Goal: Transaction & Acquisition: Purchase product/service

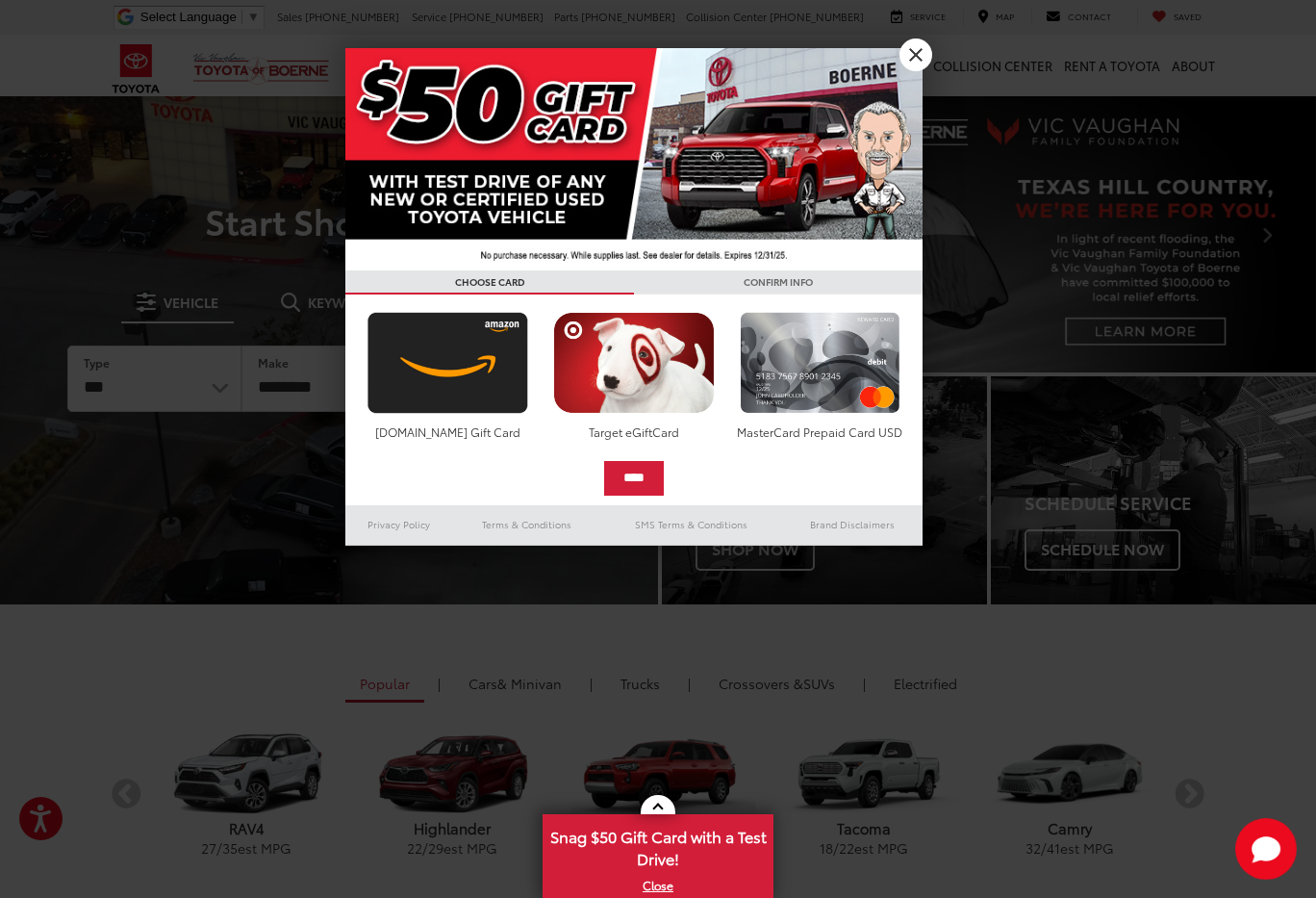
click at [923, 59] on link "X" at bounding box center [916, 55] width 33 height 33
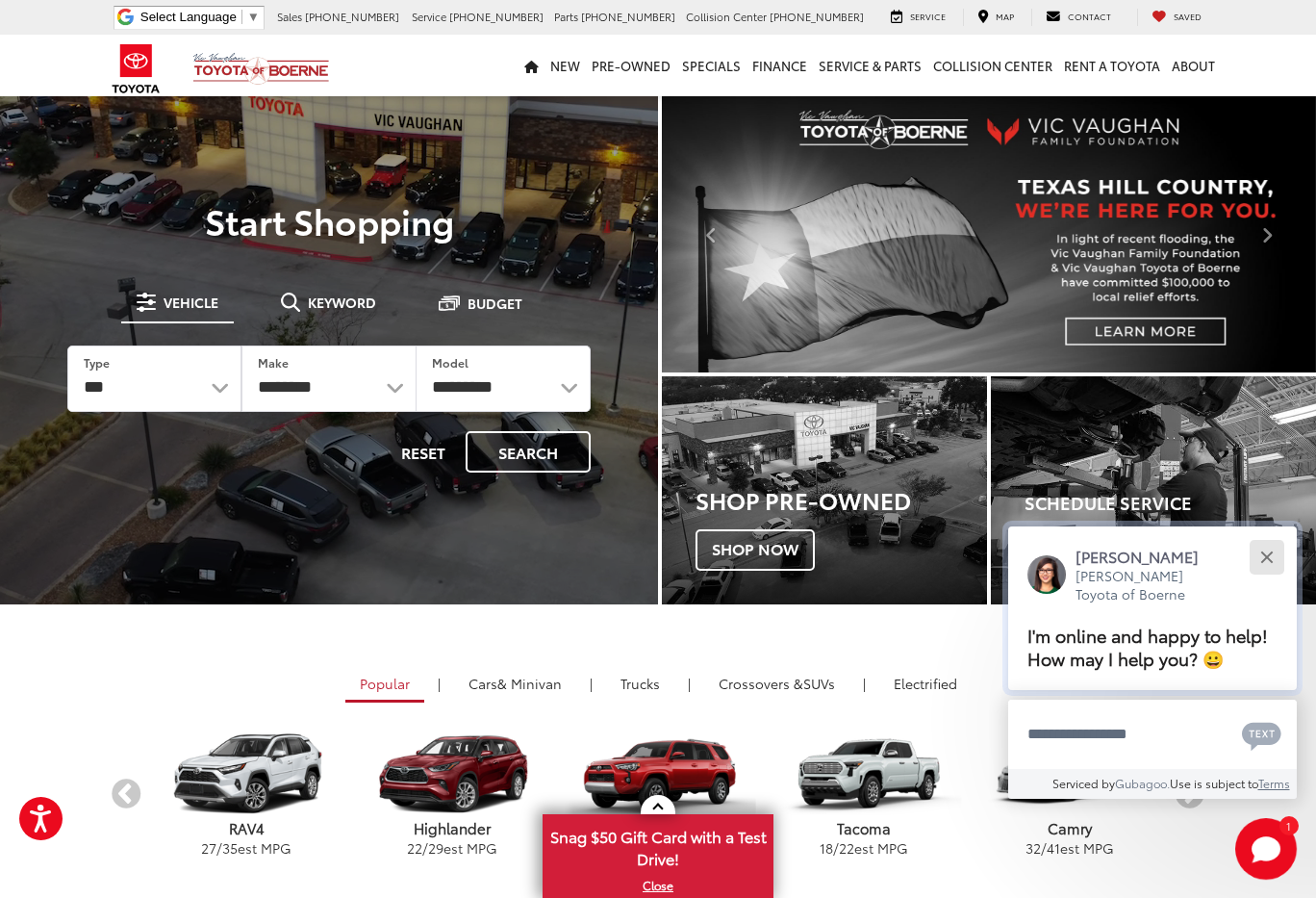
click at [1273, 536] on button "Close" at bounding box center [1266, 556] width 41 height 41
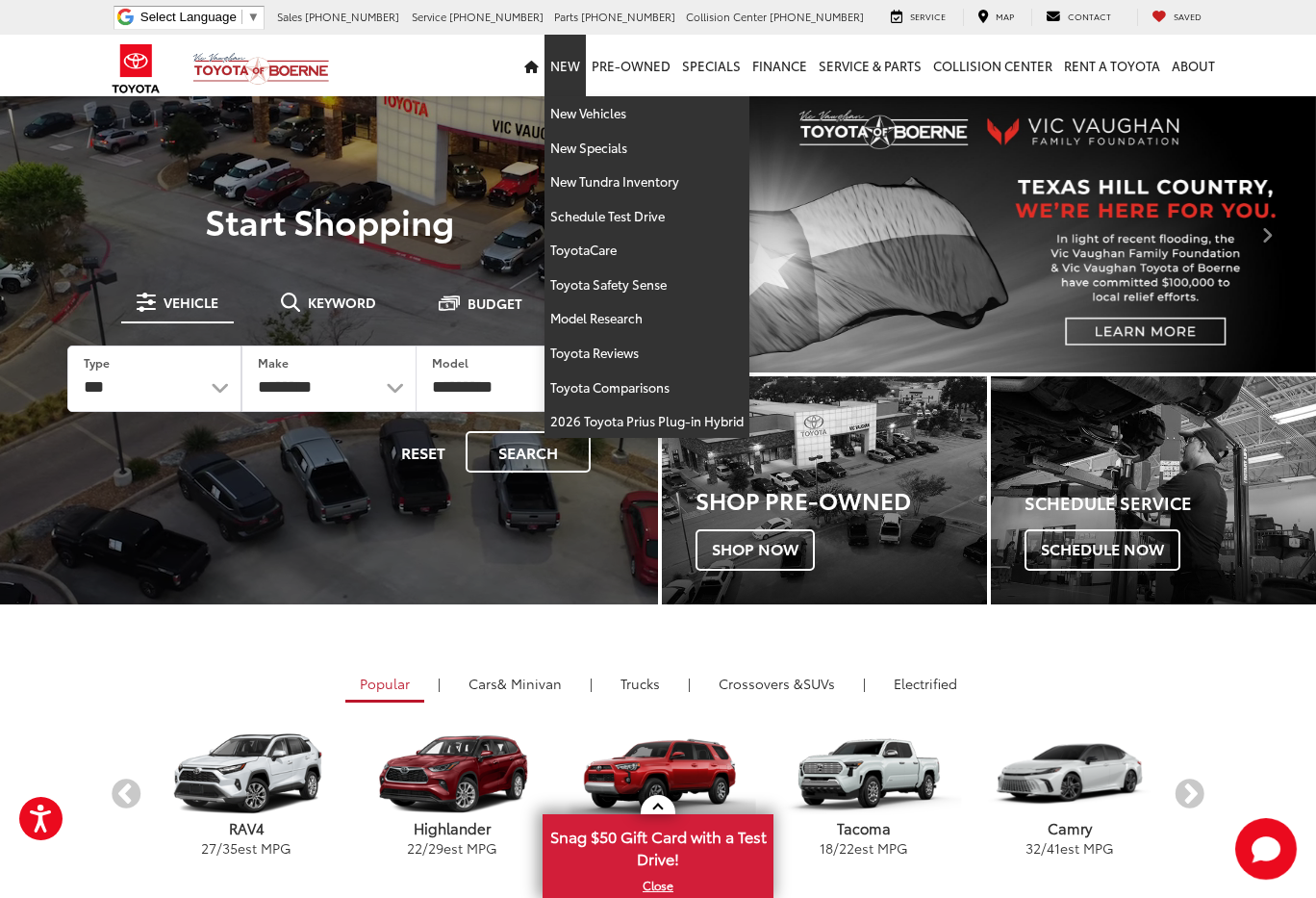
click at [572, 65] on link "New" at bounding box center [564, 66] width 41 height 62
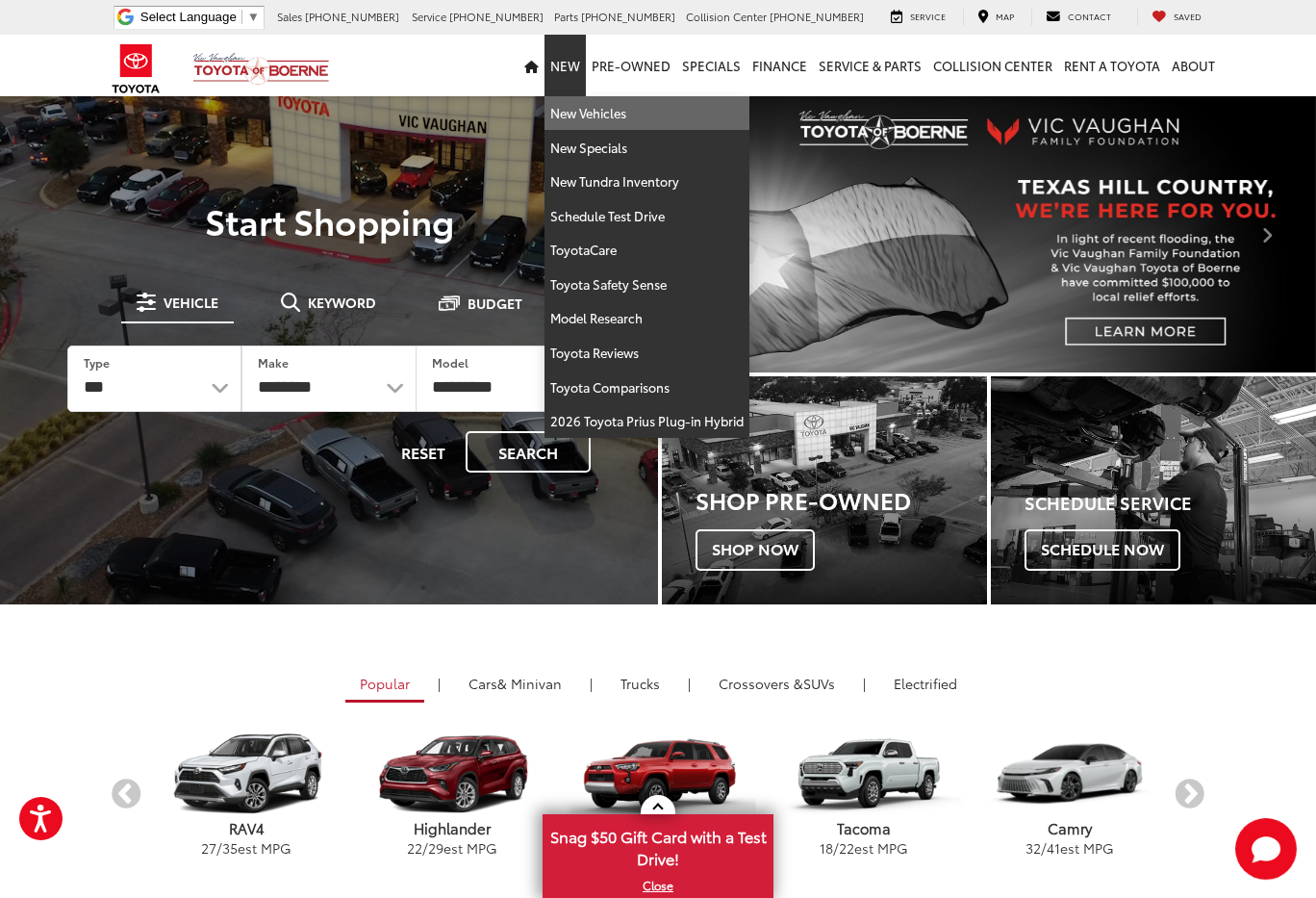
click at [576, 118] on link "New Vehicles" at bounding box center [646, 113] width 205 height 35
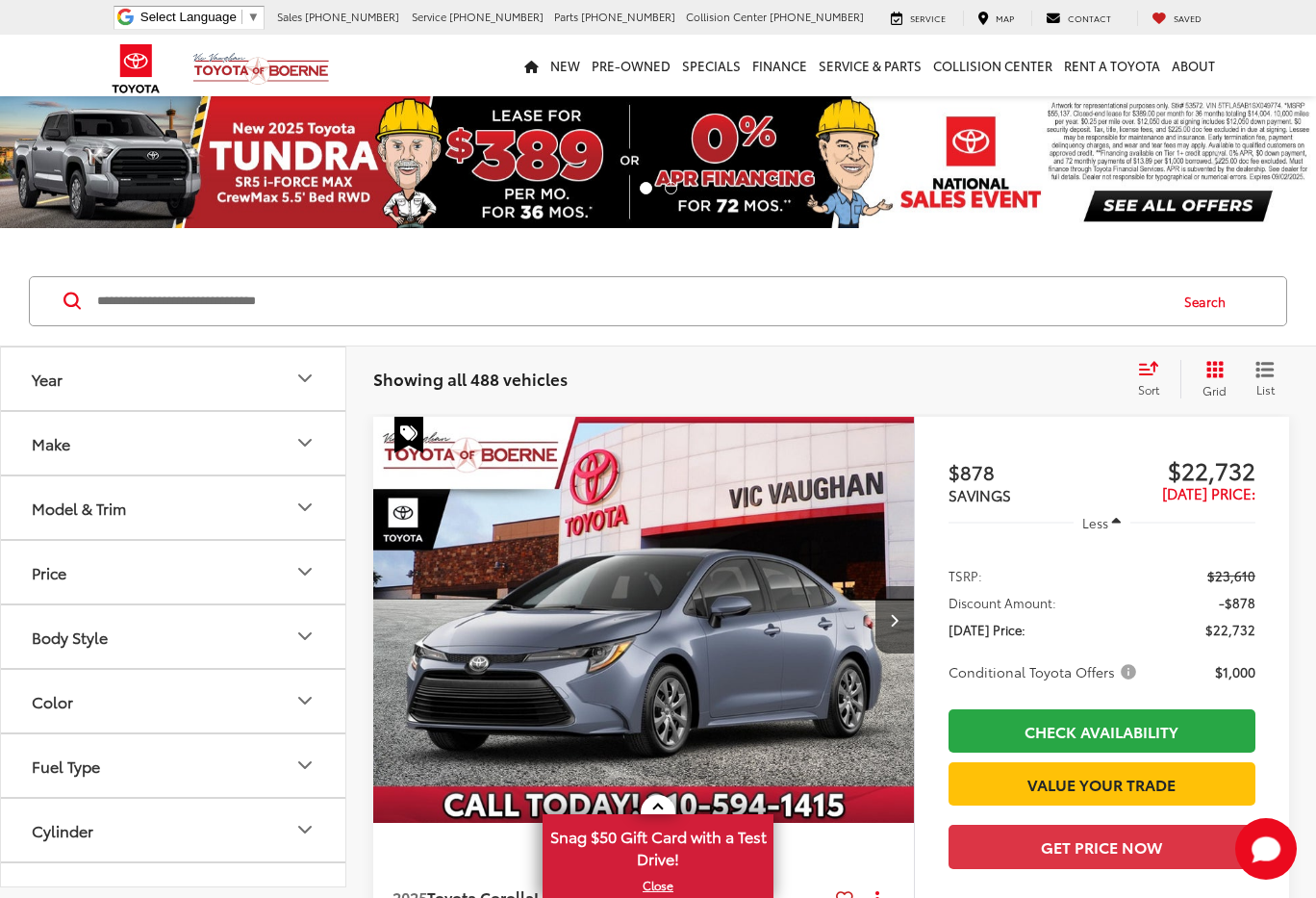
click at [525, 306] on input "Search by Make, Model, or Keyword" at bounding box center [630, 301] width 1070 height 46
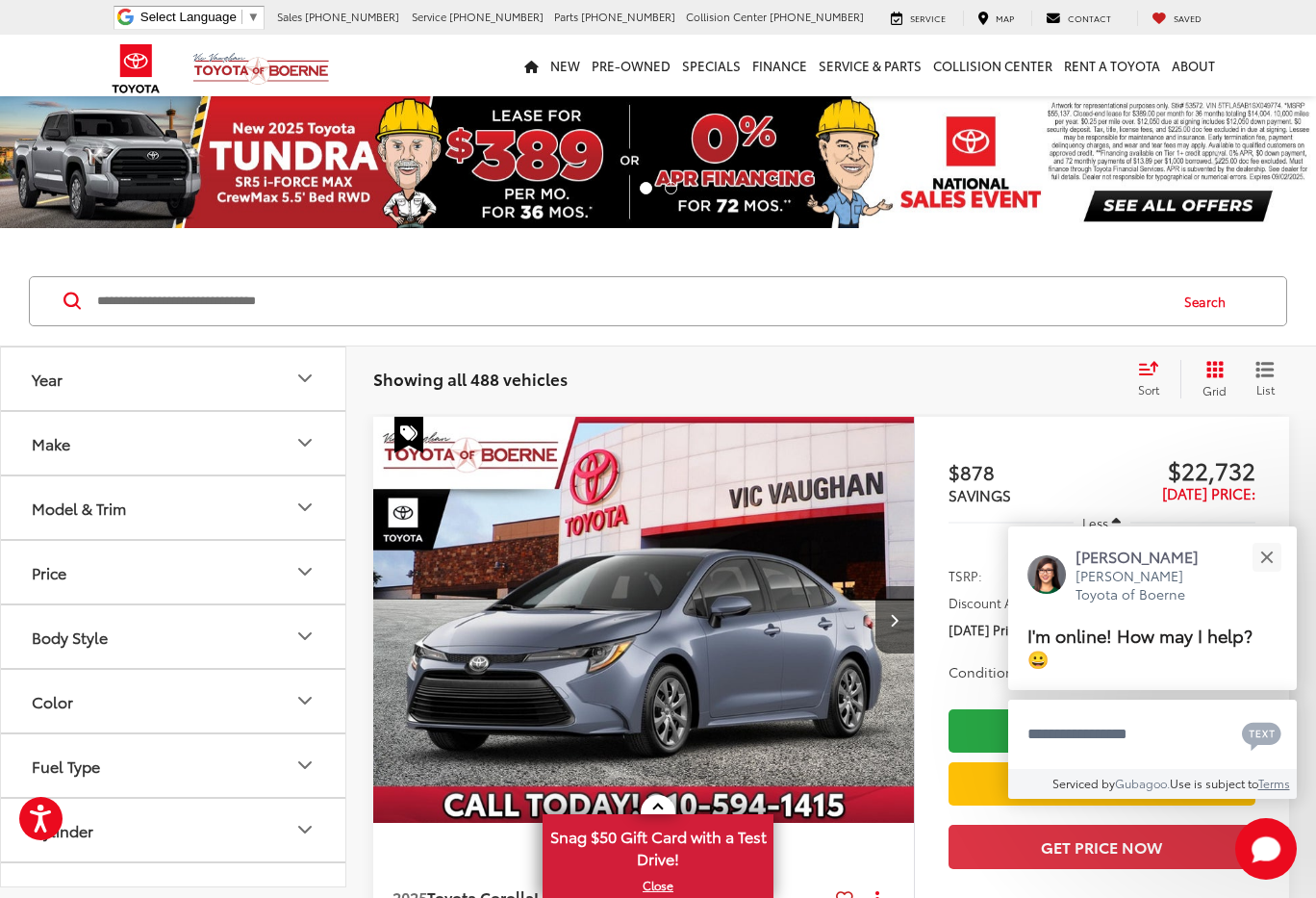
paste input "**********"
type input "**********"
click at [1206, 309] on button "Search" at bounding box center [1210, 301] width 88 height 48
drag, startPoint x: 1195, startPoint y: 302, endPoint x: 1188, endPoint y: 294, distance: 10.6
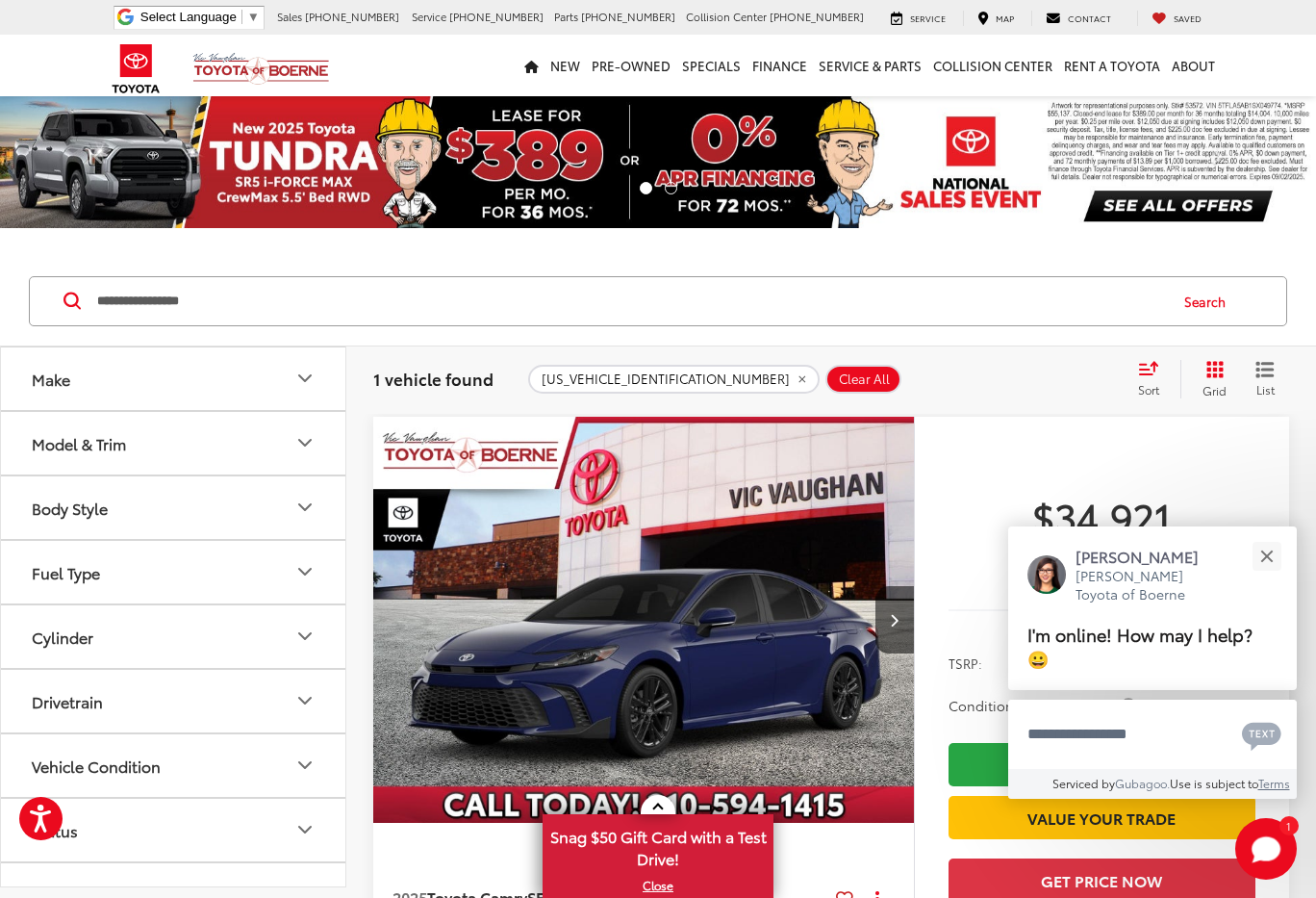
click at [656, 305] on input "**********" at bounding box center [630, 301] width 1070 height 46
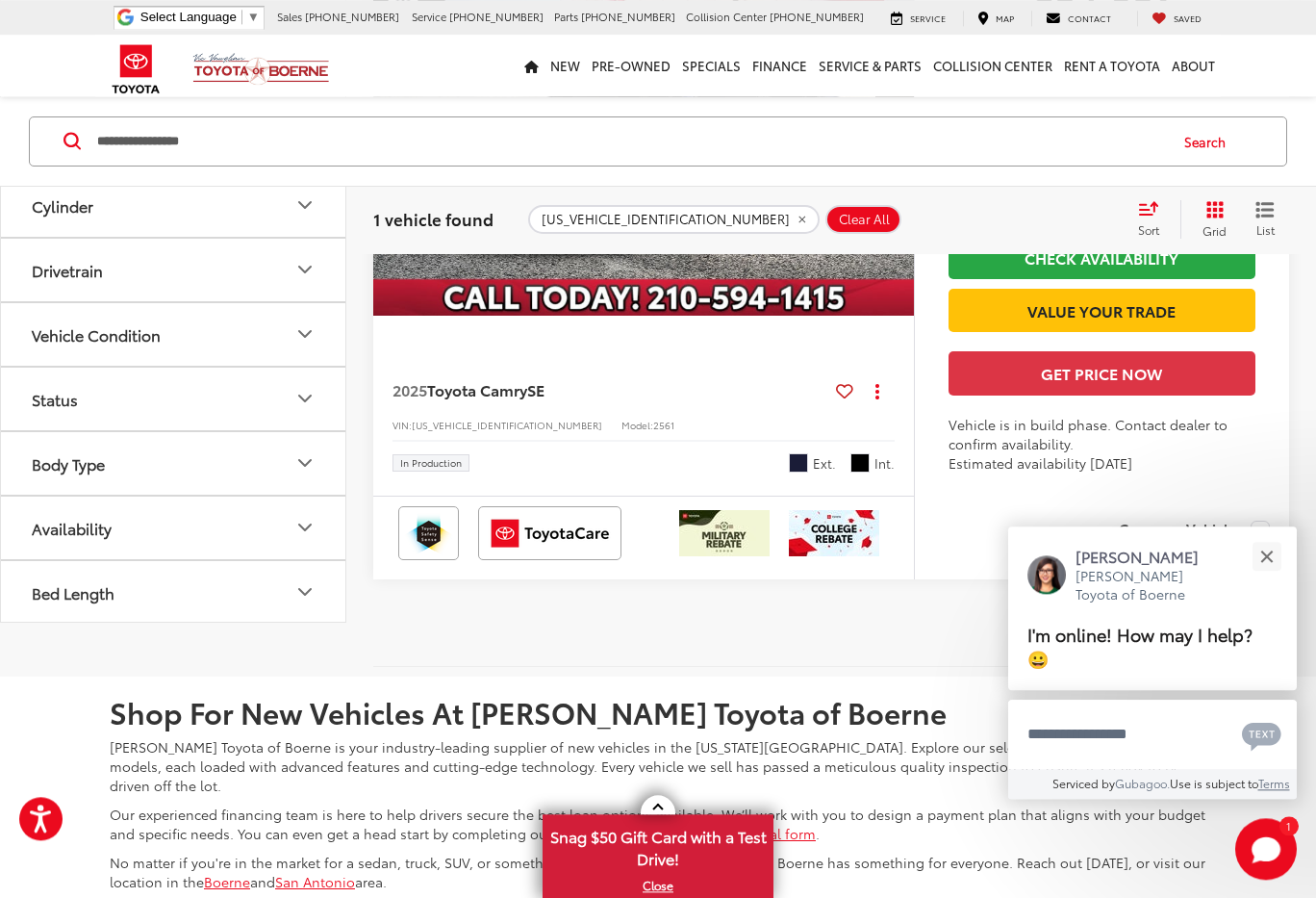
scroll to position [490, 0]
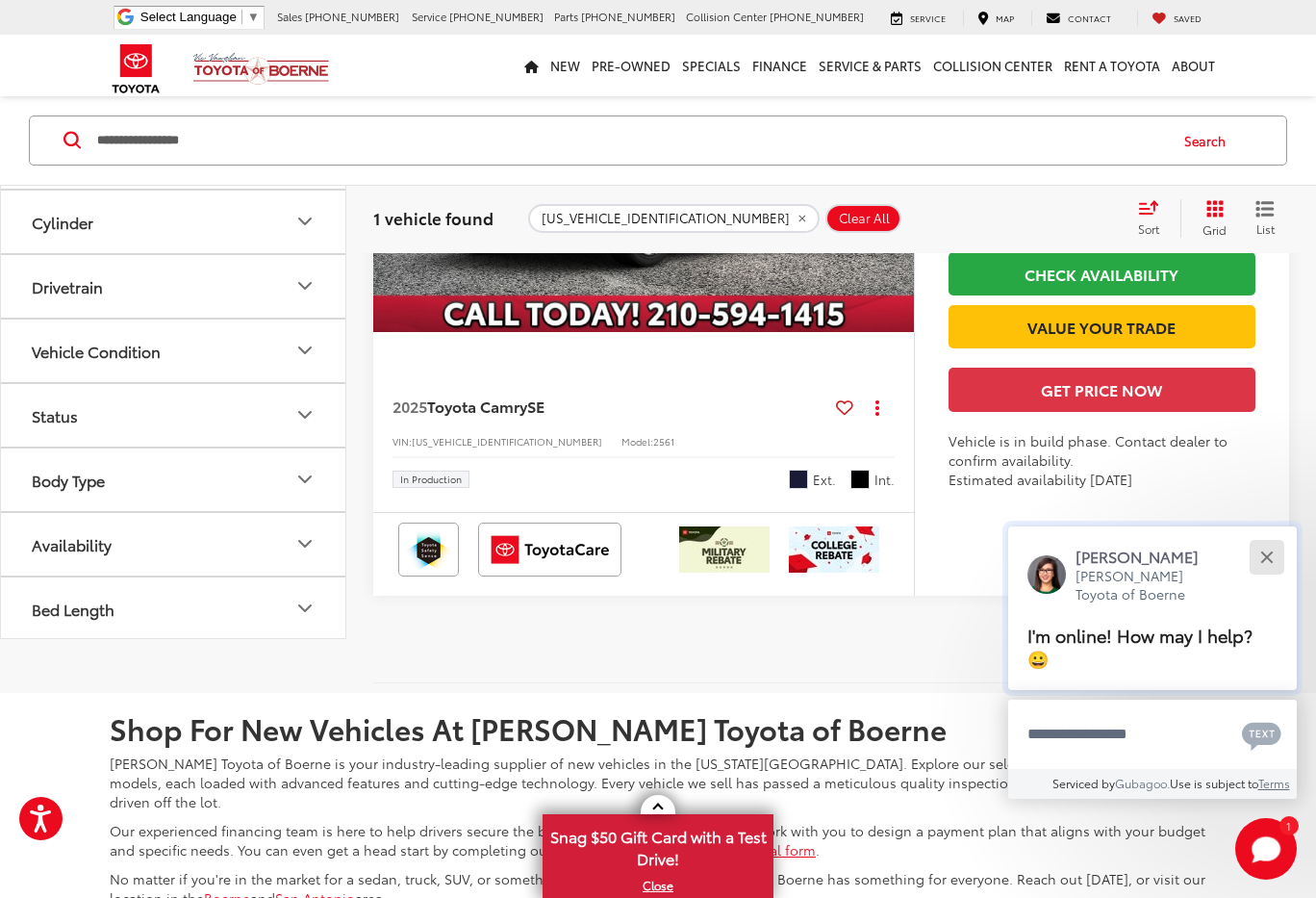
click at [1268, 554] on button "Close" at bounding box center [1266, 556] width 41 height 41
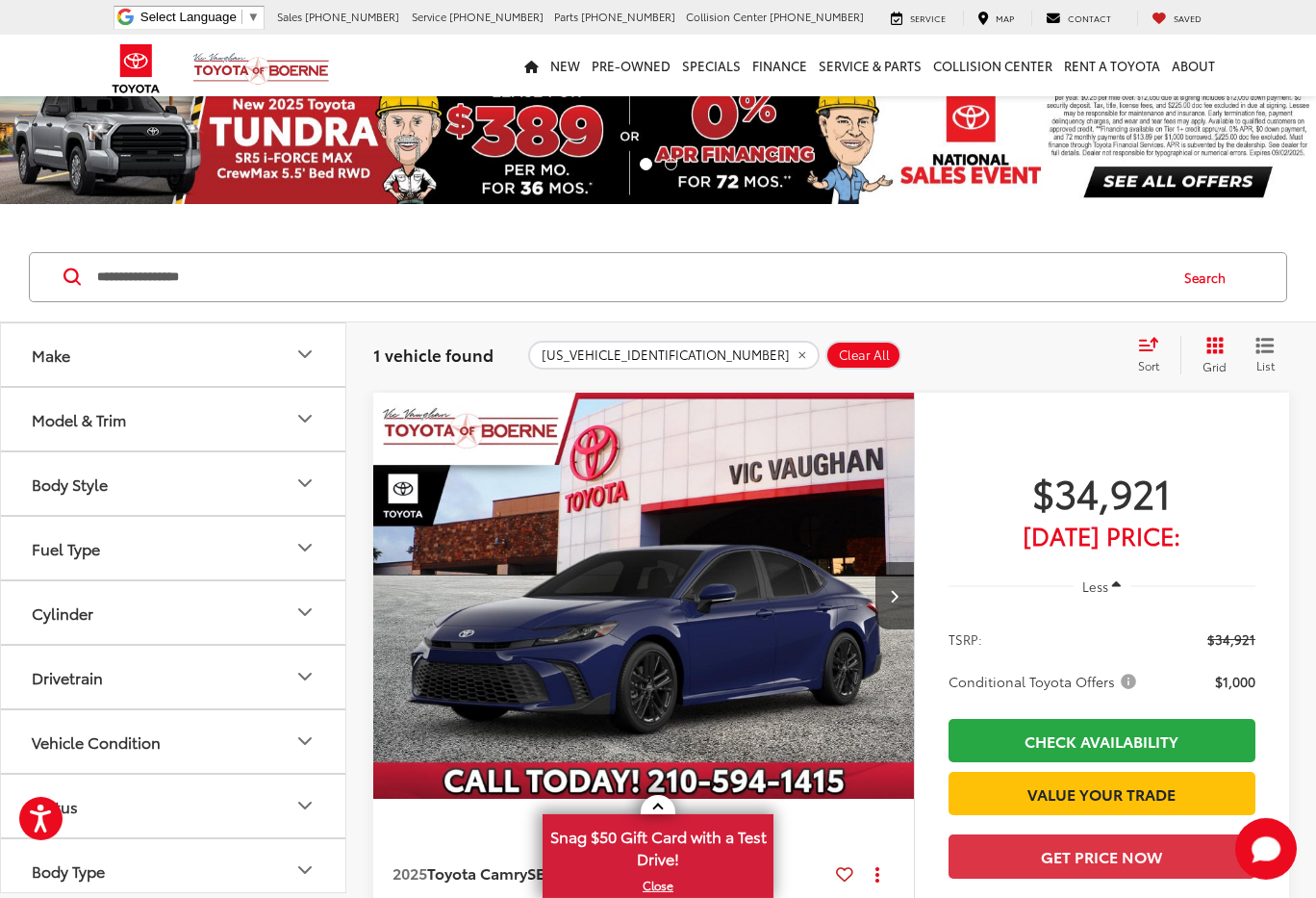
scroll to position [0, 0]
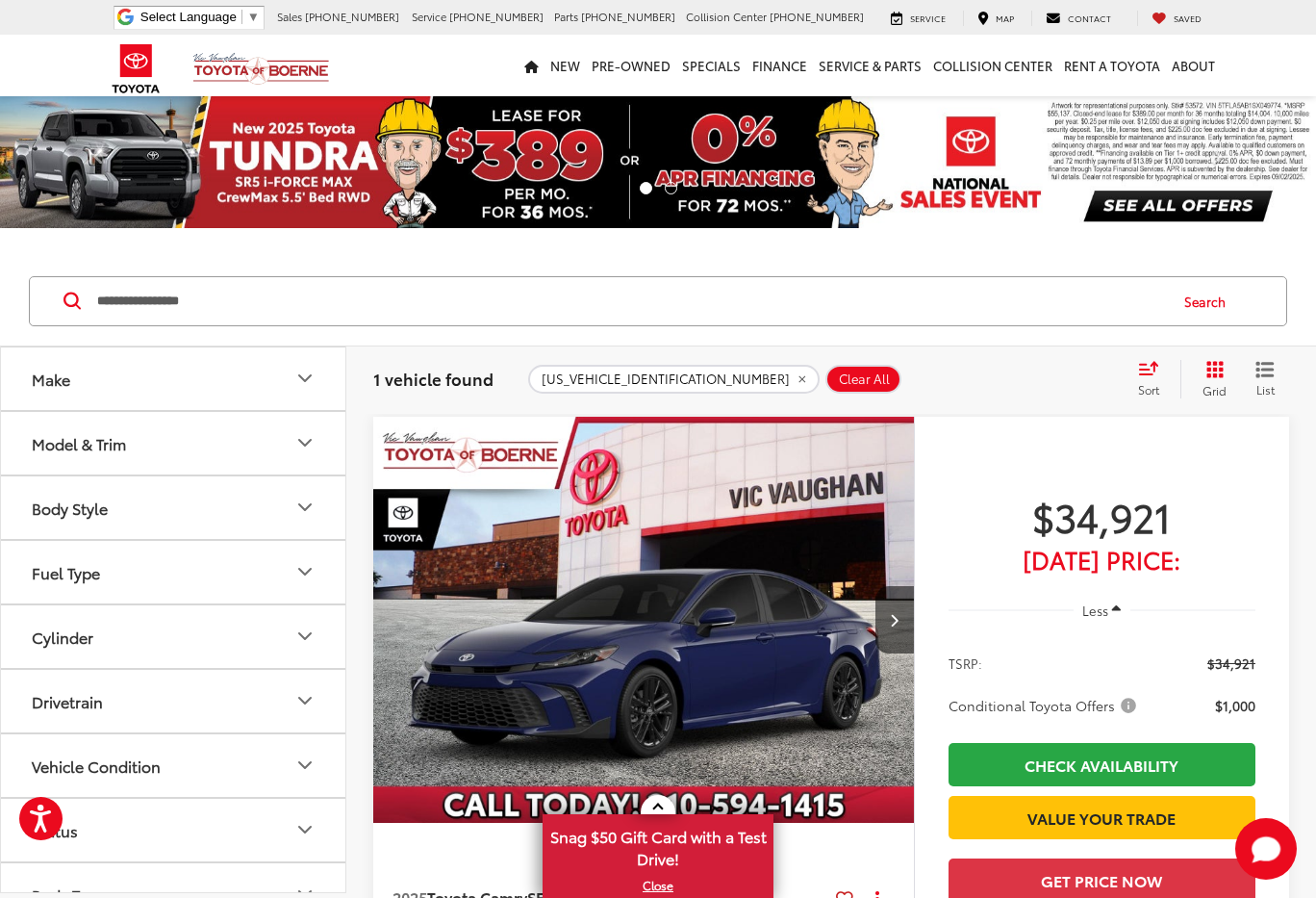
drag, startPoint x: 252, startPoint y: 73, endPoint x: 223, endPoint y: 349, distance: 277.5
click at [104, 386] on button "Make" at bounding box center [174, 379] width 346 height 63
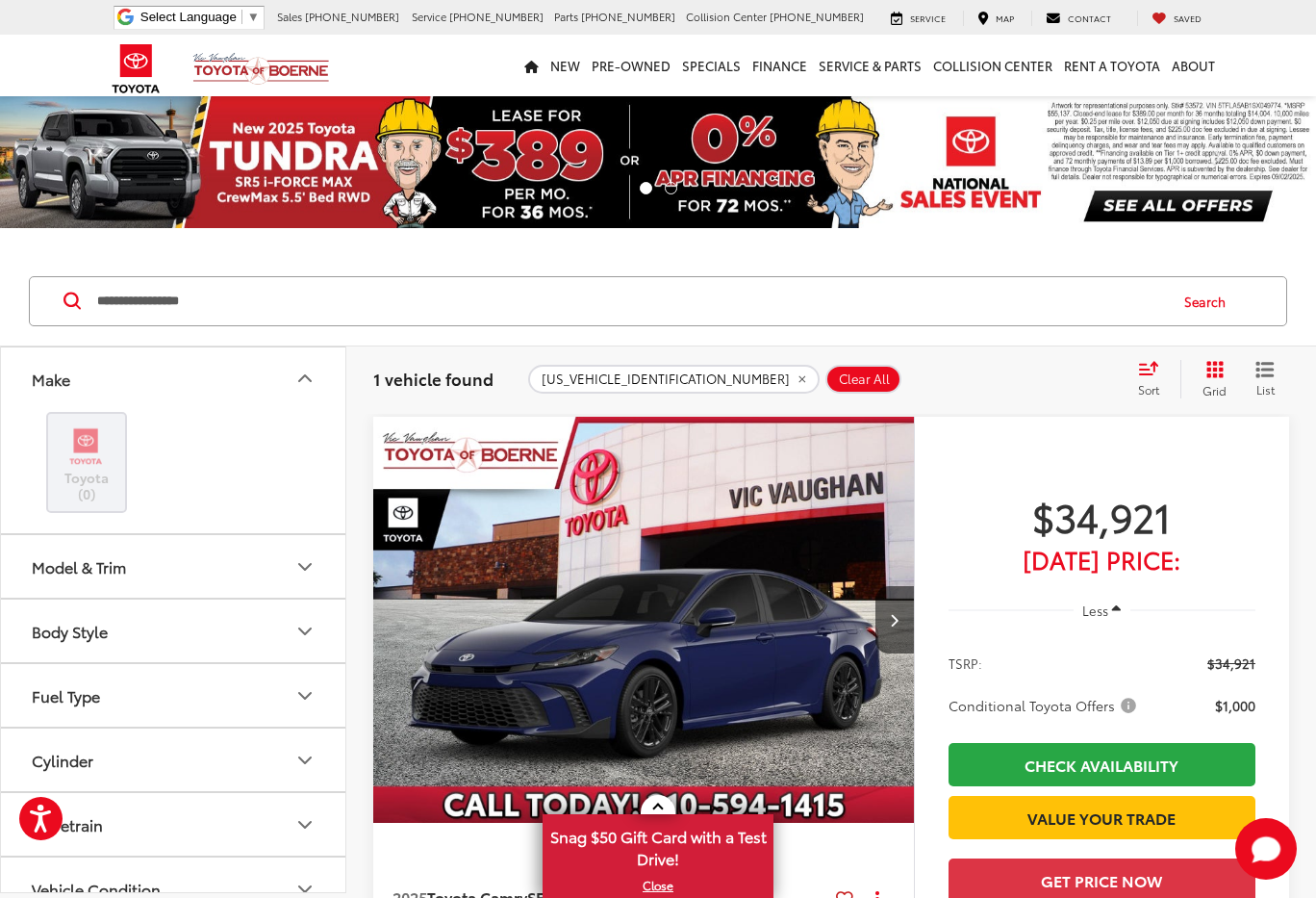
click at [117, 384] on button "Make" at bounding box center [174, 379] width 346 height 63
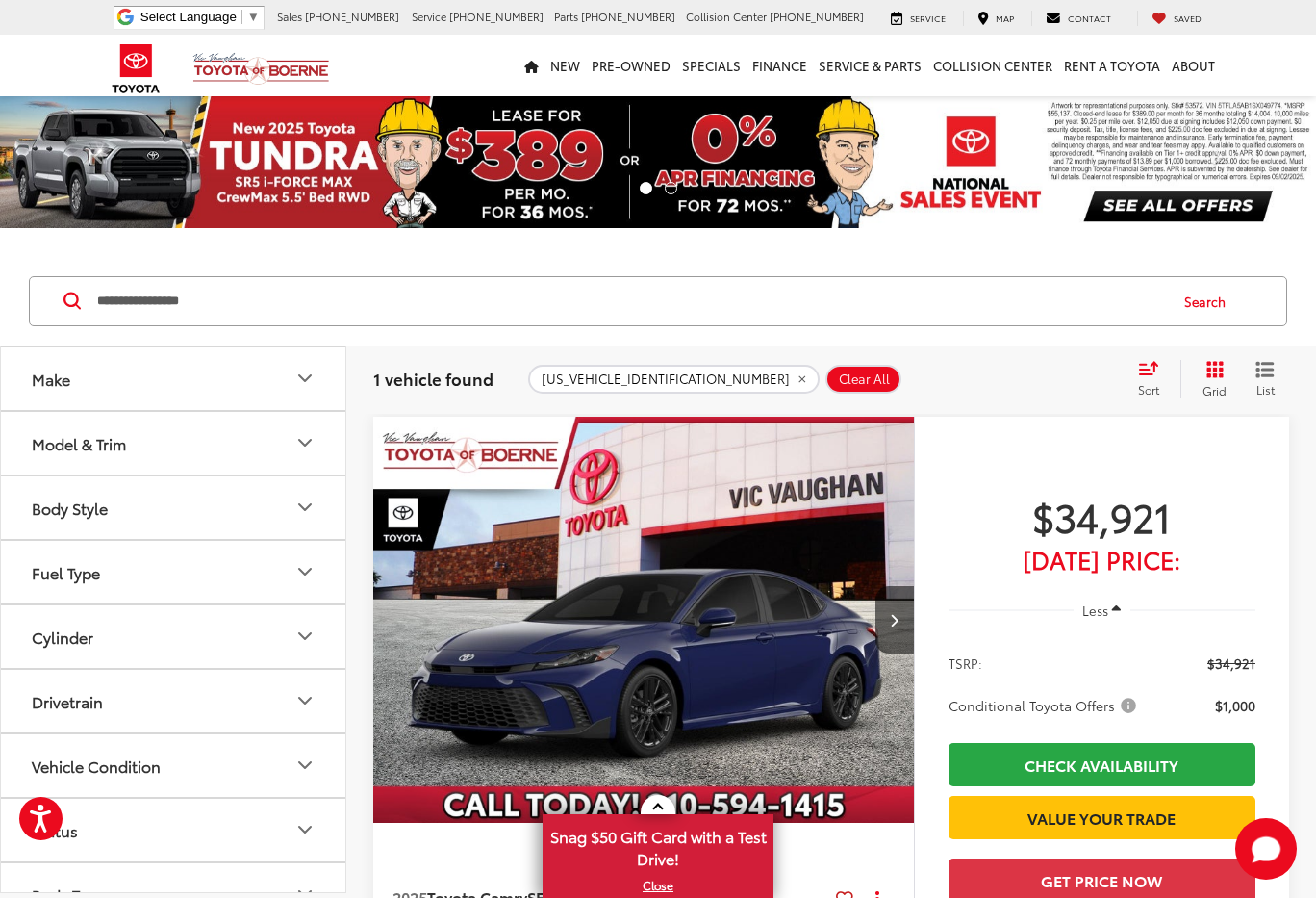
click at [166, 437] on button "Model & Trim" at bounding box center [174, 443] width 346 height 63
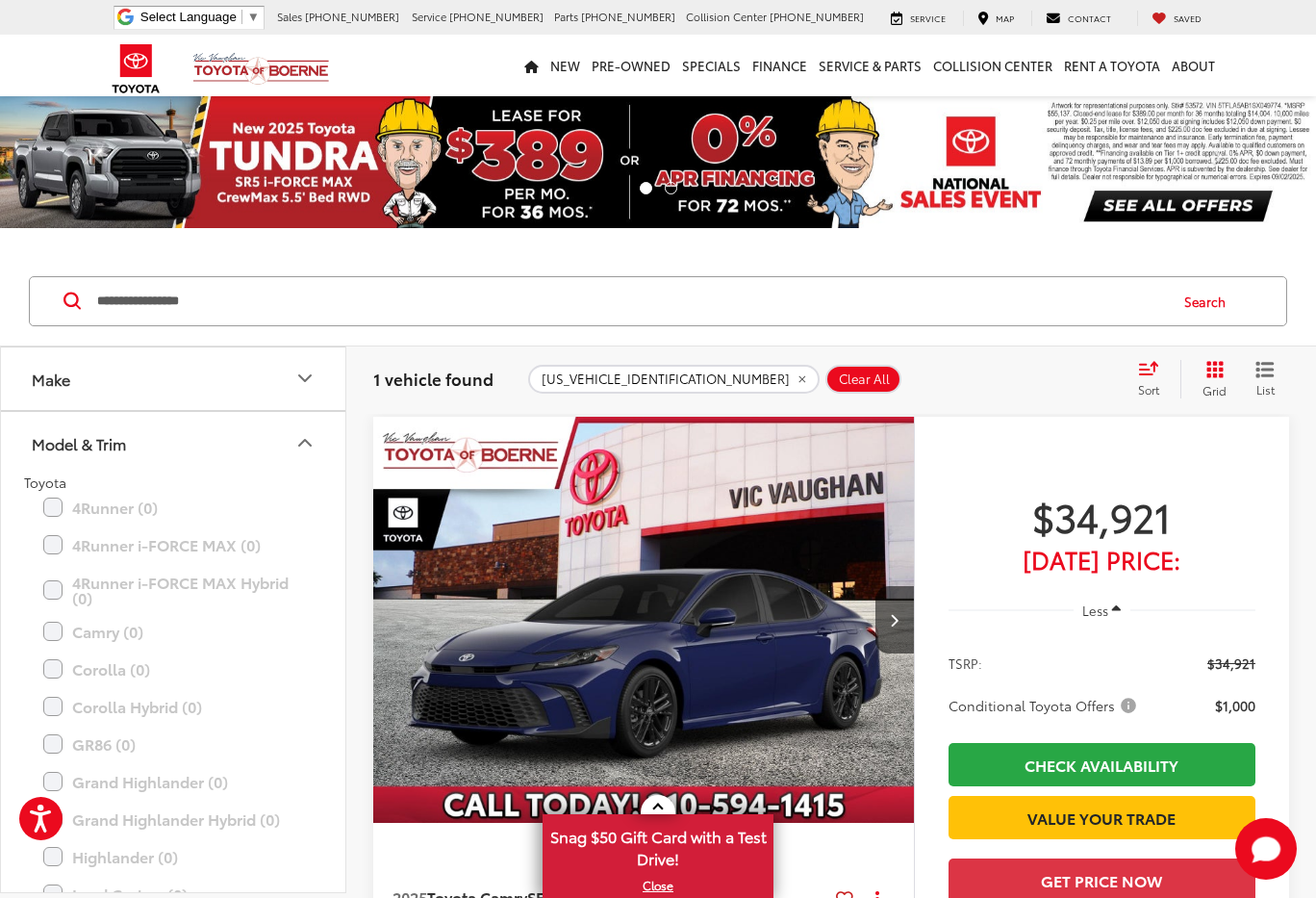
click at [298, 368] on icon "Make" at bounding box center [305, 378] width 23 height 23
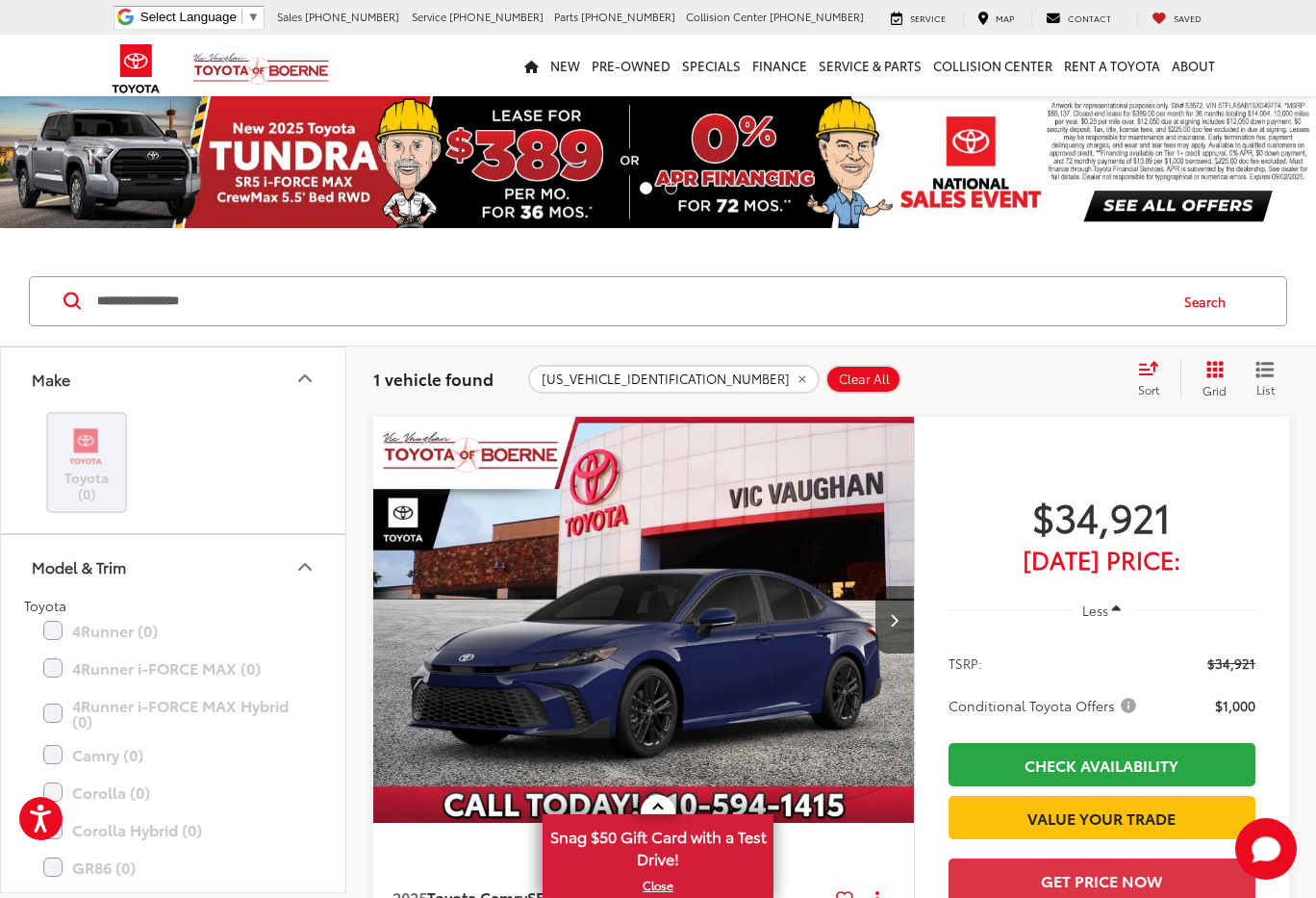
click at [298, 371] on icon "Make" at bounding box center [305, 378] width 23 height 23
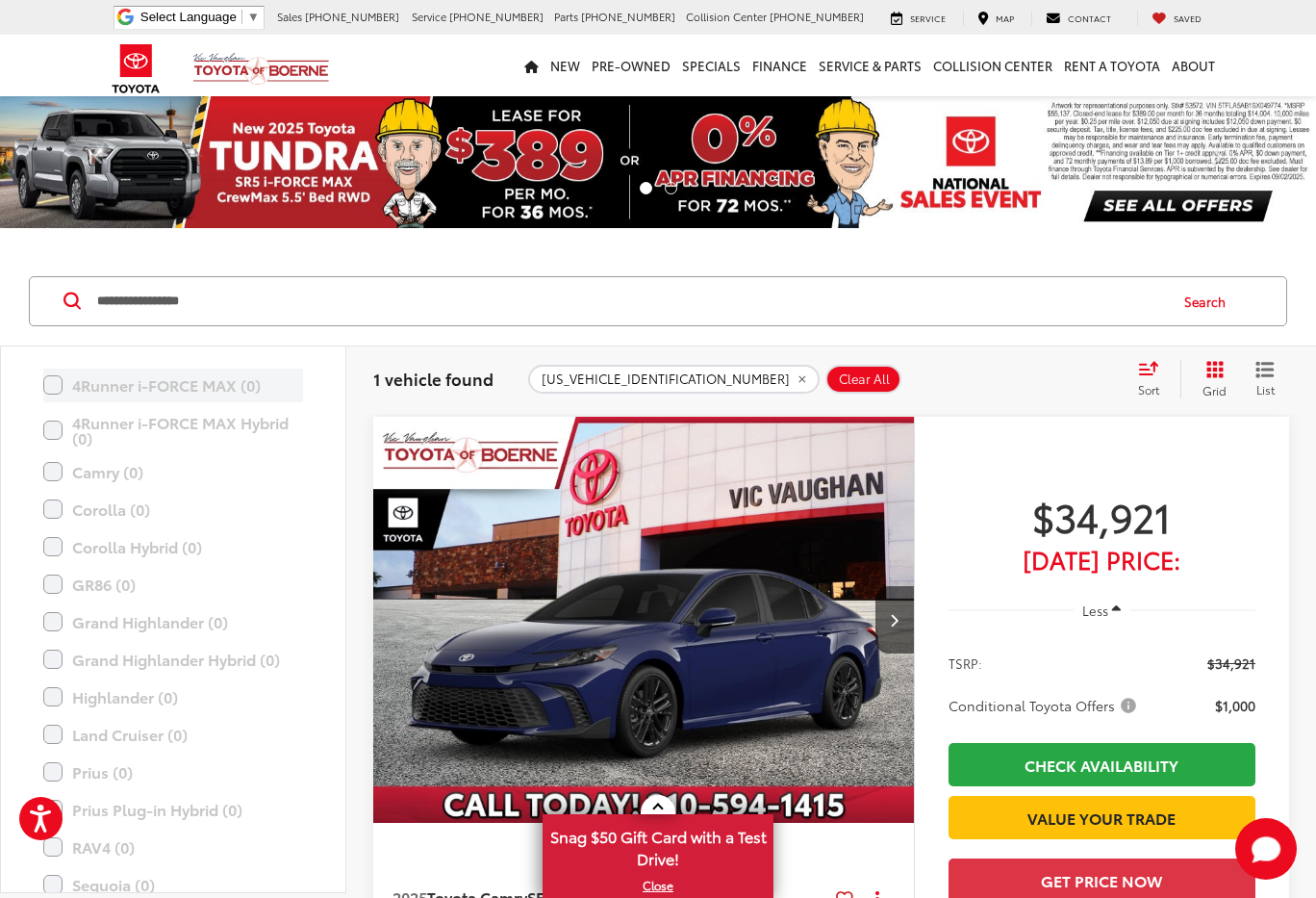
scroll to position [193, 0]
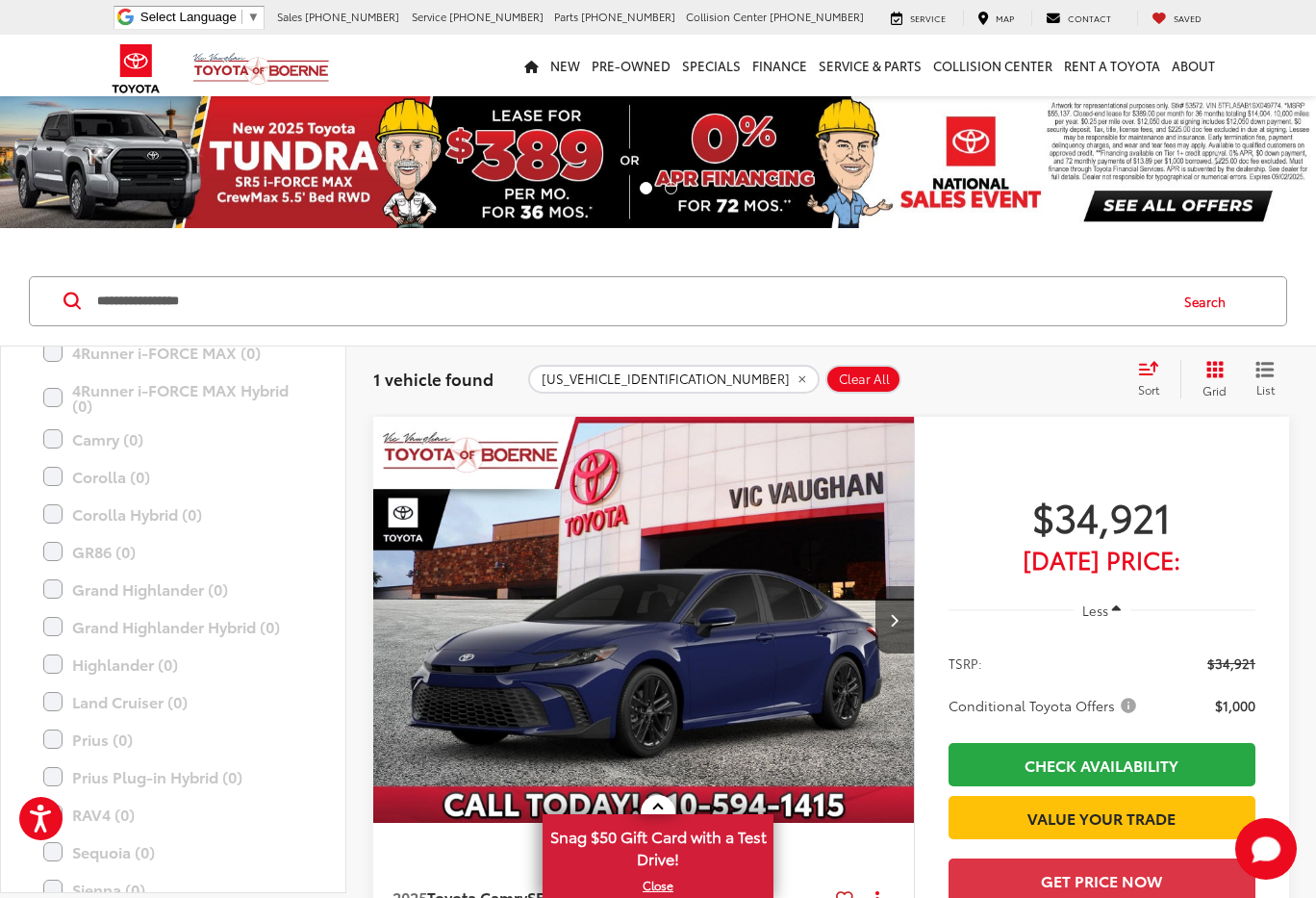
drag, startPoint x: 272, startPoint y: 308, endPoint x: 100, endPoint y: 300, distance: 172.2
click at [100, 300] on input "**********" at bounding box center [630, 301] width 1070 height 46
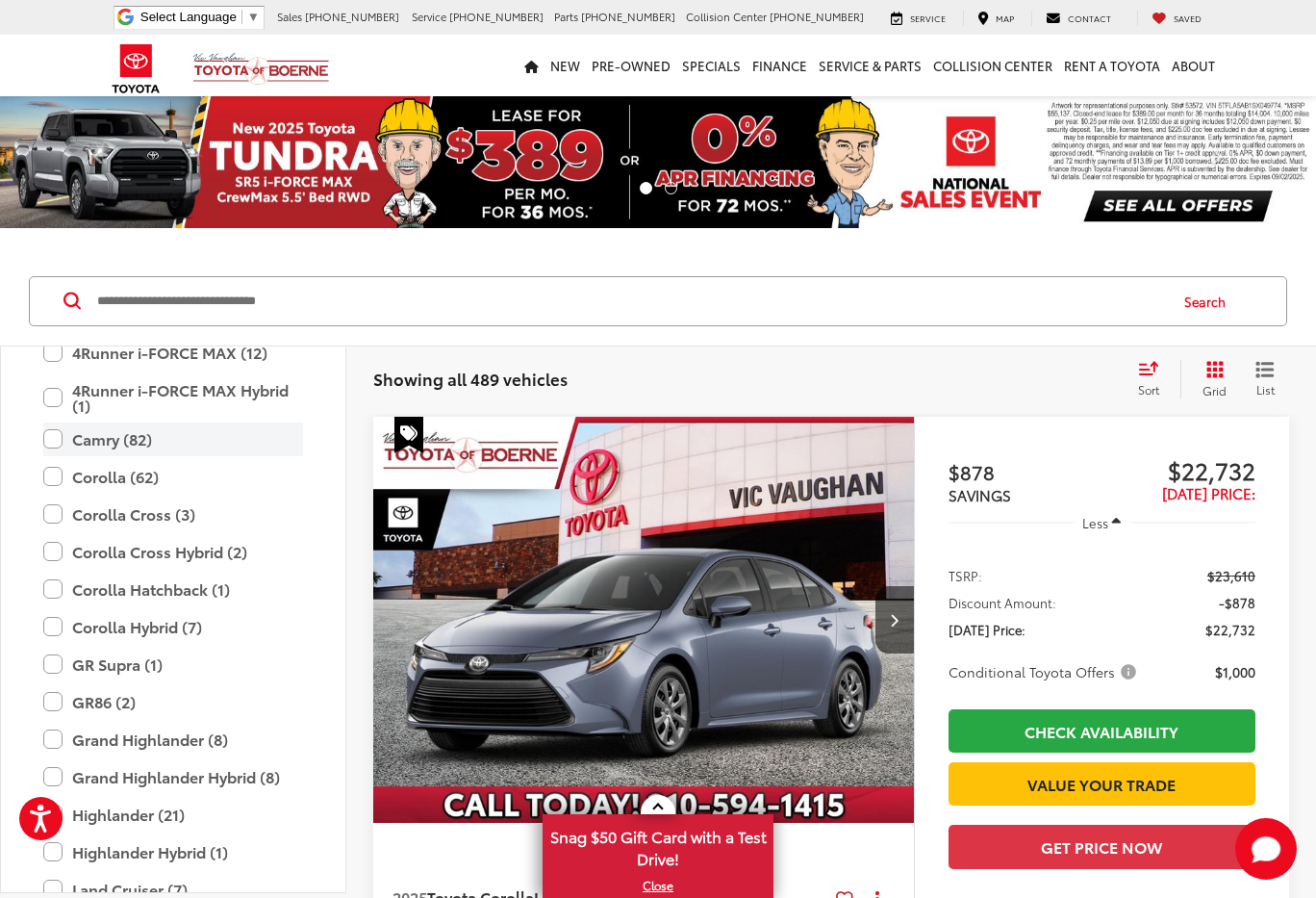
click at [53, 434] on label "Camry (82)" at bounding box center [173, 440] width 260 height 34
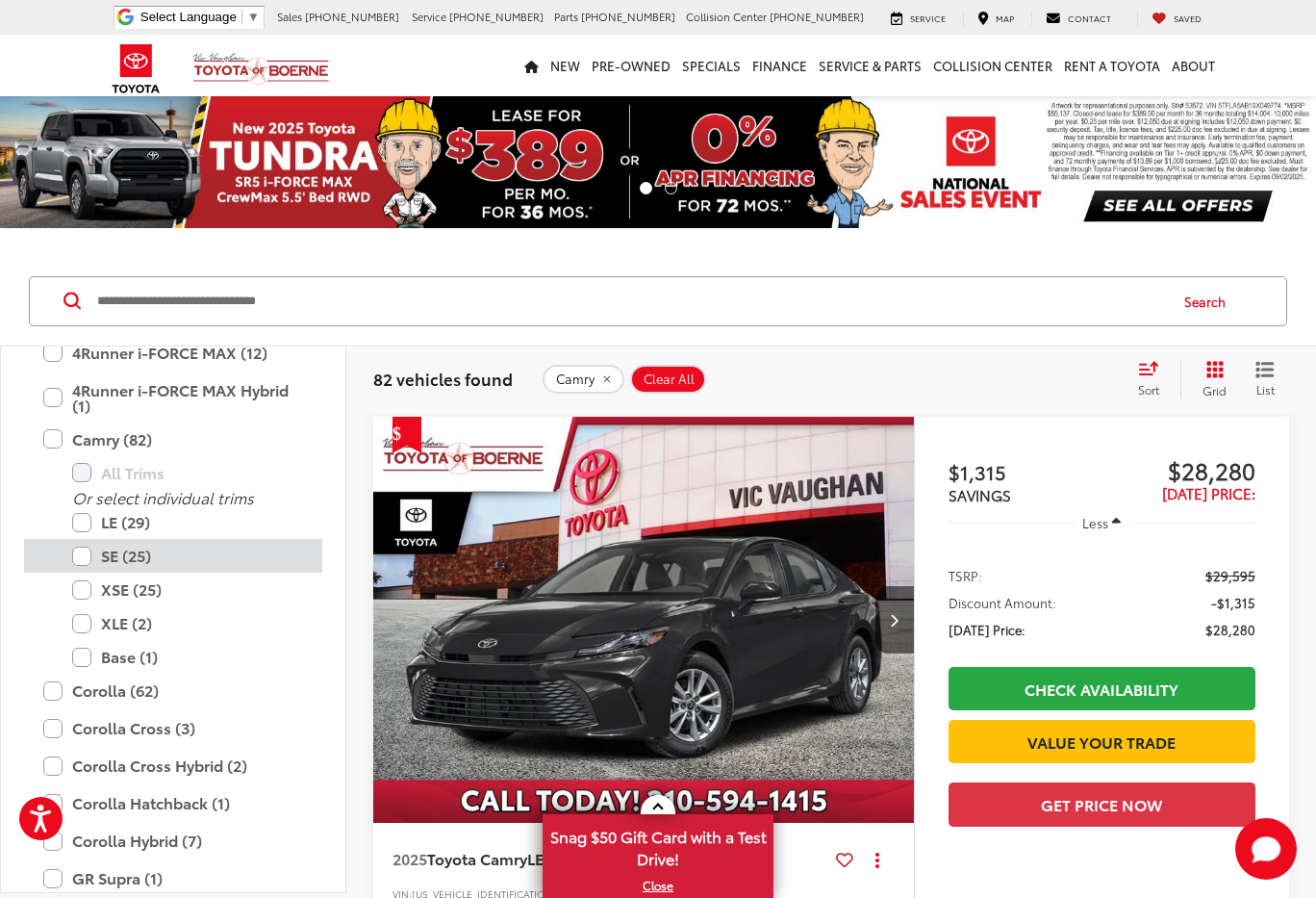
click at [79, 554] on label "SE (25)" at bounding box center [187, 555] width 231 height 34
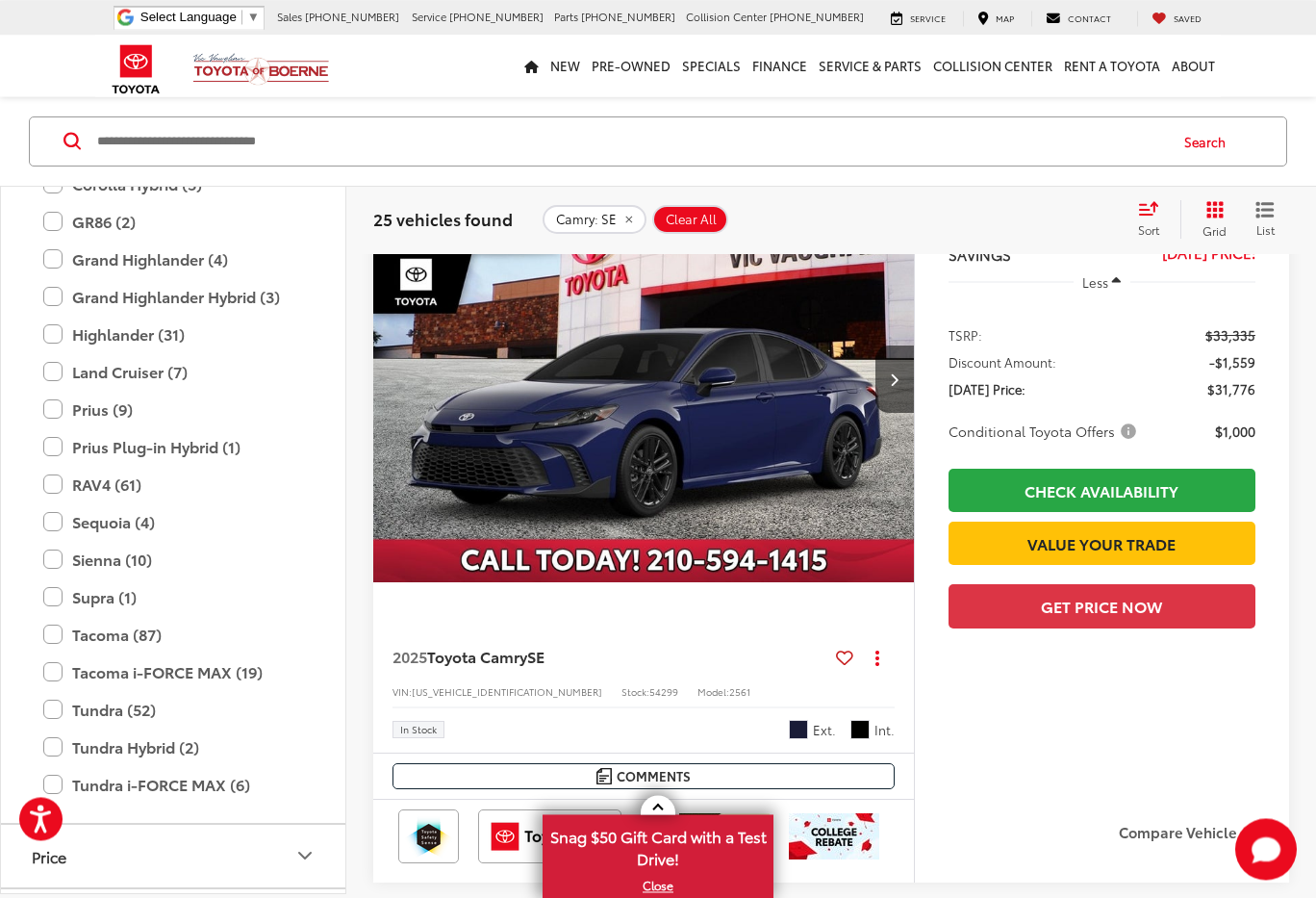
scroll to position [164, 0]
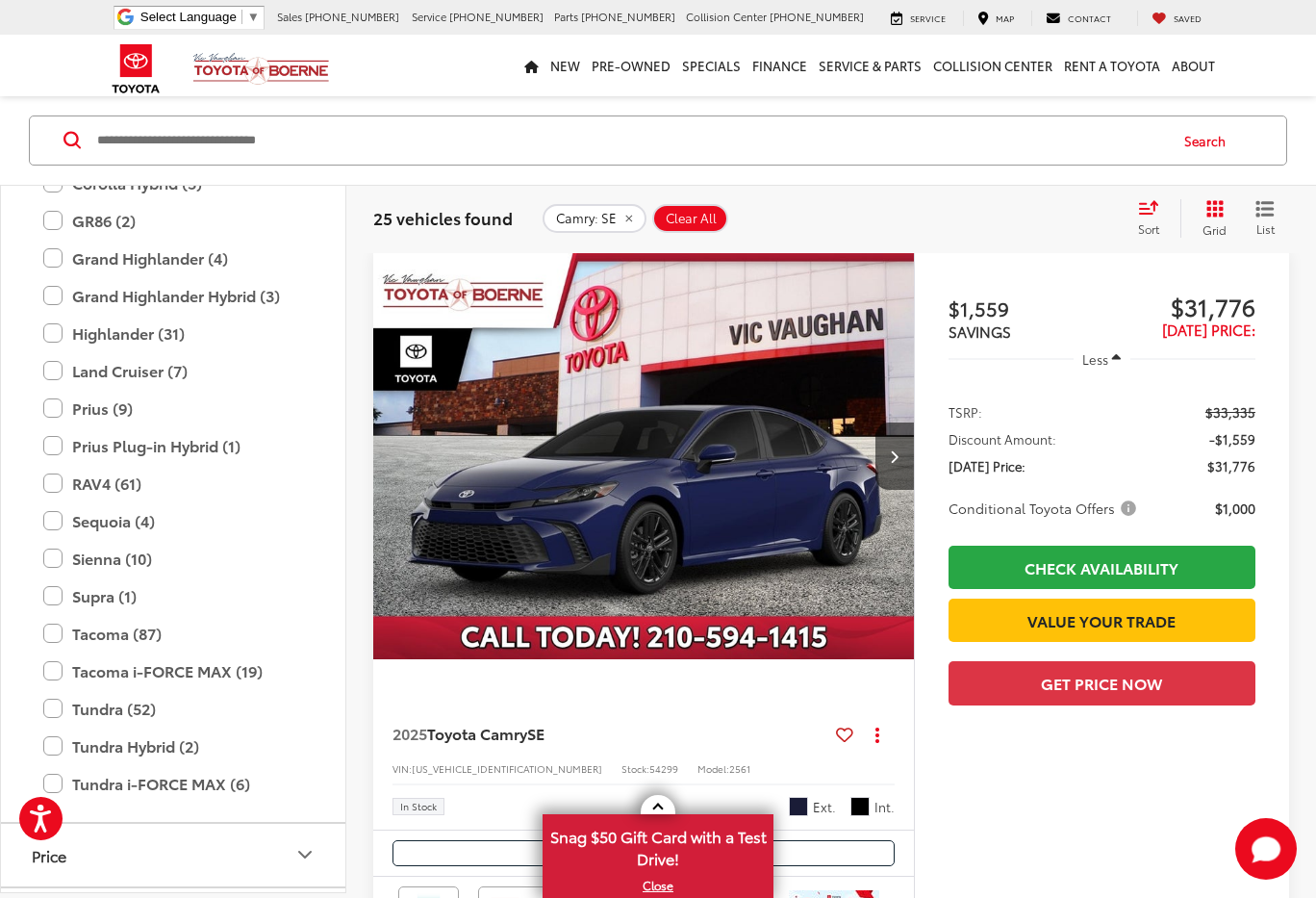
click at [413, 680] on div at bounding box center [643, 678] width 540 height 10
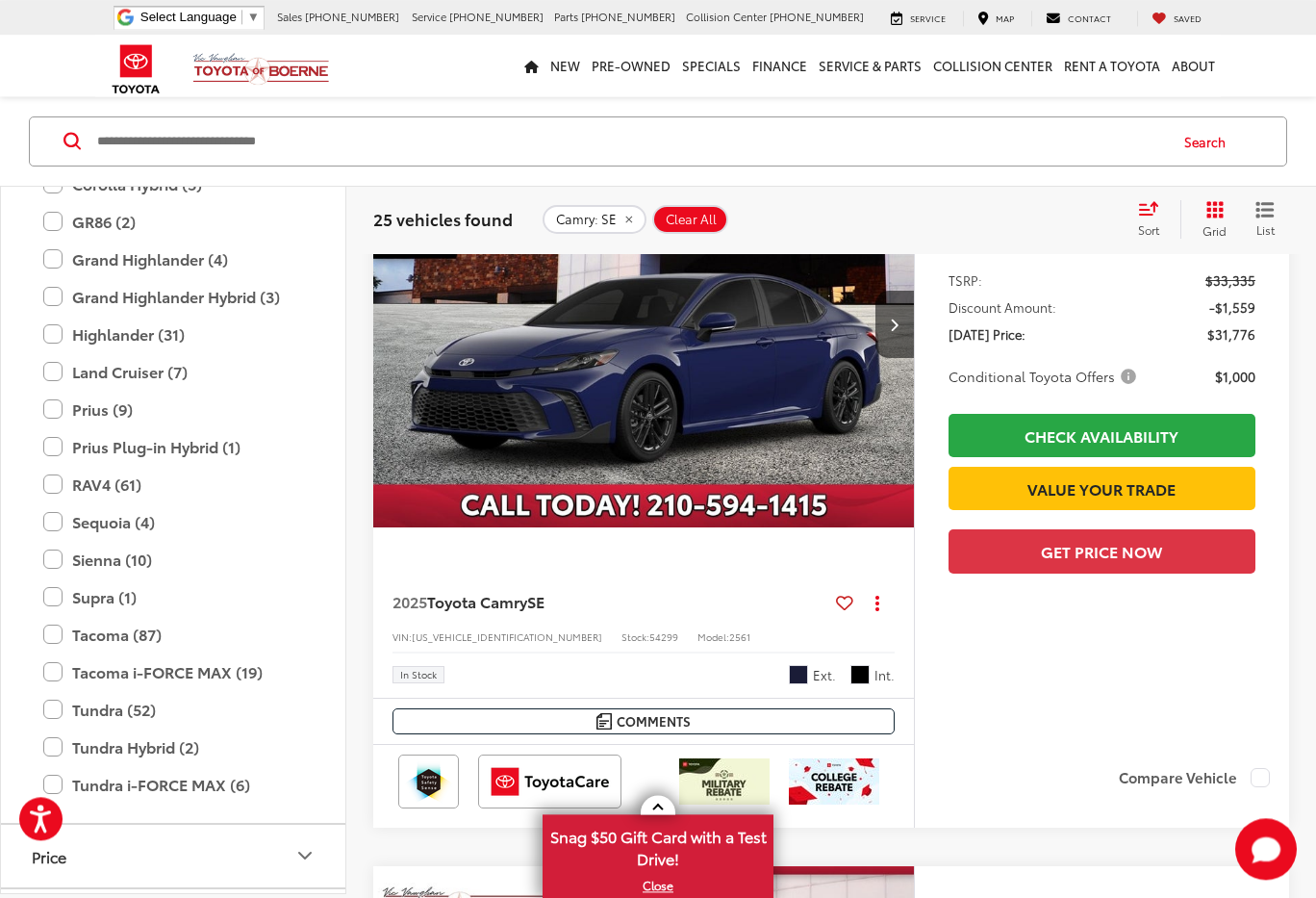
scroll to position [328, 0]
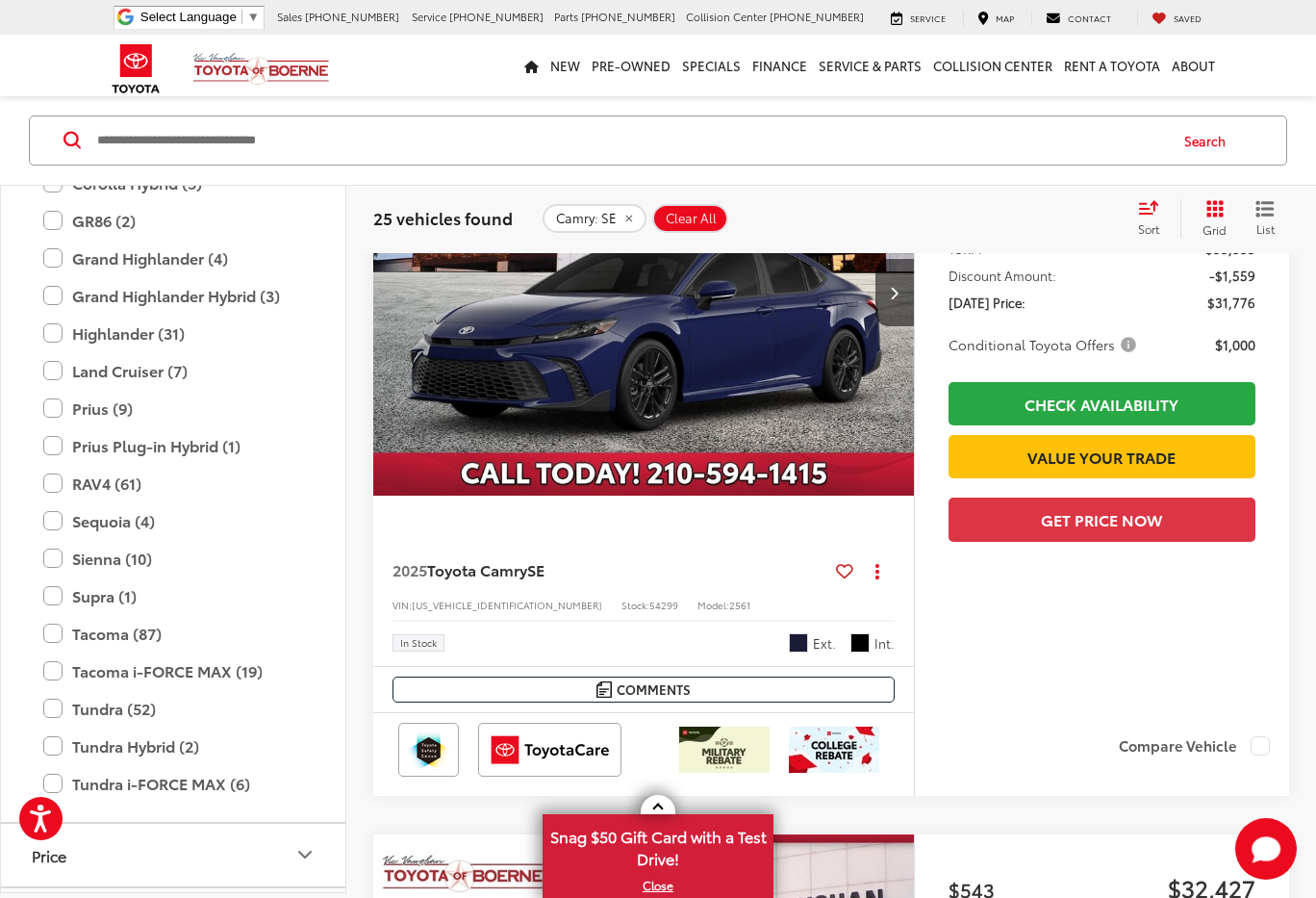
click at [796, 638] on span "Reservoir Blue" at bounding box center [798, 642] width 19 height 19
click at [789, 644] on div "In Stock Ext. Int." at bounding box center [643, 635] width 502 height 33
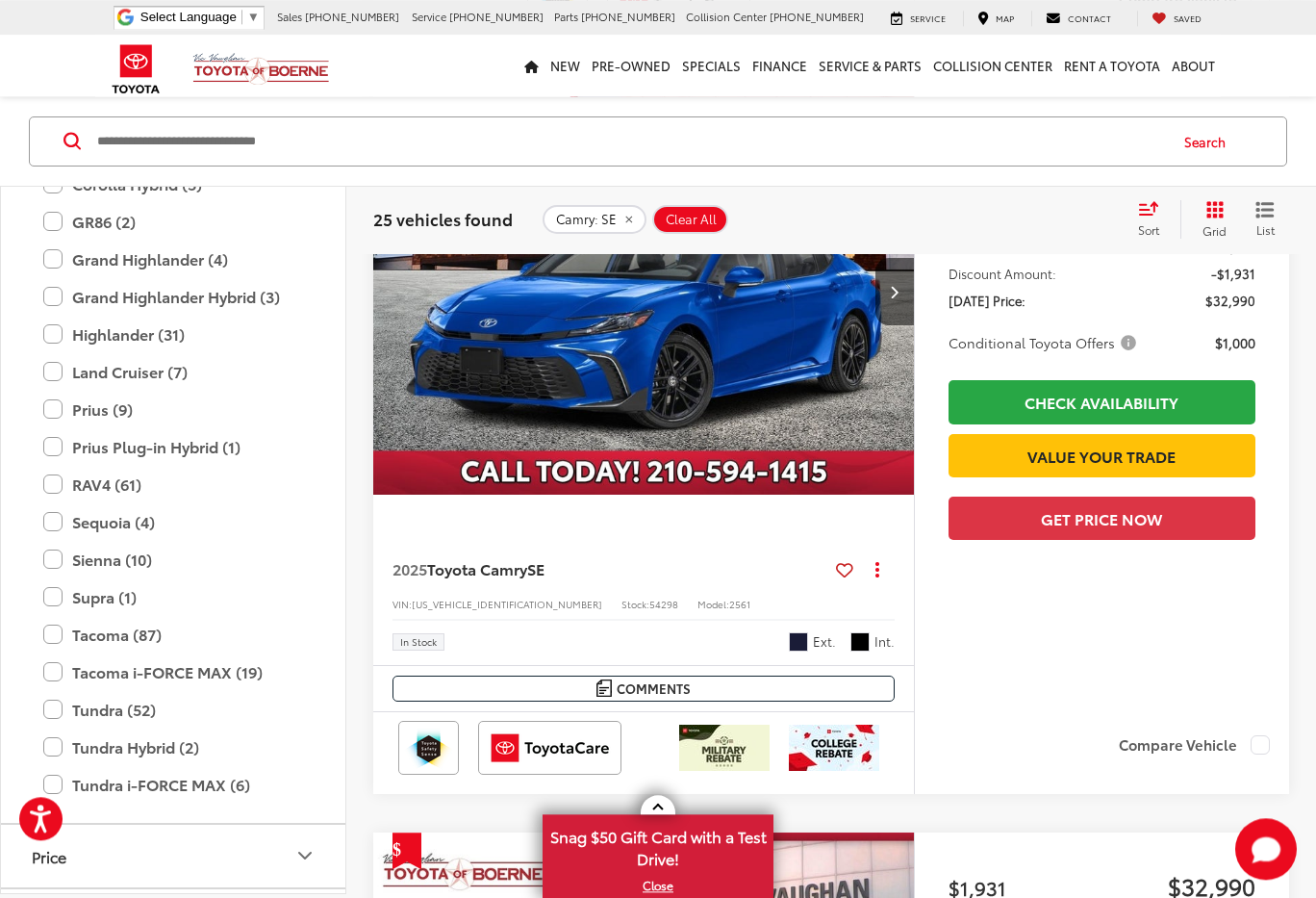
scroll to position [1799, 0]
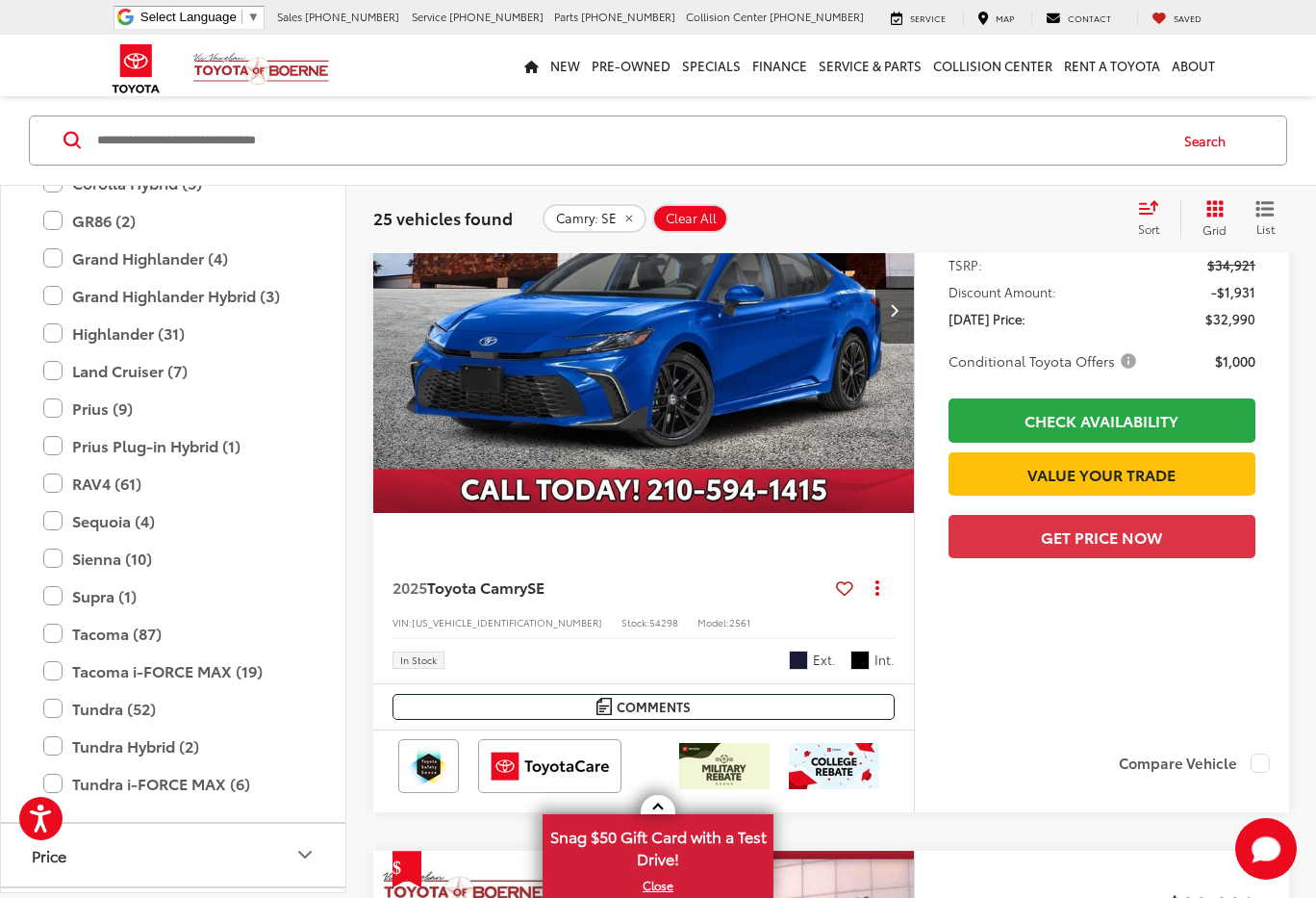
click at [643, 378] on img "2025 Toyota Camry SE 0" at bounding box center [644, 310] width 543 height 408
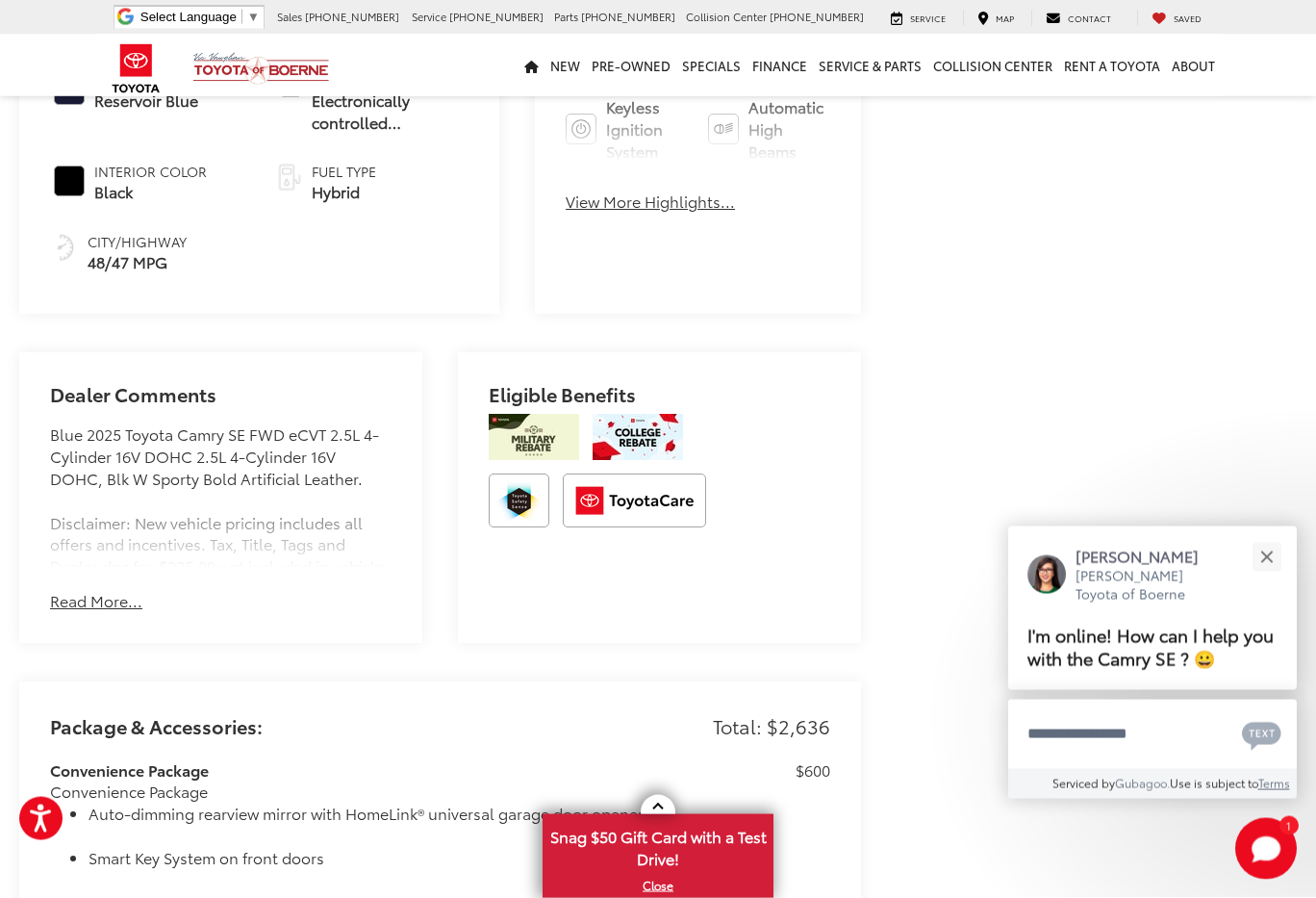
scroll to position [982, 0]
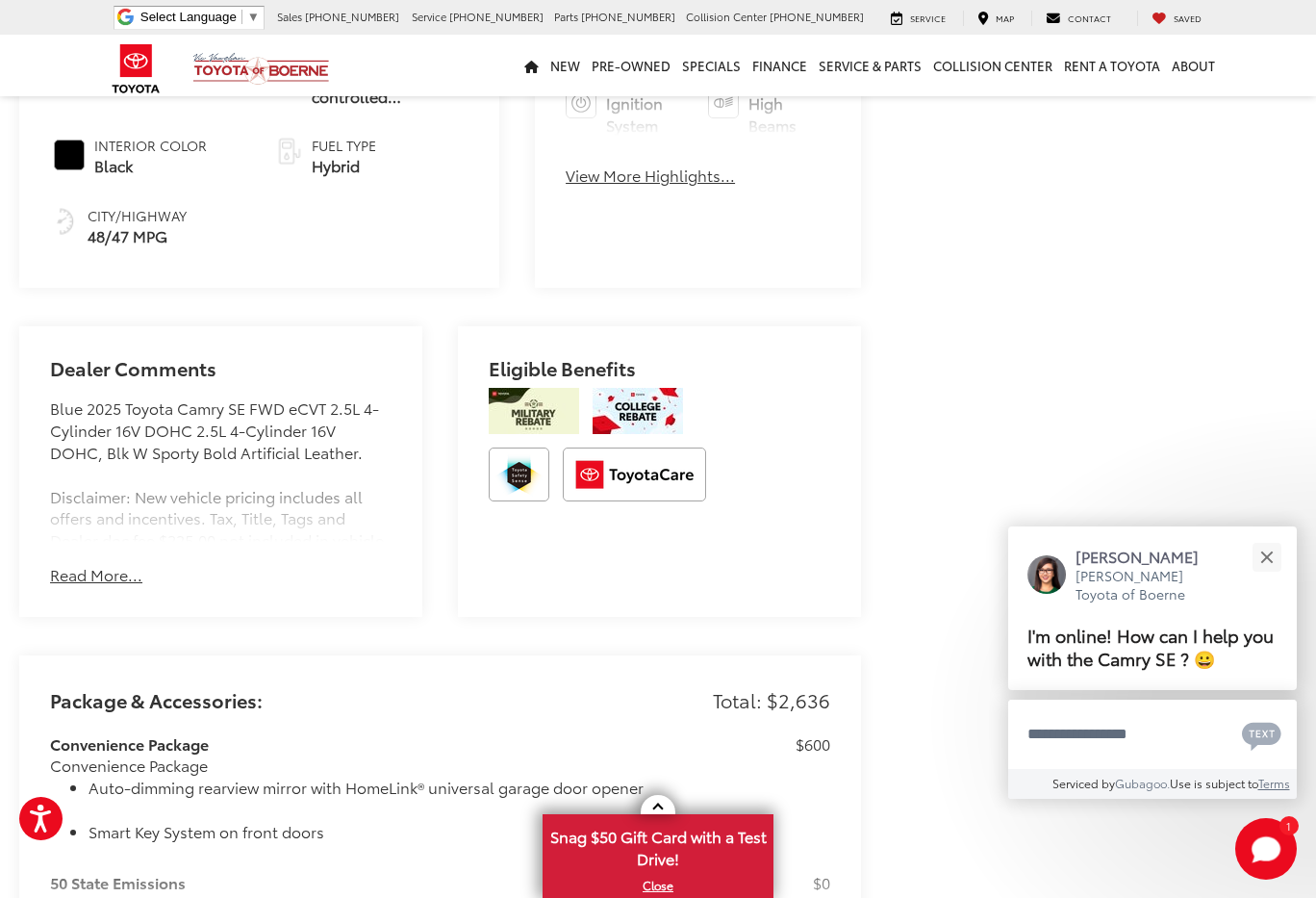
click at [122, 564] on button "Read More..." at bounding box center [96, 575] width 92 height 22
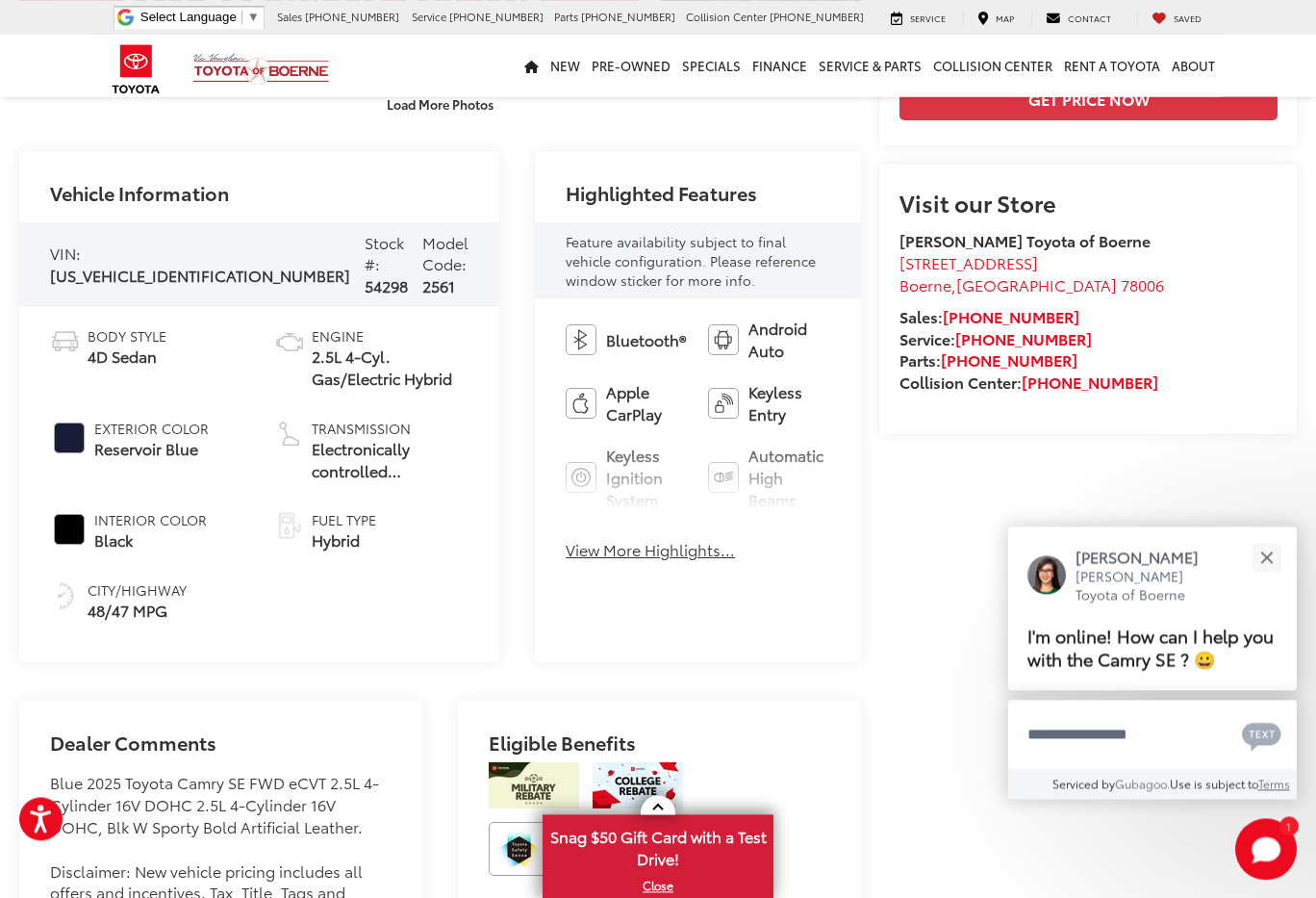
scroll to position [490, 0]
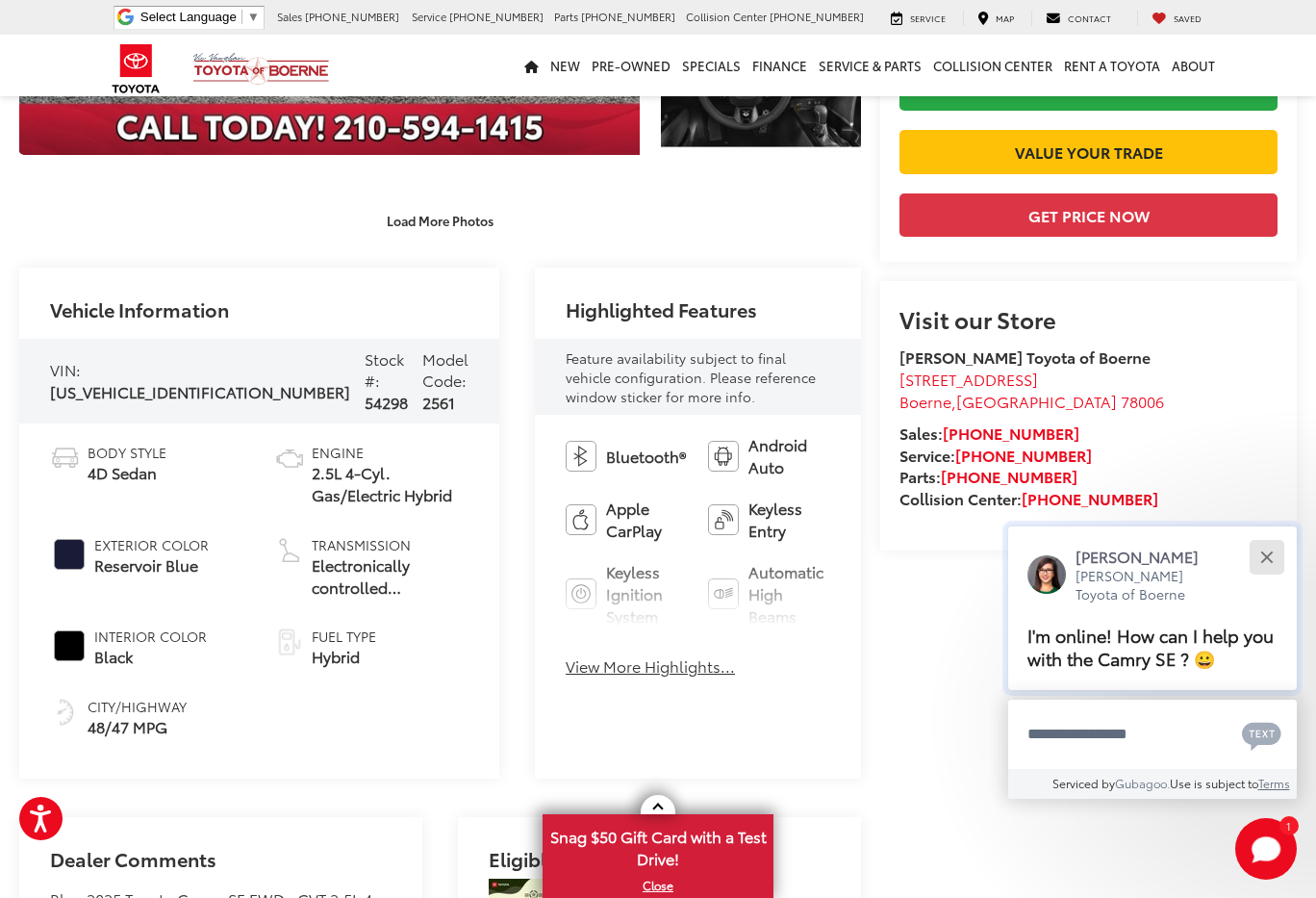
click at [1277, 560] on button "Close" at bounding box center [1266, 556] width 41 height 41
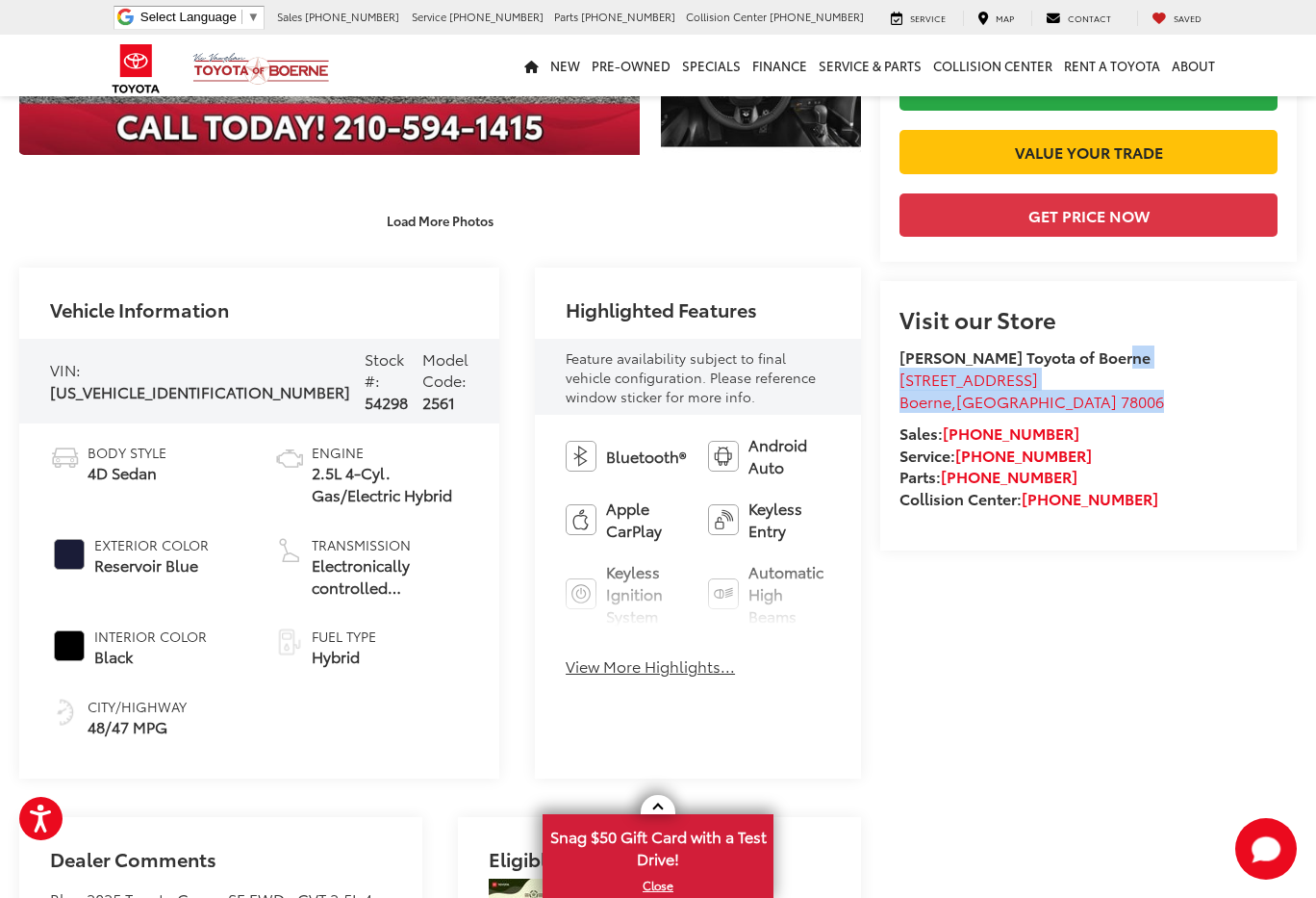
drag, startPoint x: 1168, startPoint y: 430, endPoint x: 1166, endPoint y: 474, distance: 44.0
click at [1166, 412] on ul "Vic Vaughan Toyota of Boerne 31205 Interstate 10 Frontage Rd Boerne , TX 78006" at bounding box center [1088, 380] width 378 height 66
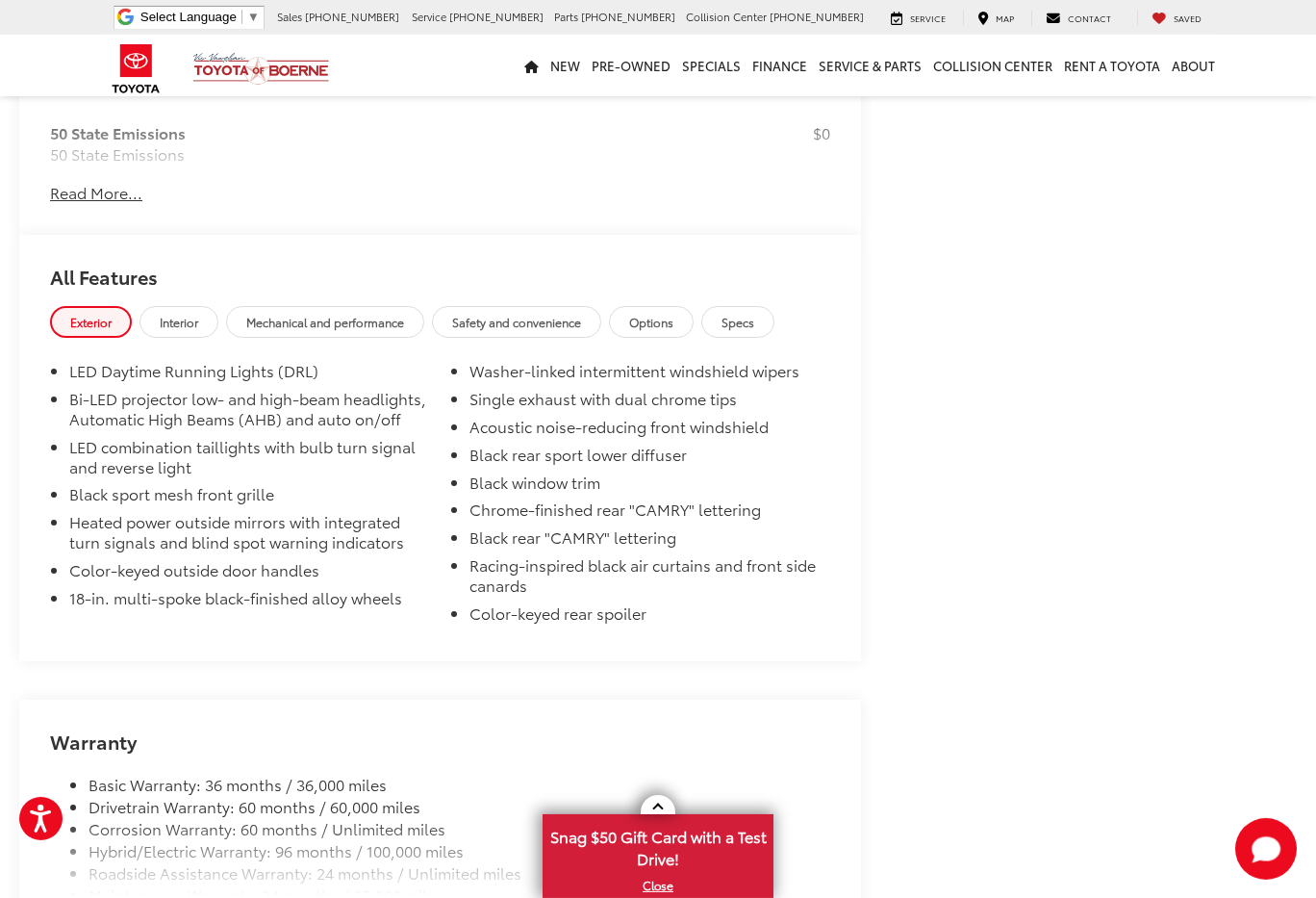
scroll to position [2127, 0]
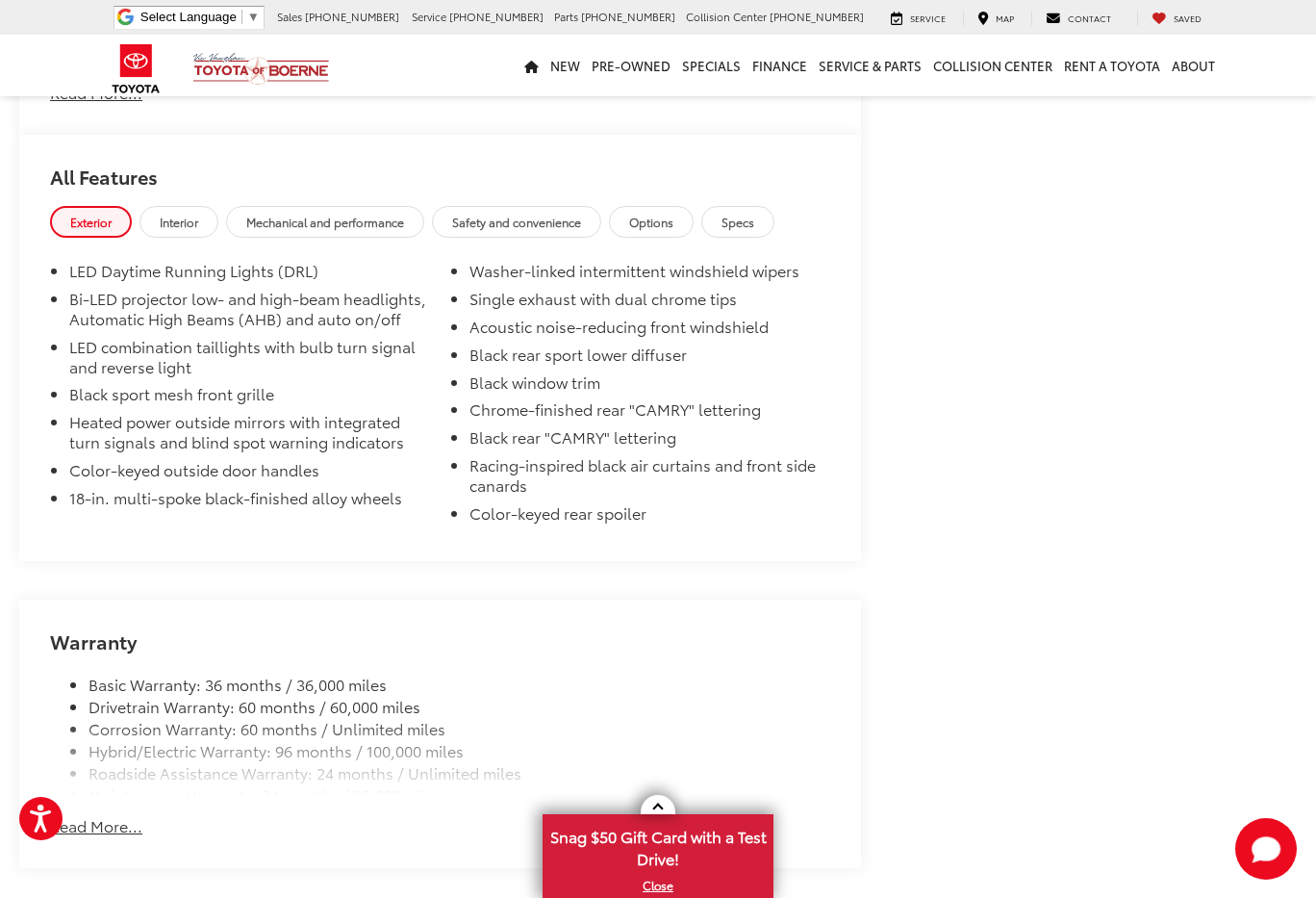
click at [673, 214] on span "Options" at bounding box center [651, 222] width 44 height 16
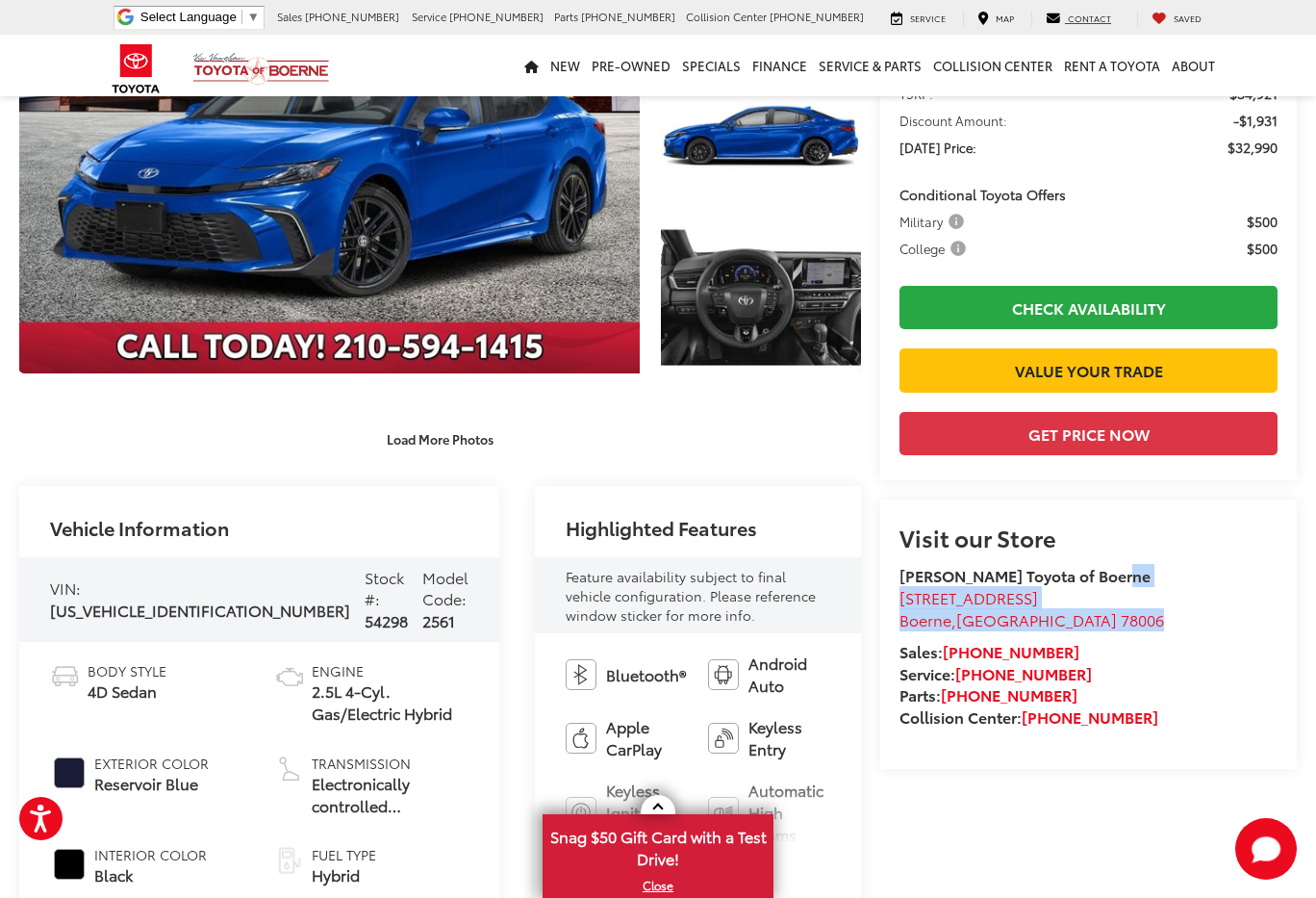
scroll to position [328, 0]
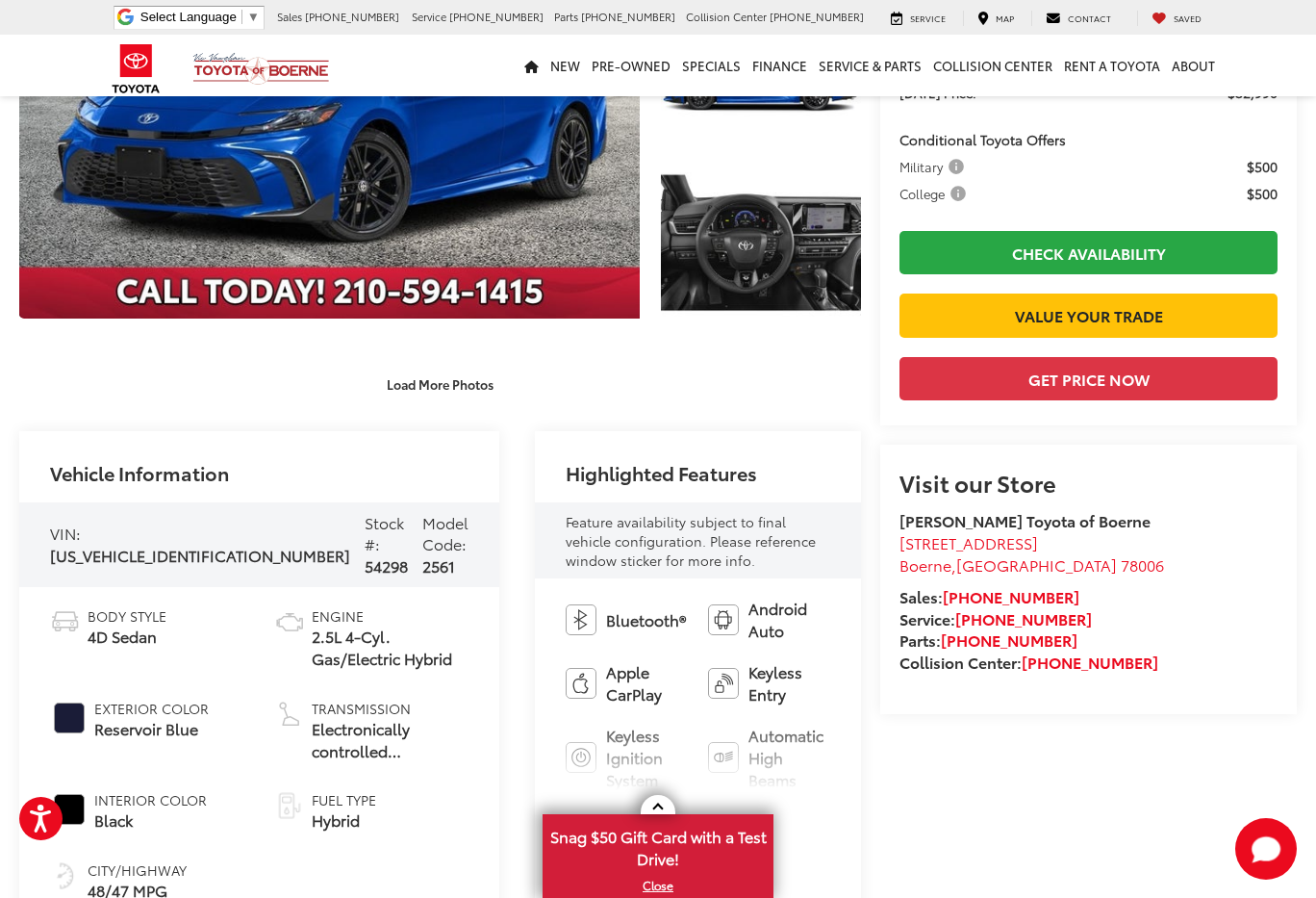
click at [144, 552] on span "4T1DAACK8SU197217" at bounding box center [200, 554] width 301 height 22
copy span "4T1DAACK8SU197217"
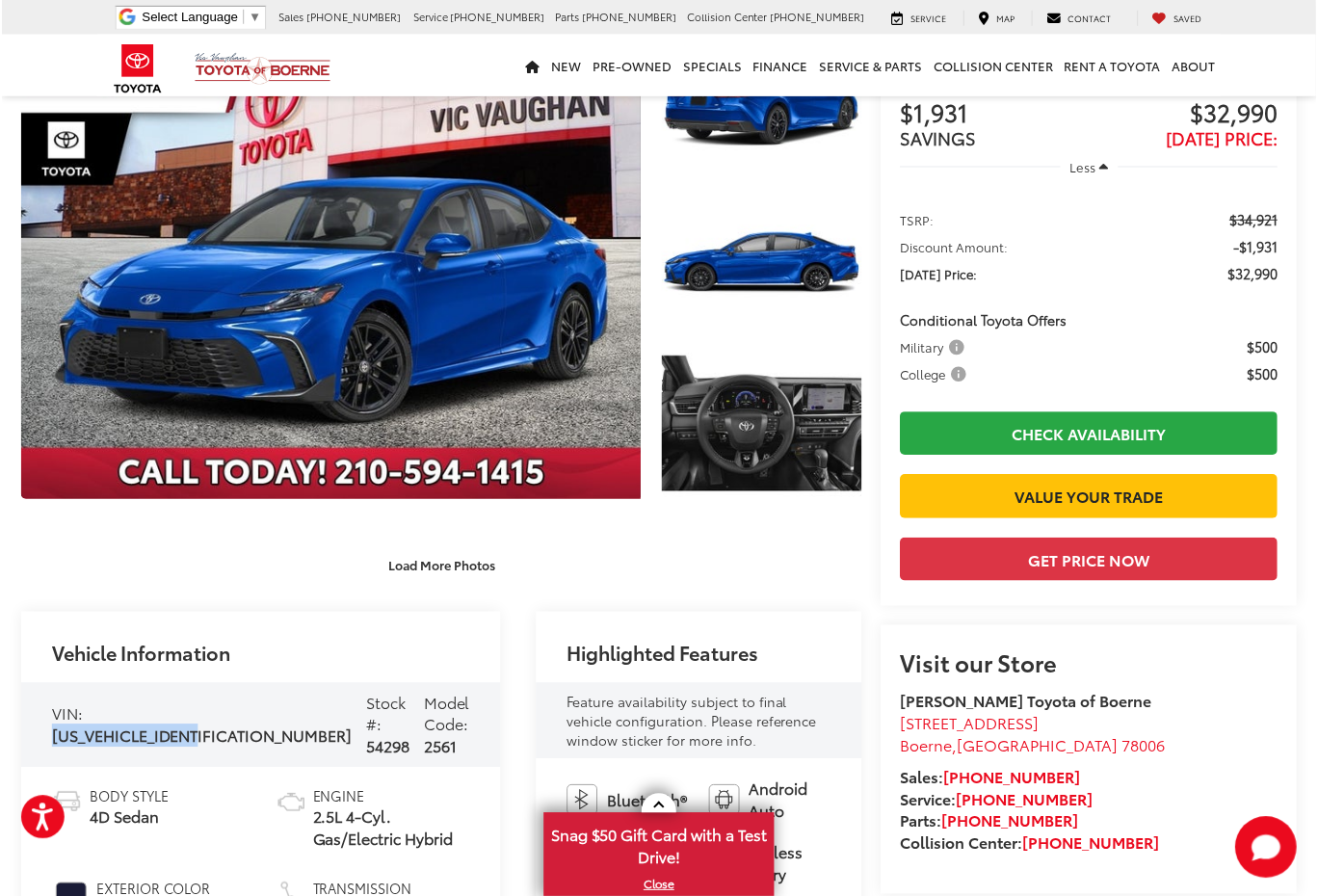
scroll to position [164, 0]
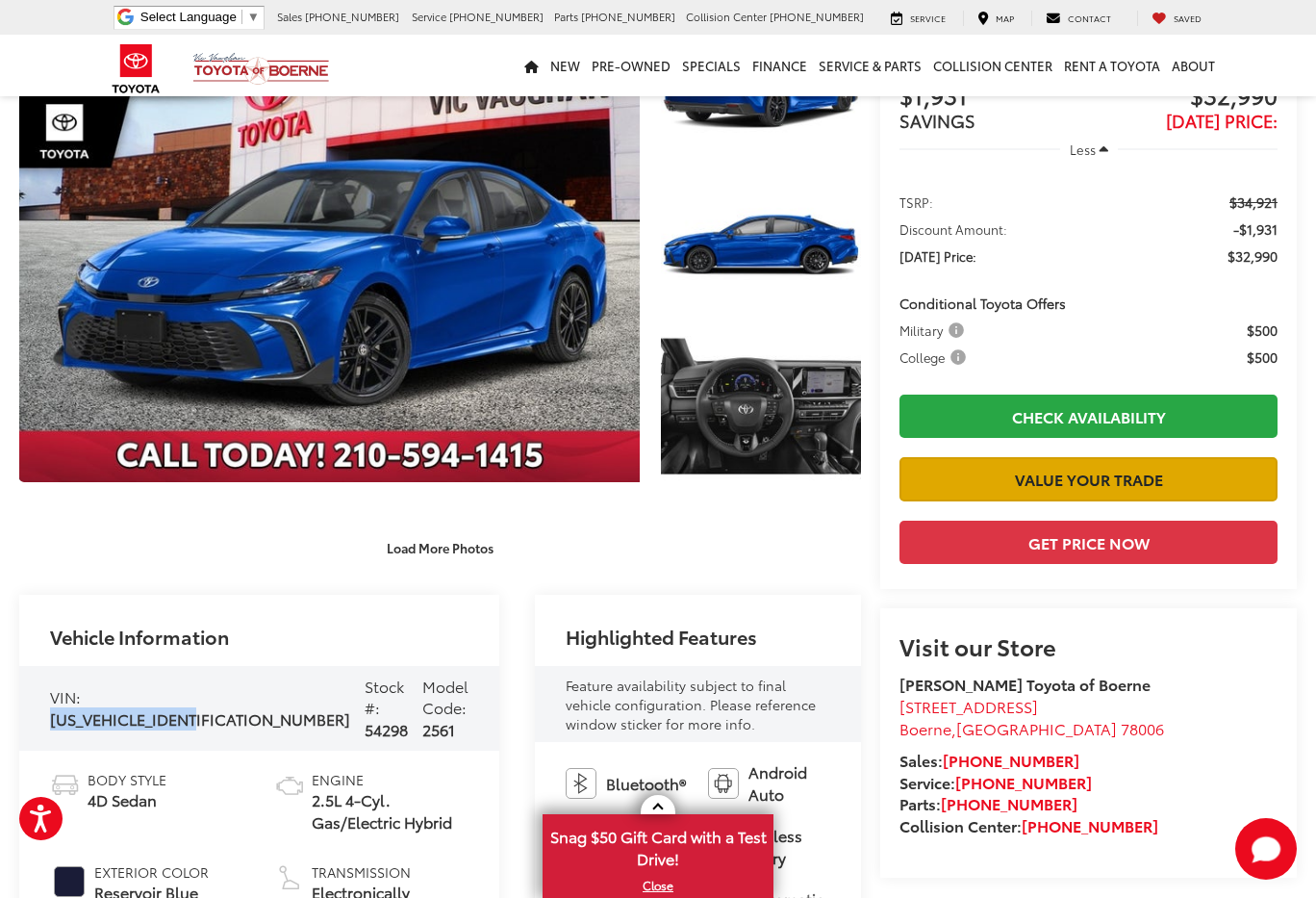
click at [1076, 475] on link "Value Your Trade" at bounding box center [1088, 478] width 378 height 43
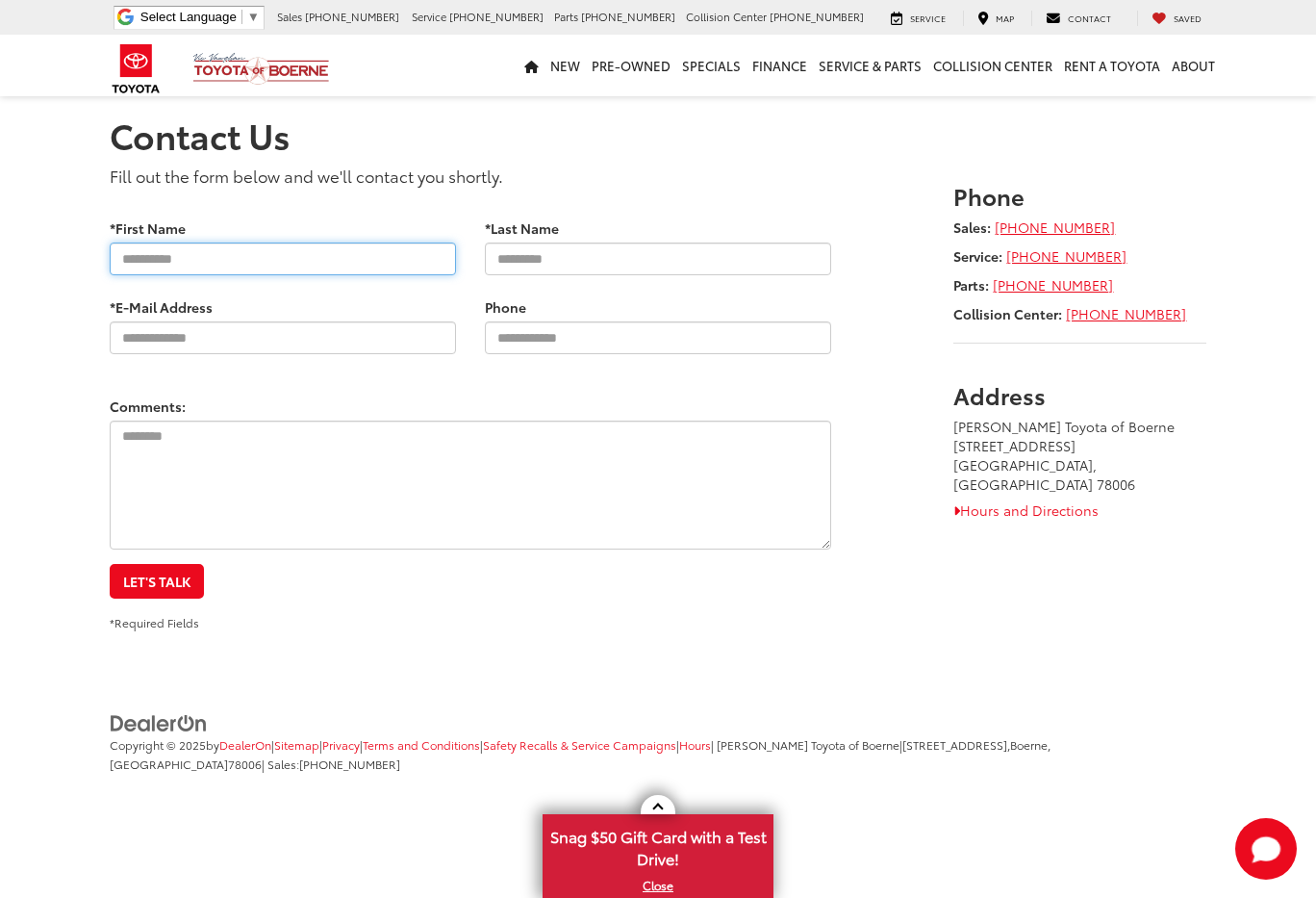
click at [360, 263] on input "*First Name" at bounding box center [283, 259] width 346 height 33
click at [110, 276] on div at bounding box center [110, 276] width 0 height 0
type input "***"
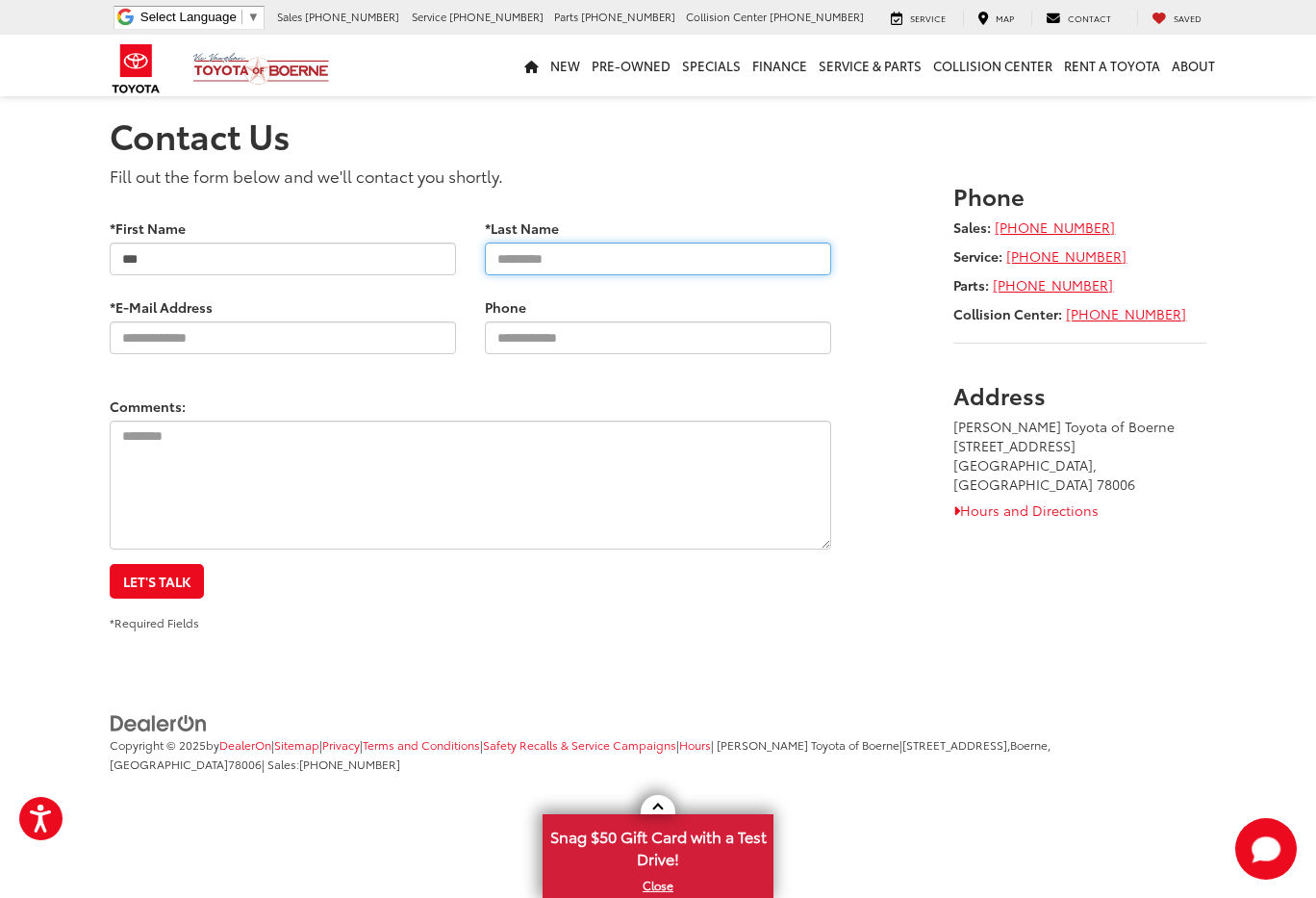
type input "******"
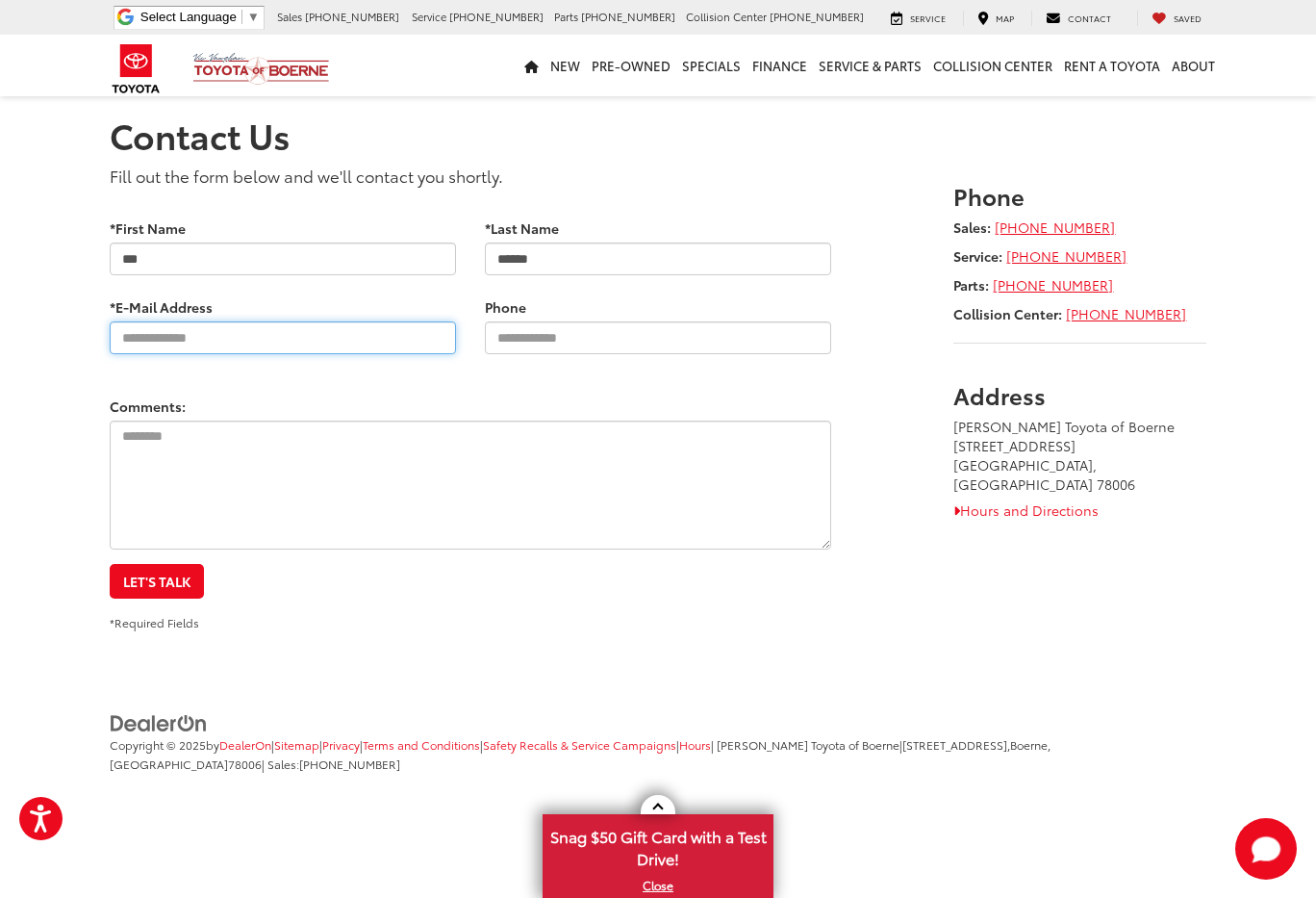
type input "**********"
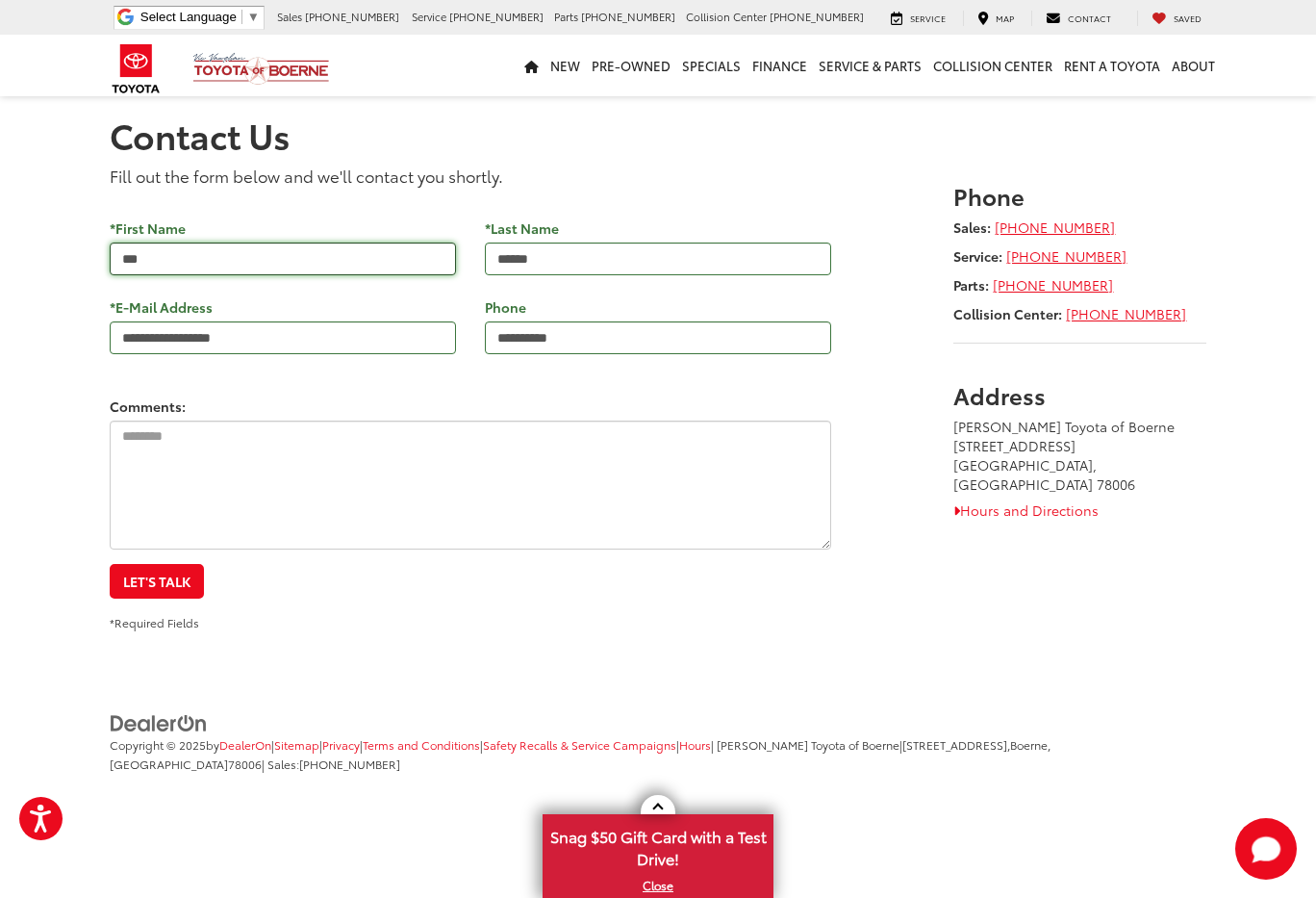
type input "**********"
drag, startPoint x: 269, startPoint y: 252, endPoint x: 43, endPoint y: 294, distance: 229.9
click at [110, 258] on input "***" at bounding box center [283, 259] width 346 height 33
type input "*******"
type input "**********"
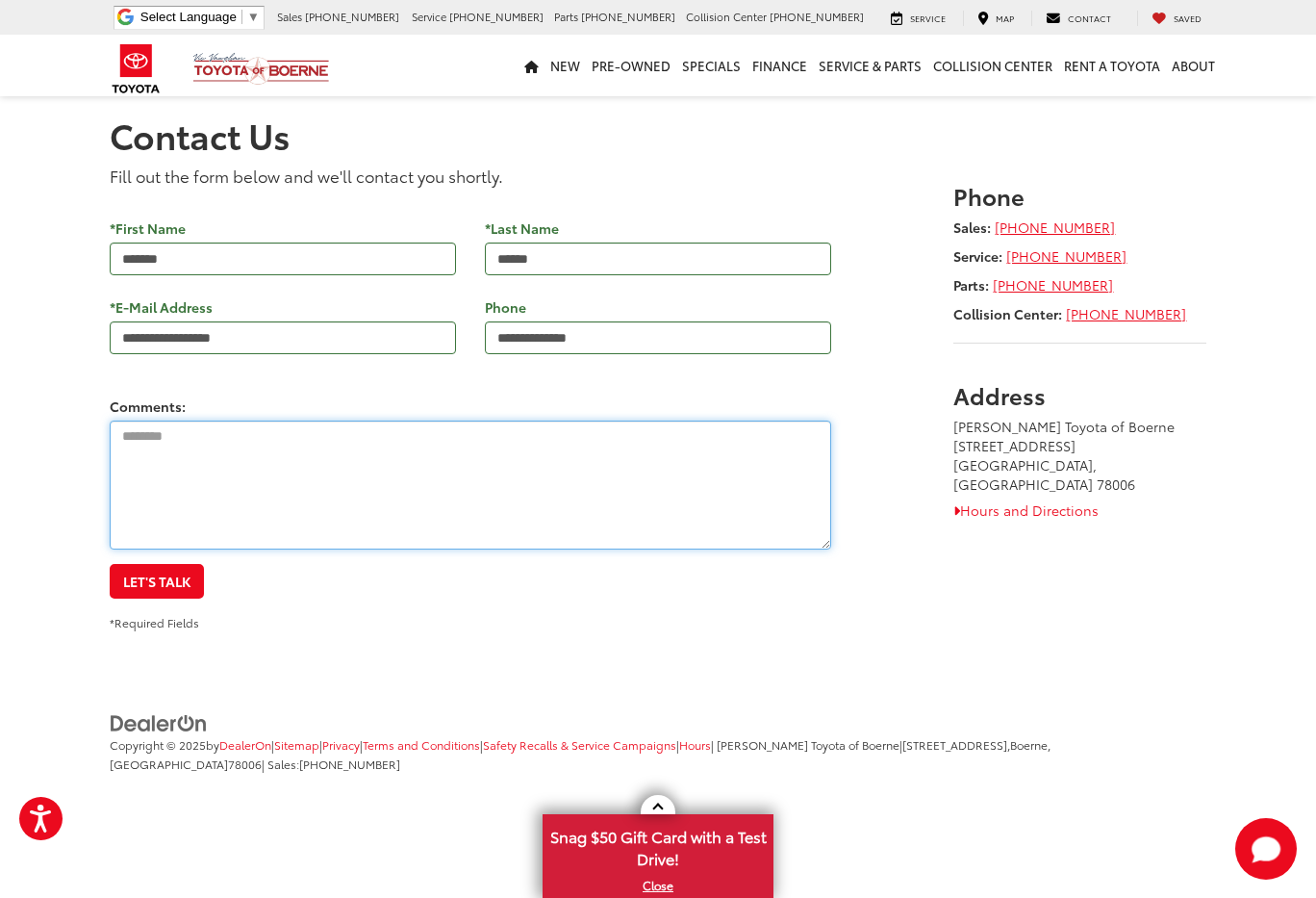
paste textarea "**********"
click at [203, 464] on textarea "**********" at bounding box center [470, 484] width 722 height 129
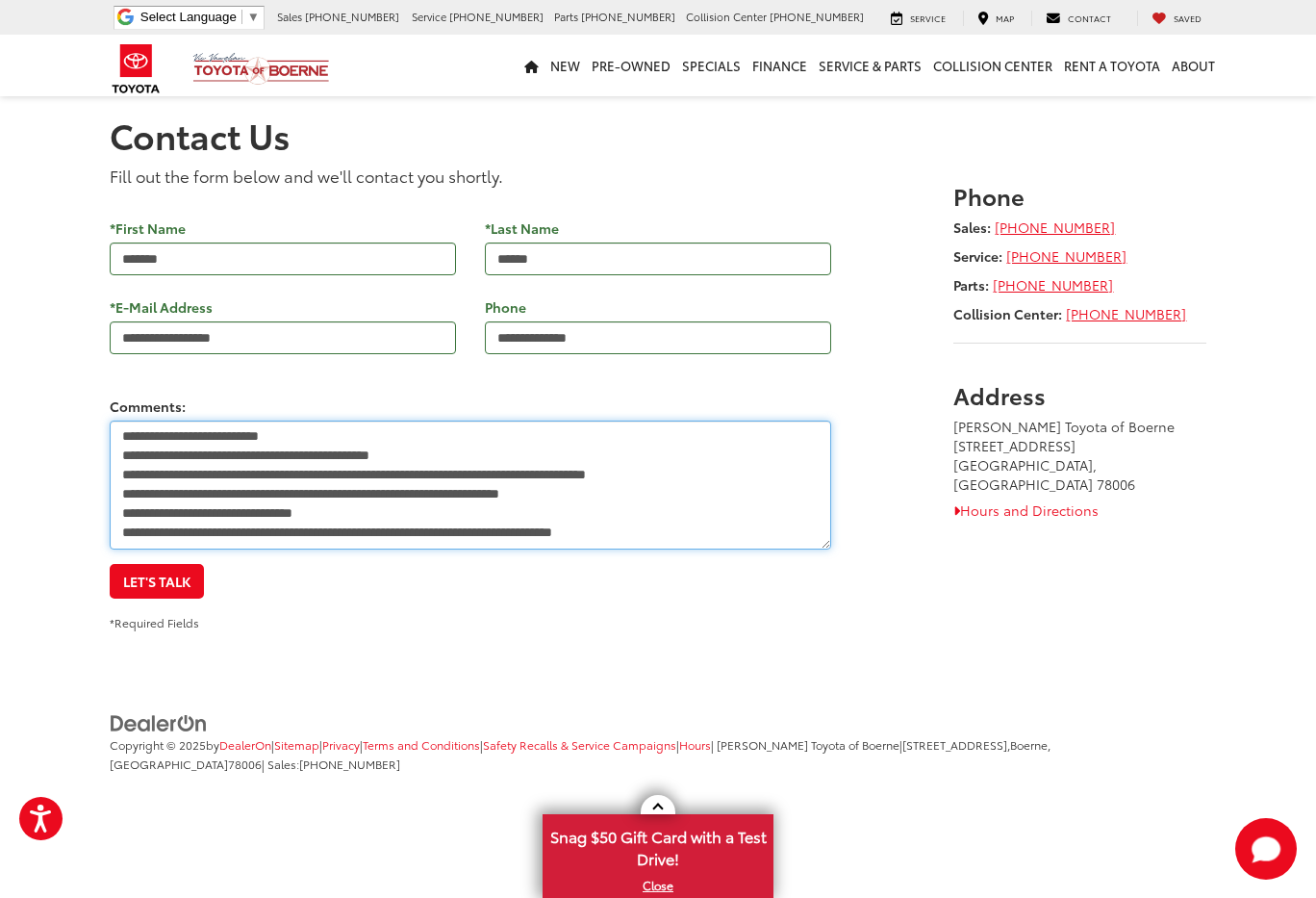
click at [264, 532] on textarea "**********" at bounding box center [470, 484] width 722 height 129
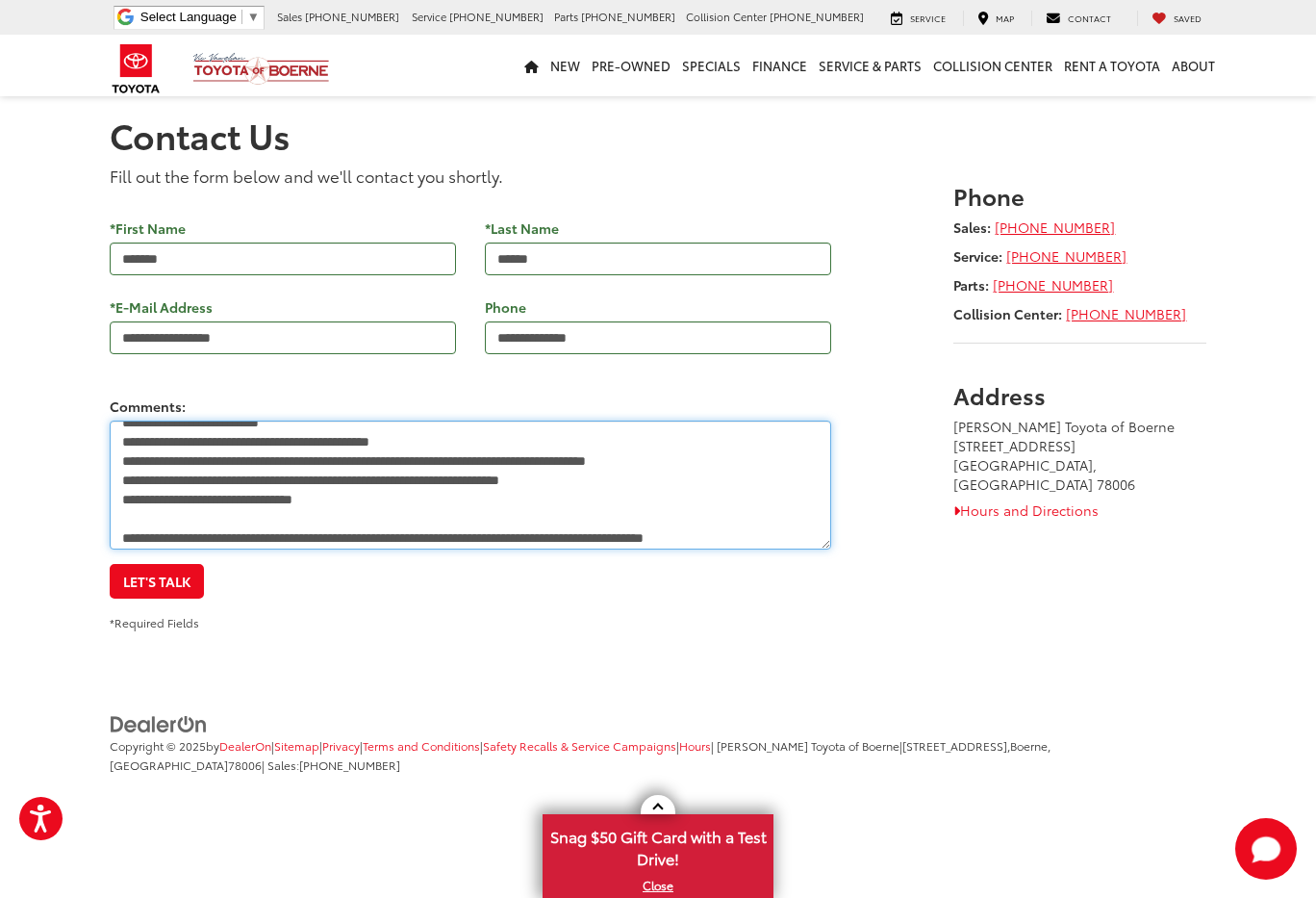
click at [278, 542] on textarea "**********" at bounding box center [470, 484] width 722 height 129
paste textarea "**********"
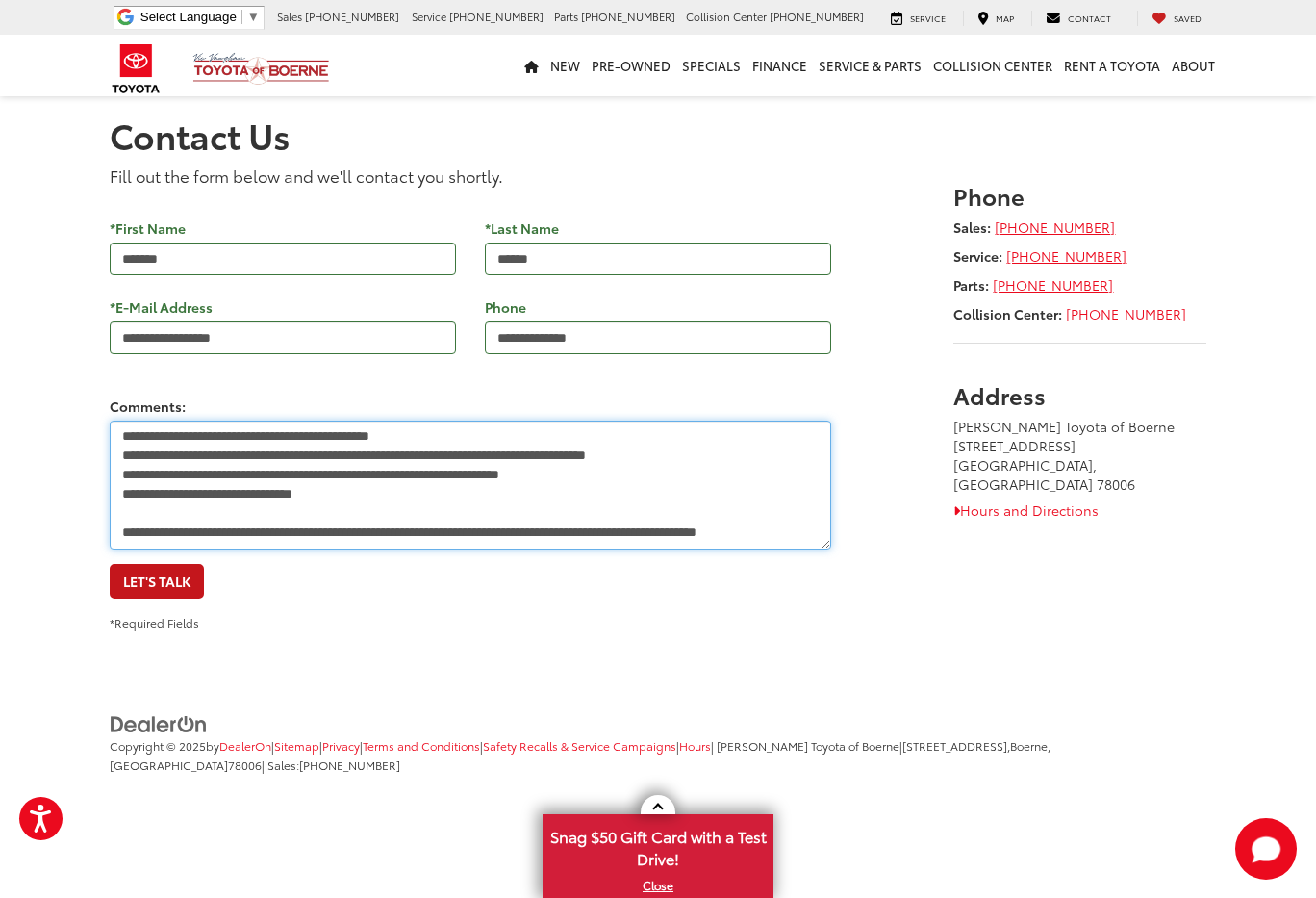
type textarea "**********"
click at [142, 570] on button "Let's Talk" at bounding box center [157, 581] width 94 height 35
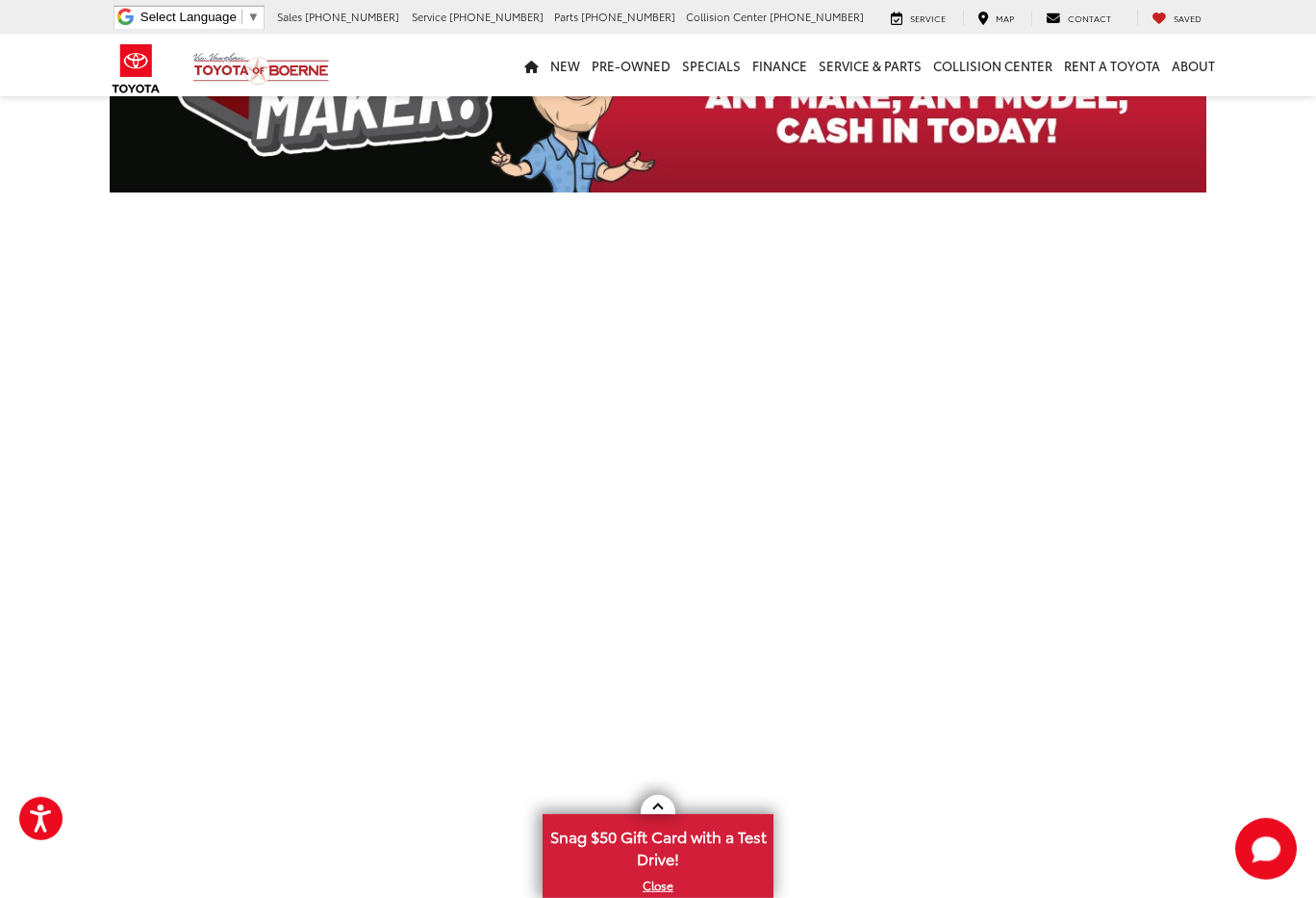
scroll to position [404, 0]
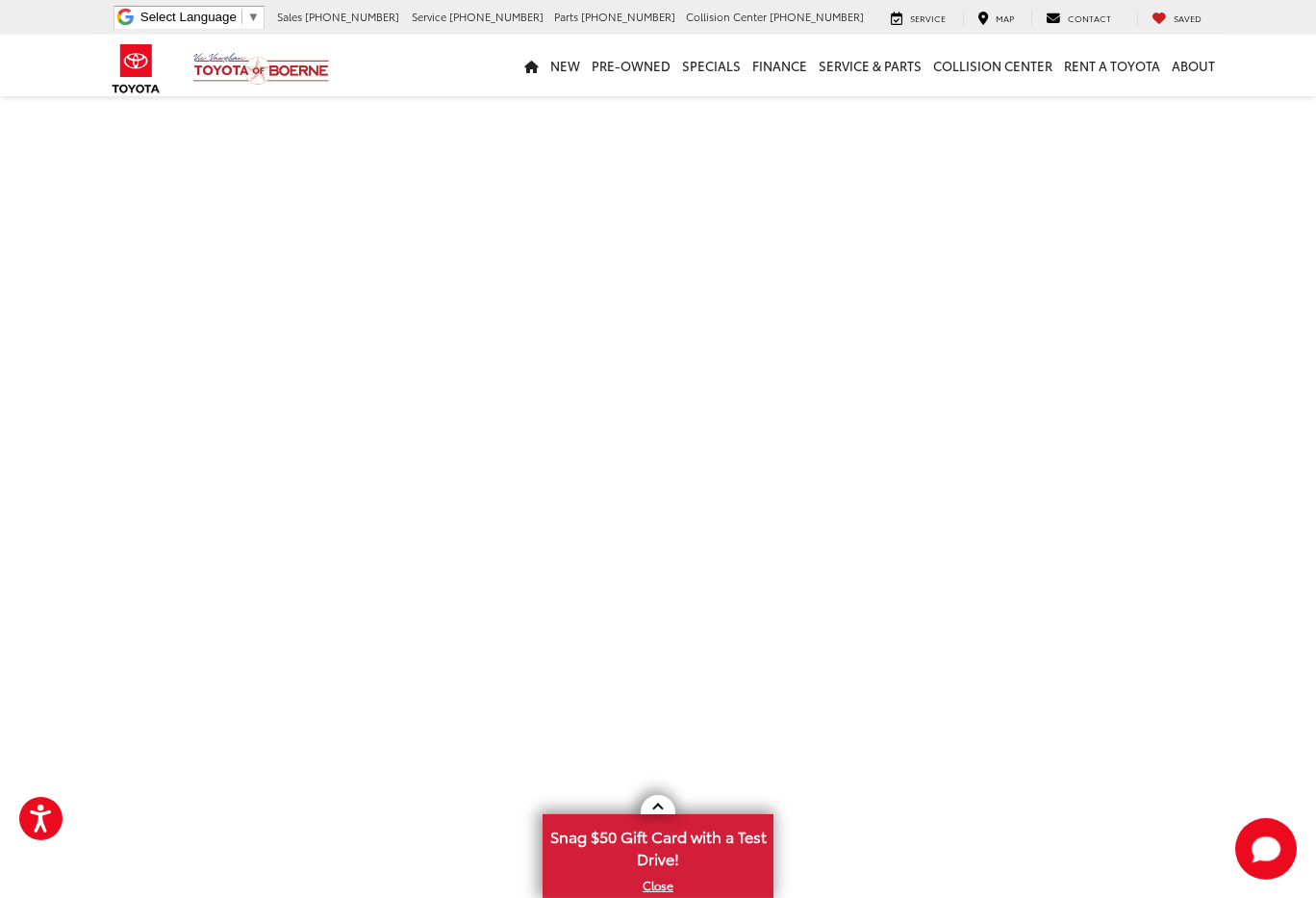
click at [431, 800] on iframe "Value Your Trade Boerne TX | Toyota of Boerne" at bounding box center [658, 524] width 1096 height 962
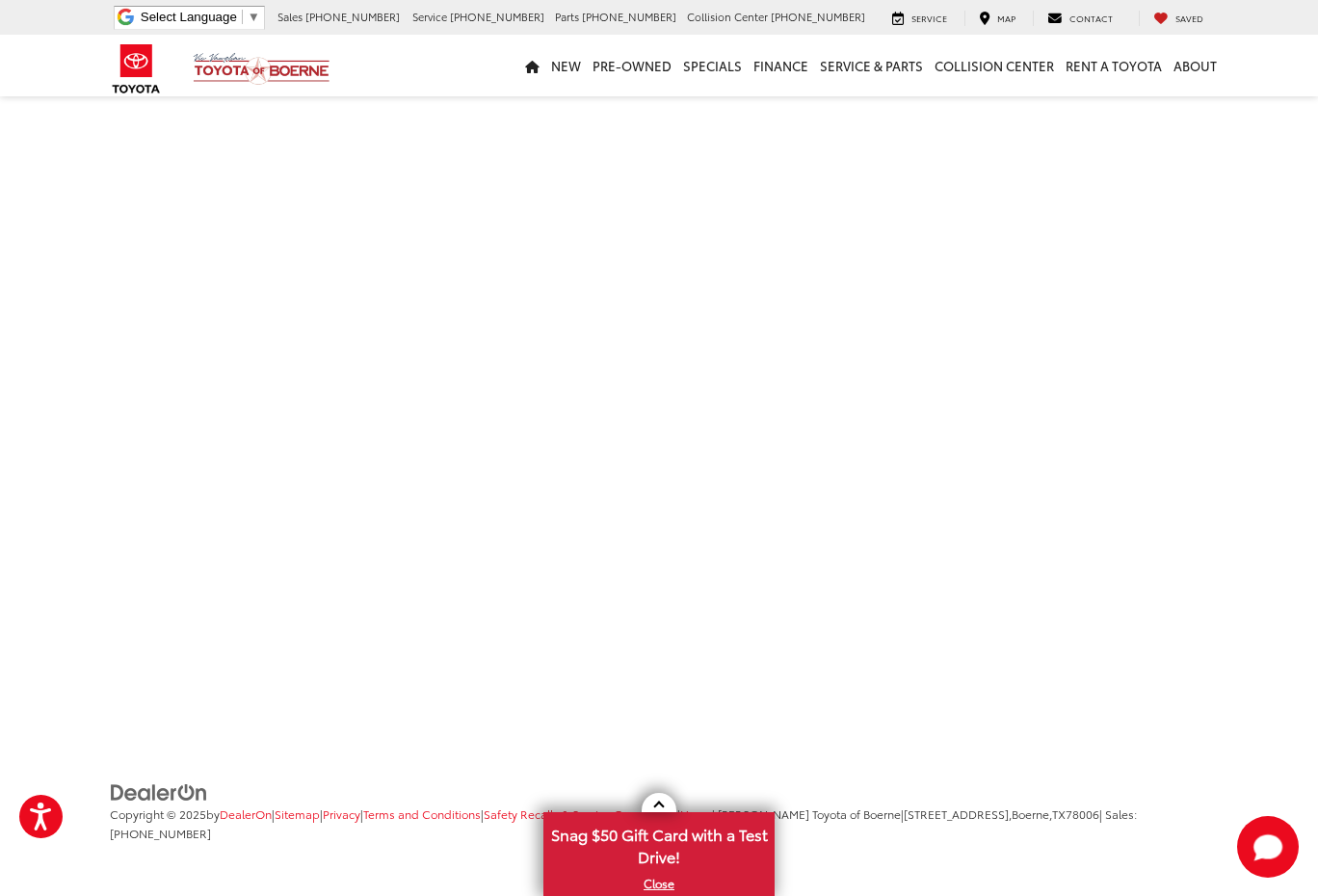
scroll to position [718, 0]
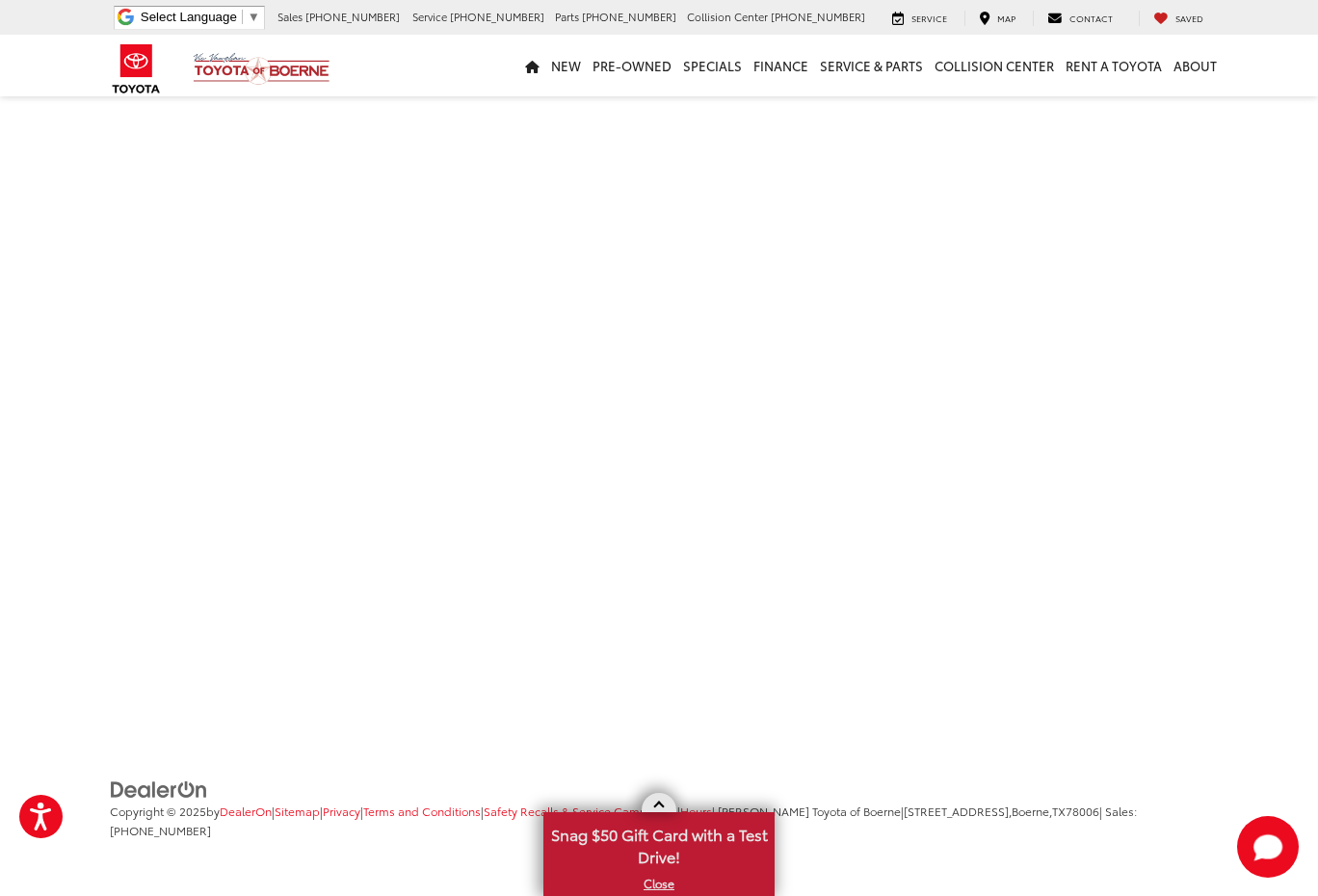
click at [656, 878] on link "X" at bounding box center [658, 883] width 227 height 21
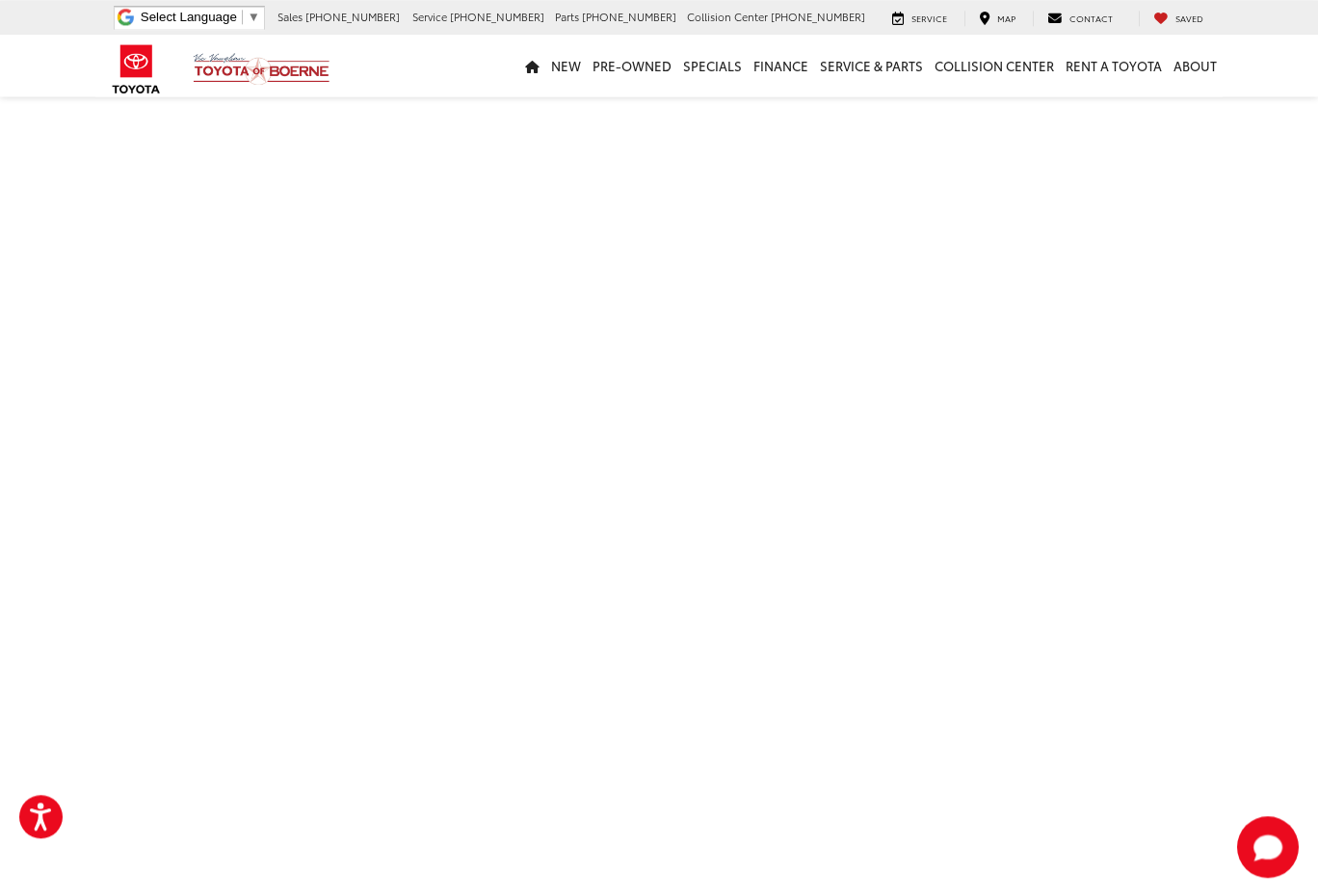
scroll to position [491, 0]
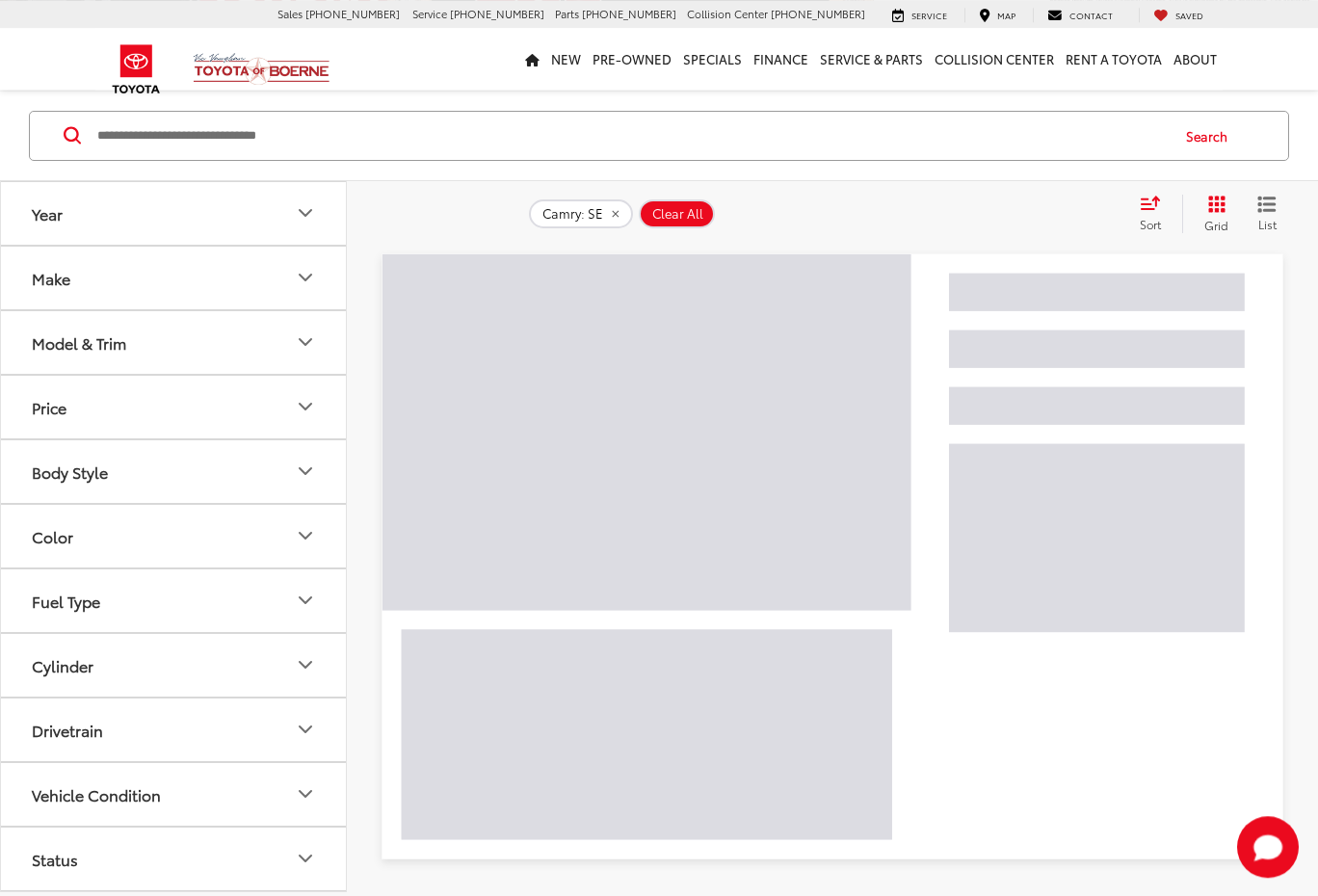
scroll to position [167, 0]
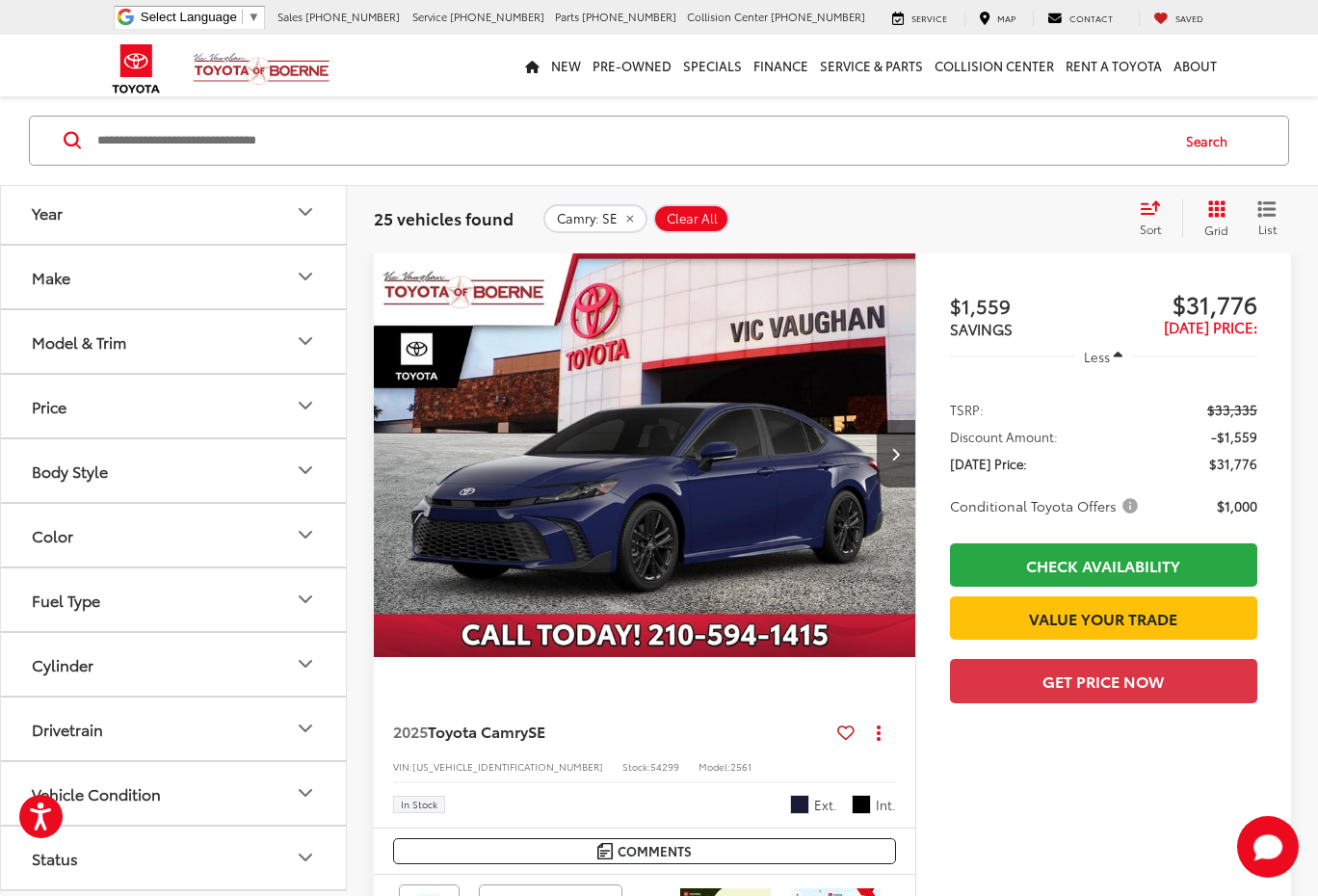
drag, startPoint x: 314, startPoint y: 202, endPoint x: 300, endPoint y: 206, distance: 15.0
click at [309, 202] on icon "Year" at bounding box center [305, 212] width 23 height 23
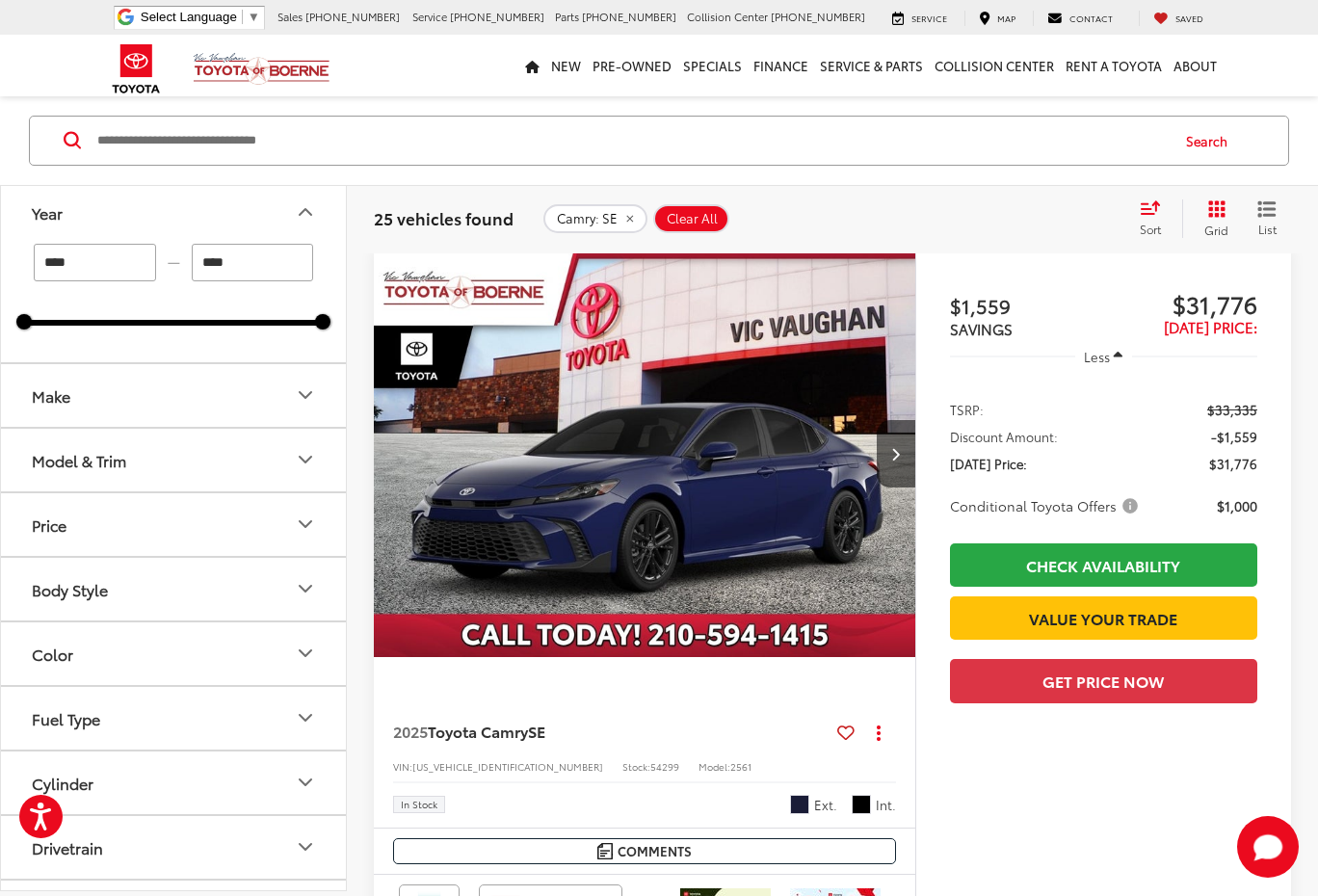
click at [301, 395] on icon "Make" at bounding box center [306, 396] width 12 height 6
click at [309, 585] on icon "Model & Trim" at bounding box center [305, 583] width 23 height 23
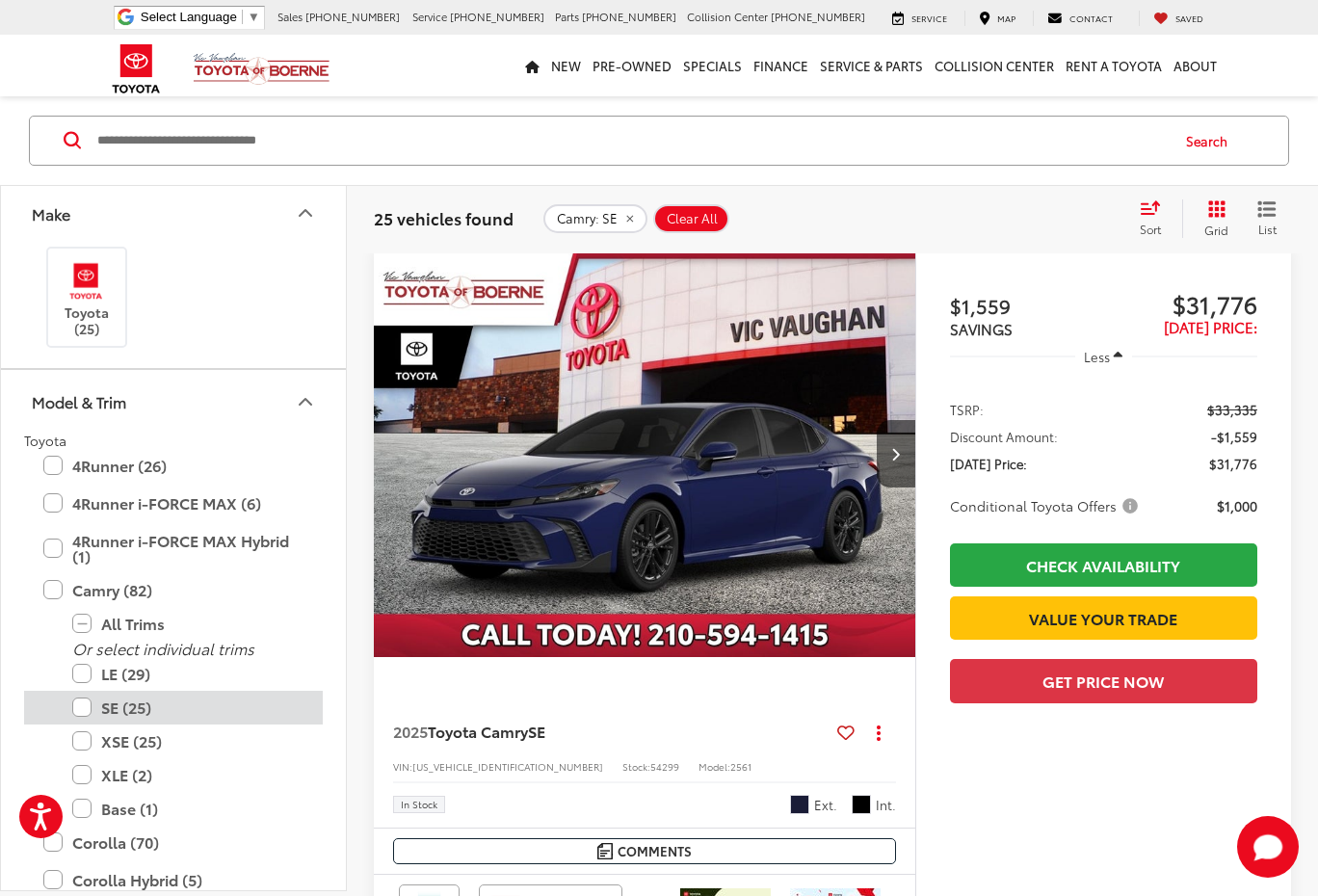
scroll to position [193, 0]
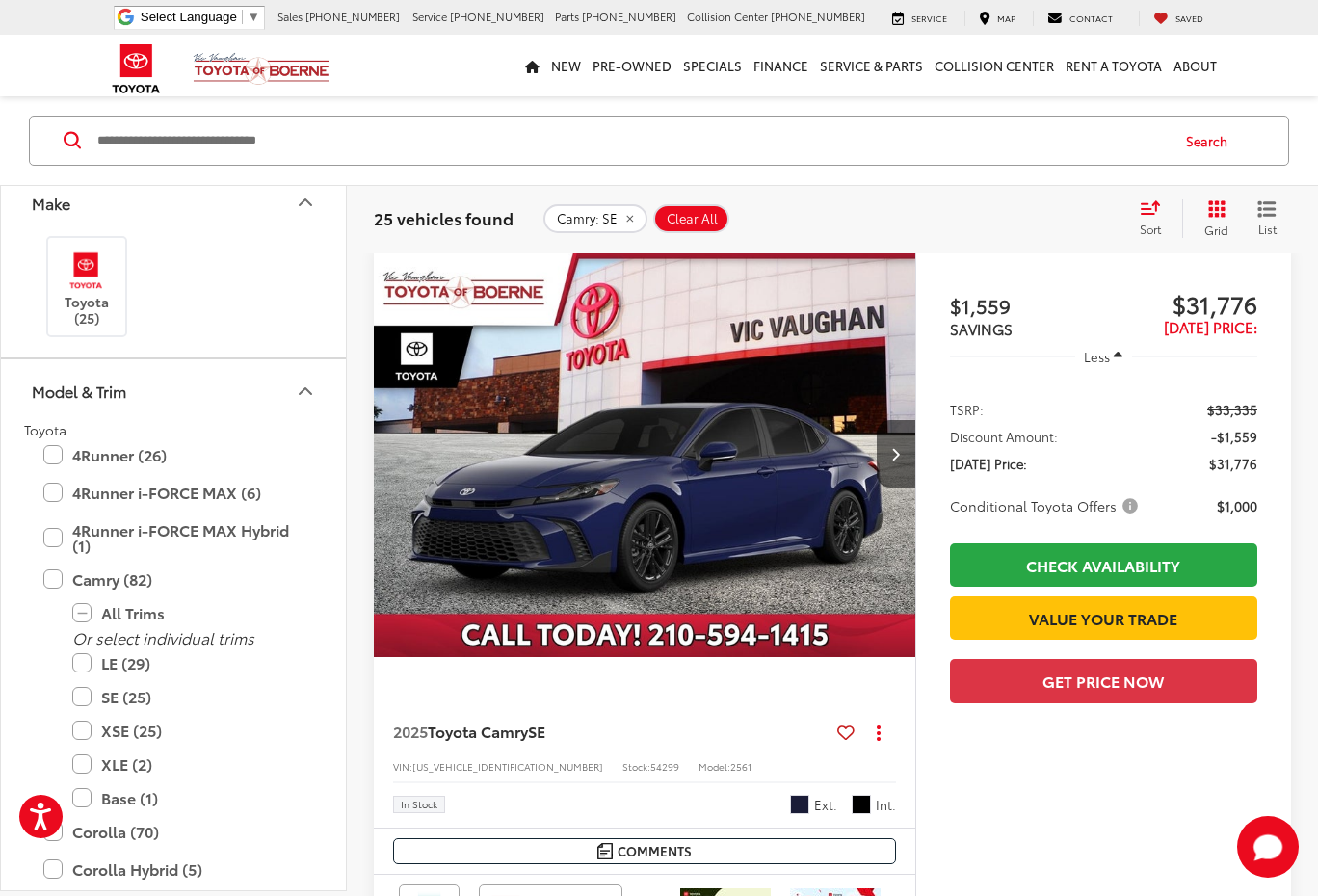
click at [303, 380] on div "Model & Trim" at bounding box center [305, 391] width 23 height 23
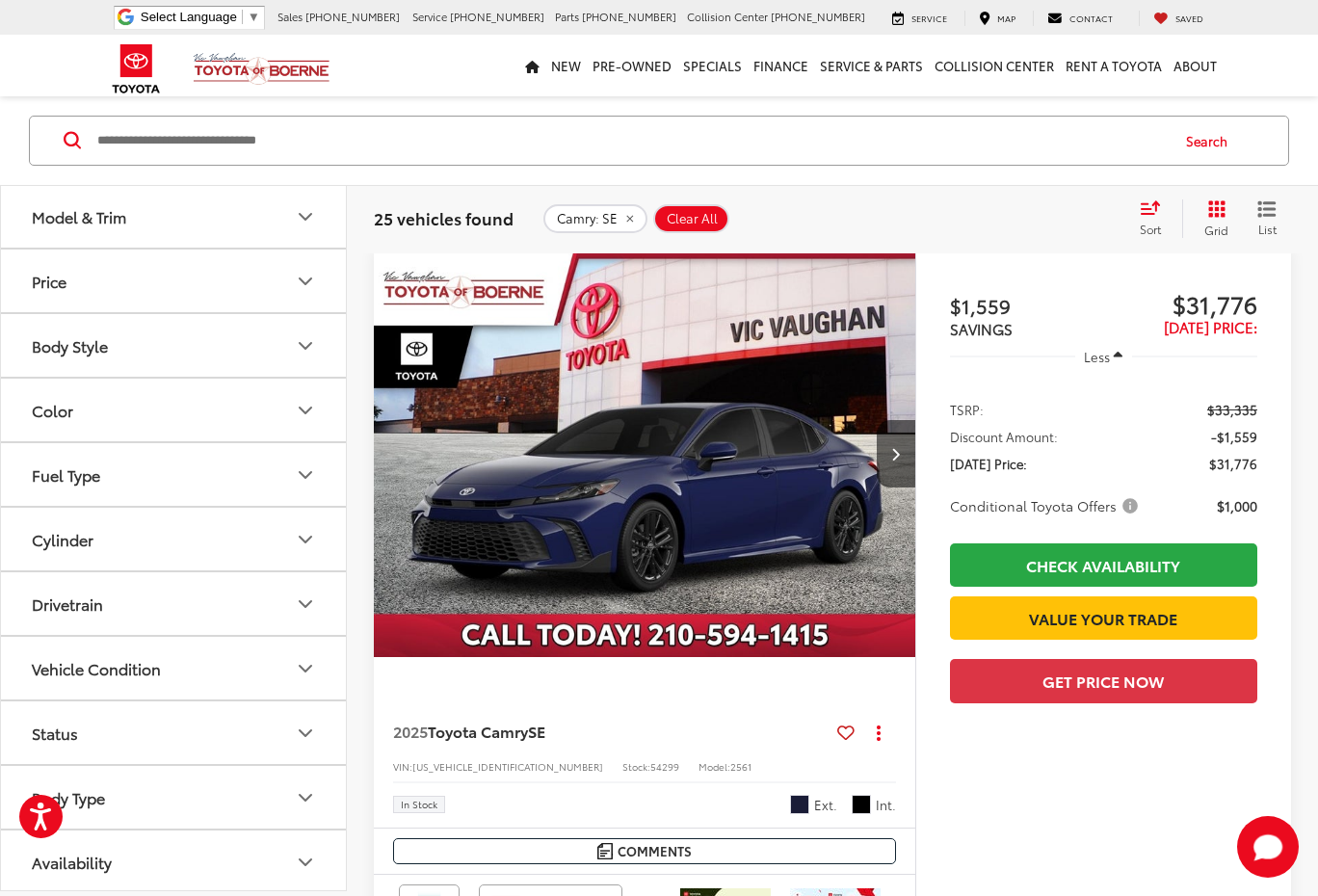
scroll to position [385, 0]
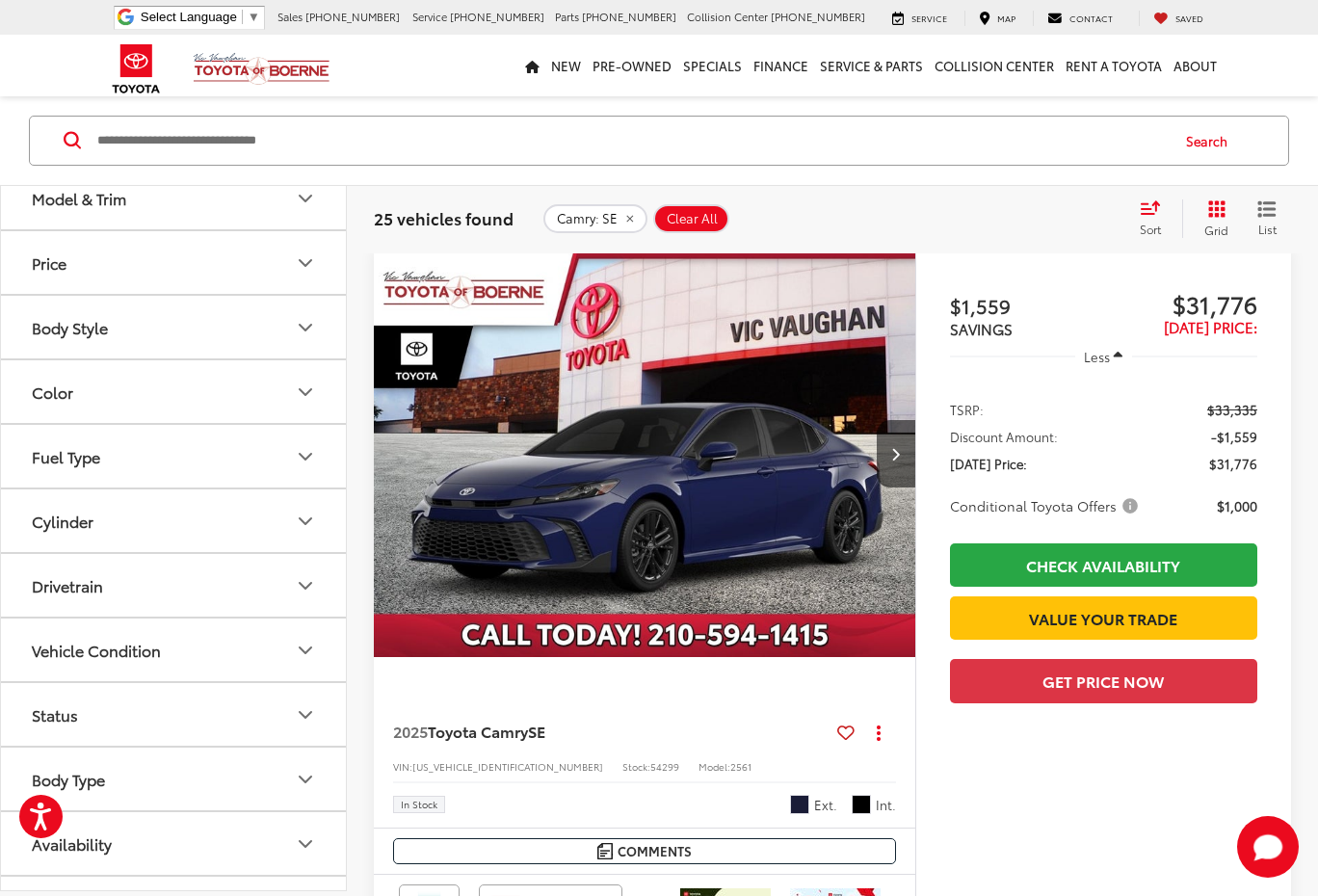
click at [309, 388] on icon "Color" at bounding box center [305, 392] width 23 height 23
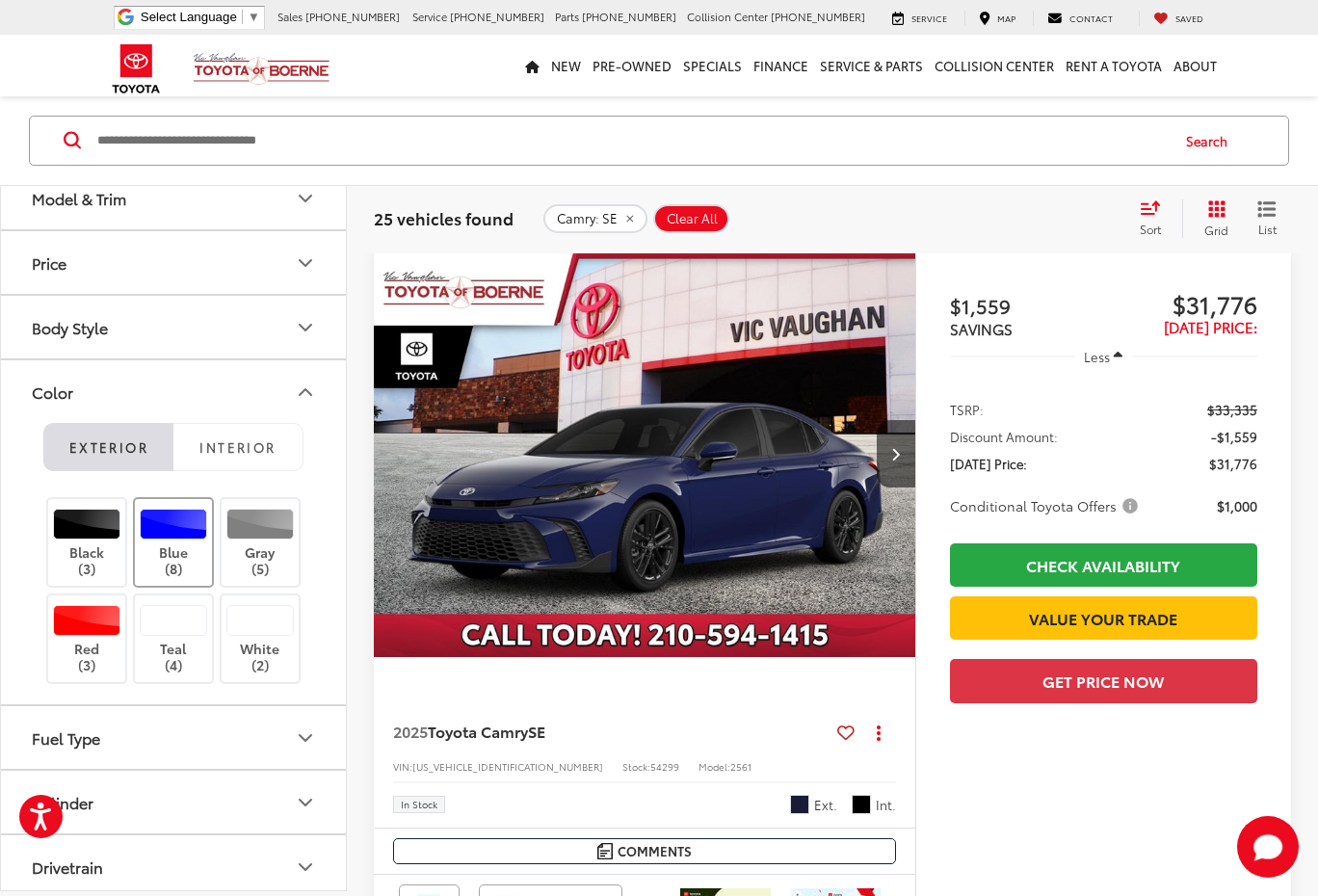
click at [172, 530] on div at bounding box center [174, 524] width 68 height 31
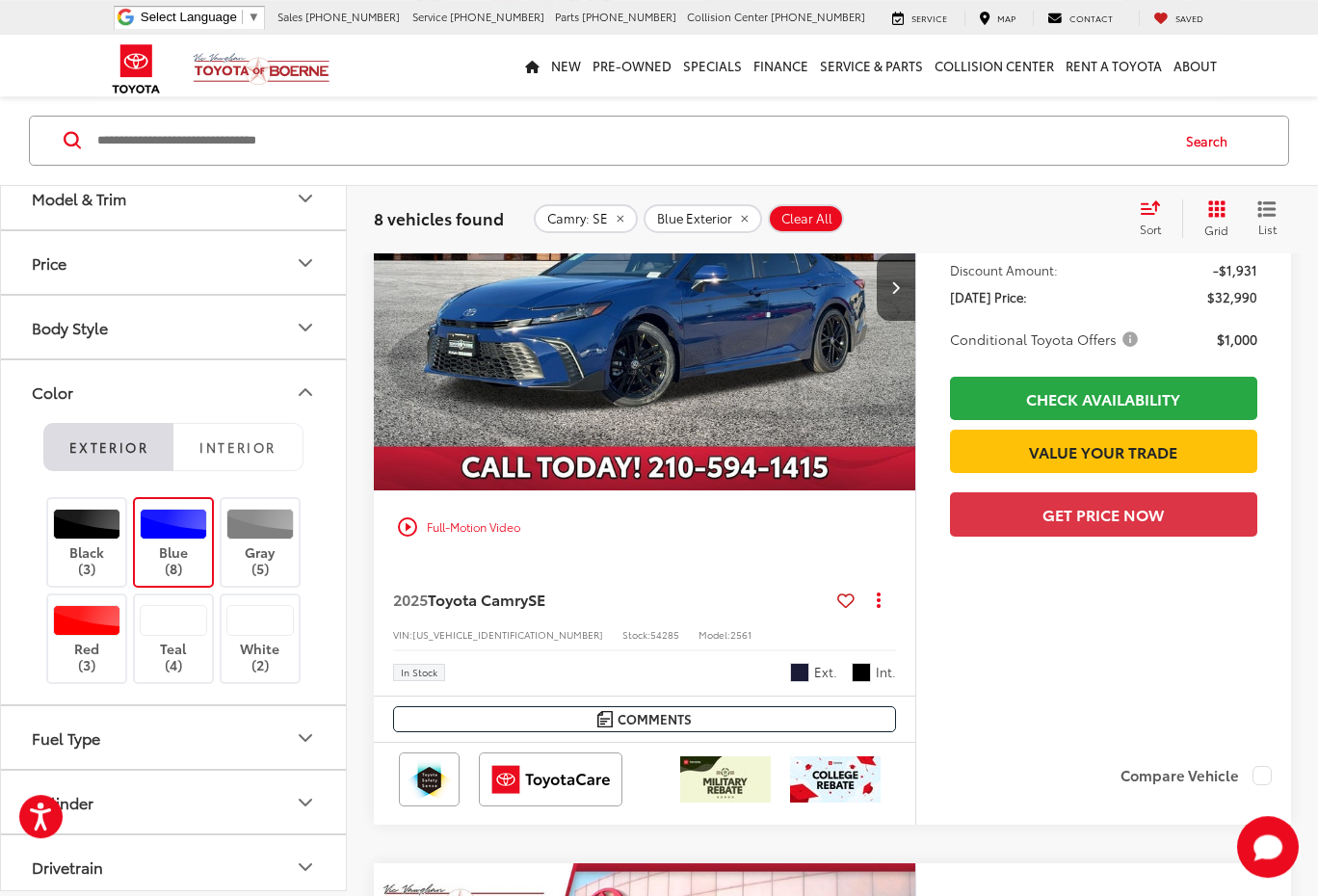
scroll to position [1146, 0]
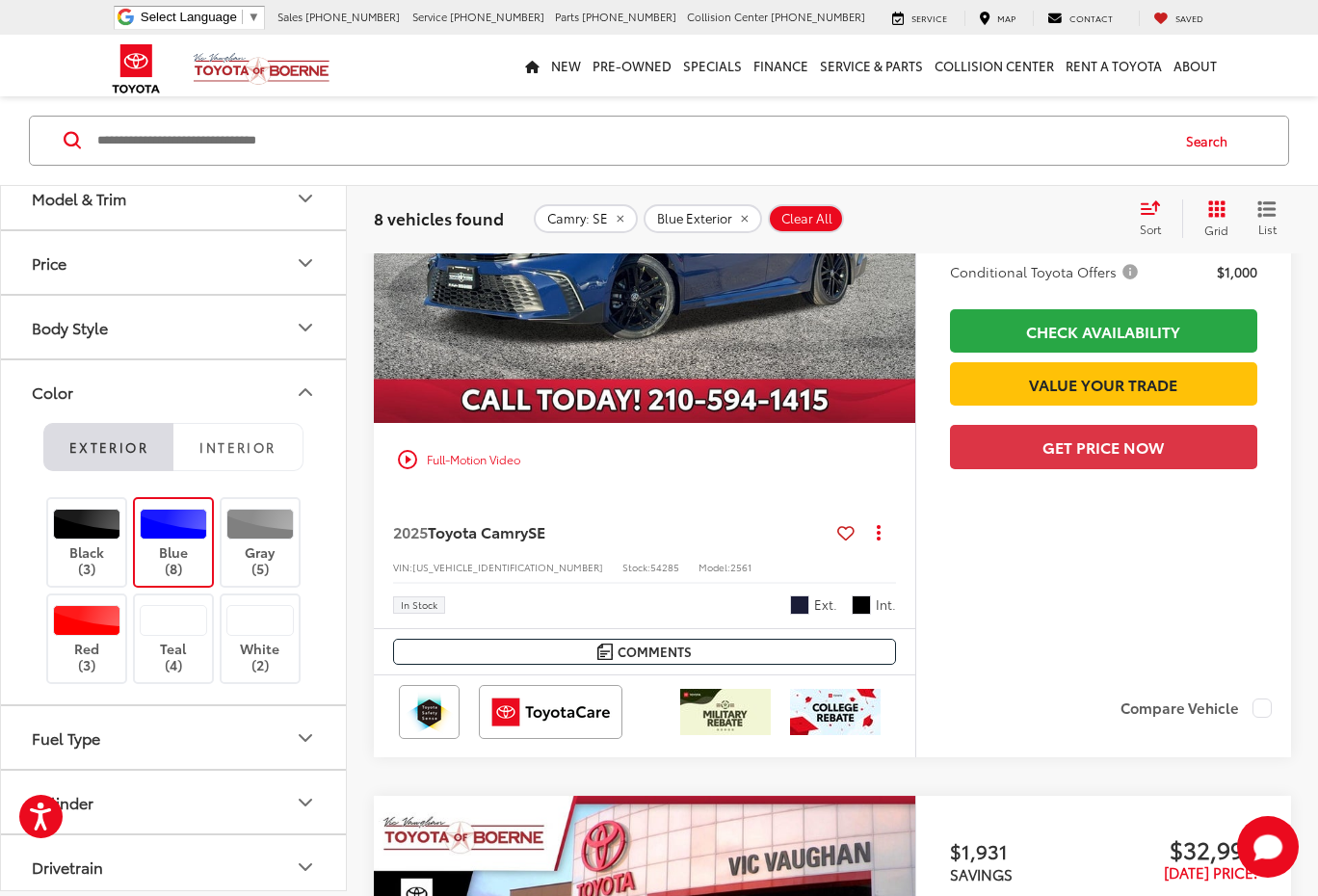
click at [800, 600] on span "Reservoir Blue" at bounding box center [799, 604] width 19 height 19
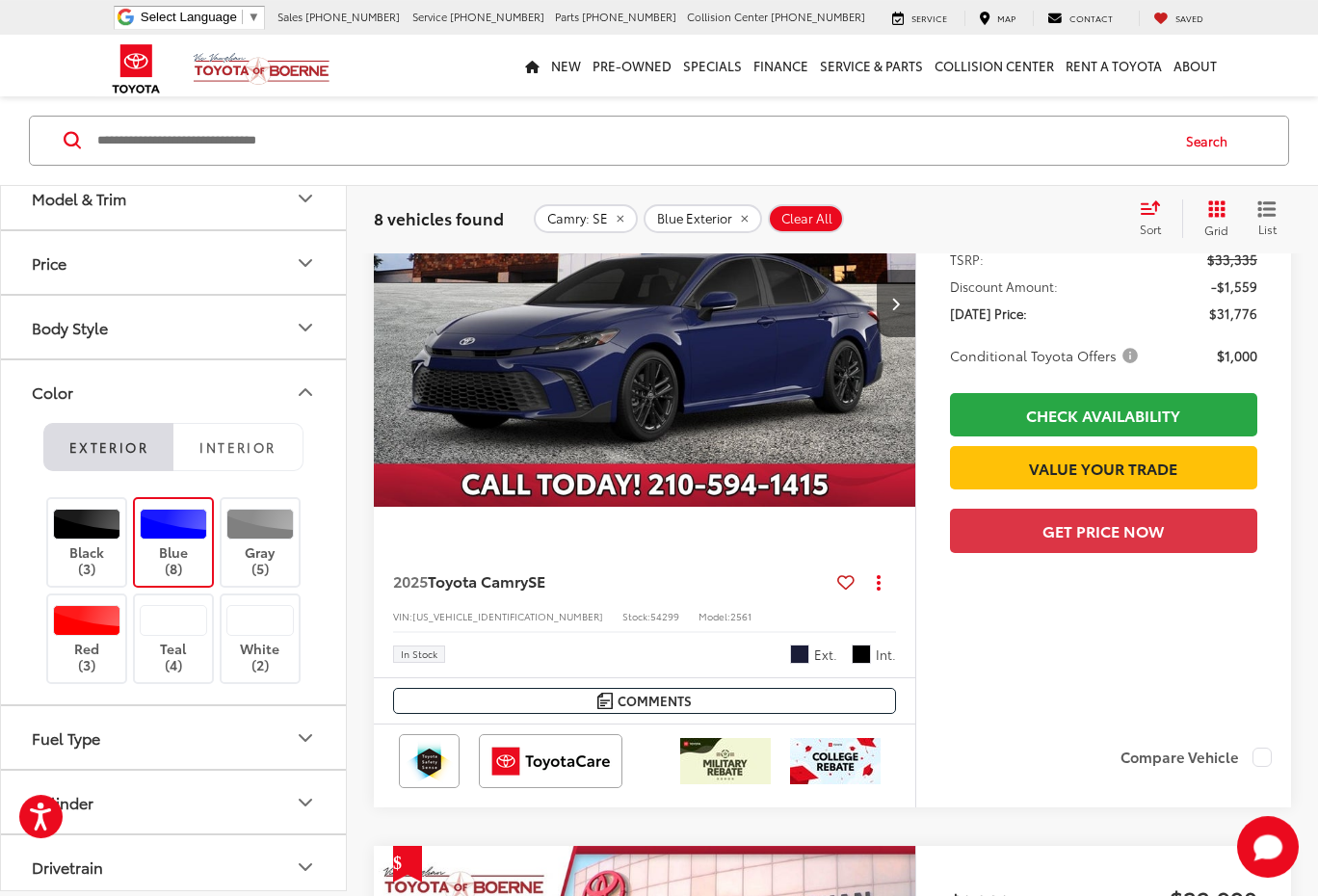
scroll to position [328, 0]
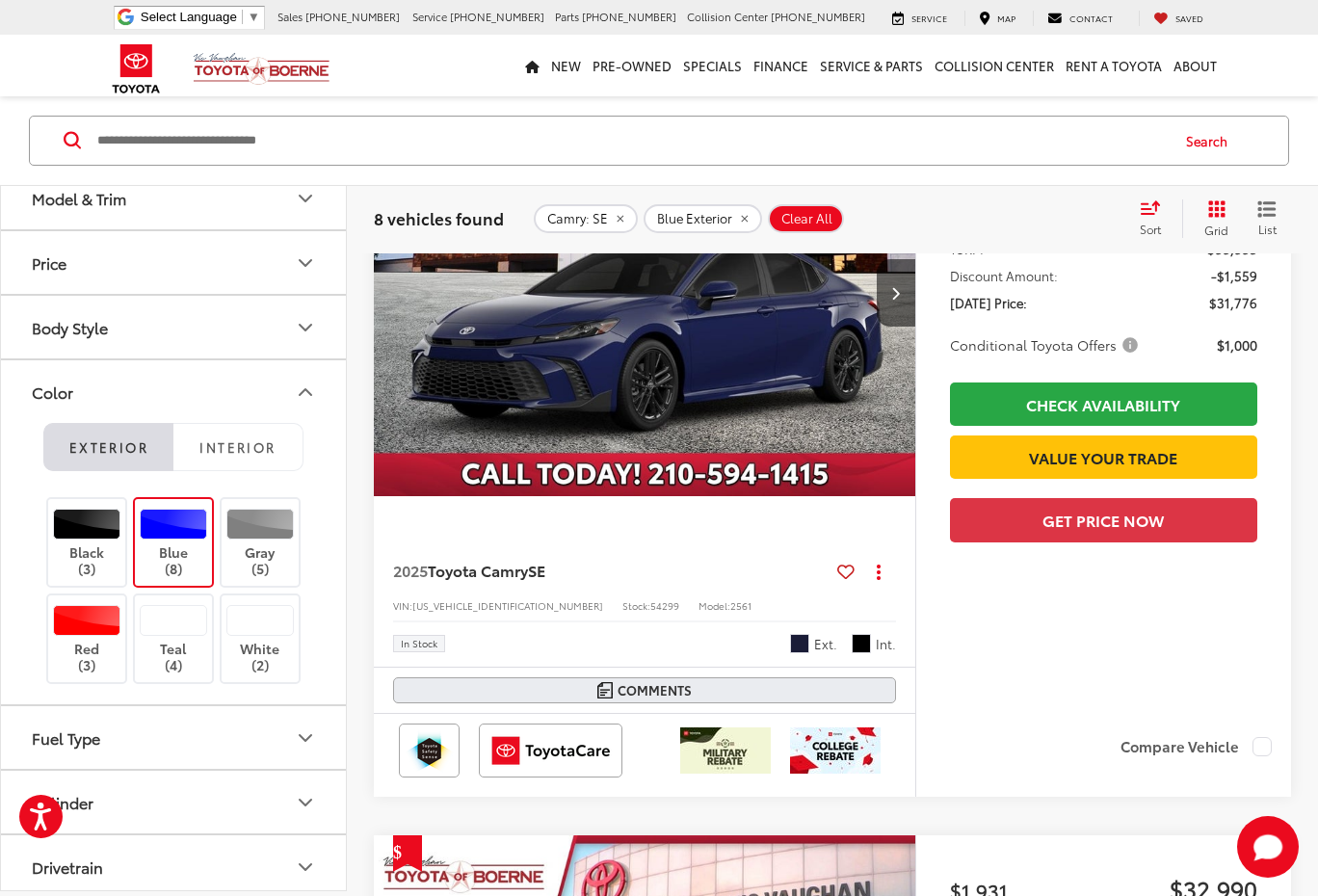
click at [629, 686] on span "Comments" at bounding box center [655, 690] width 74 height 18
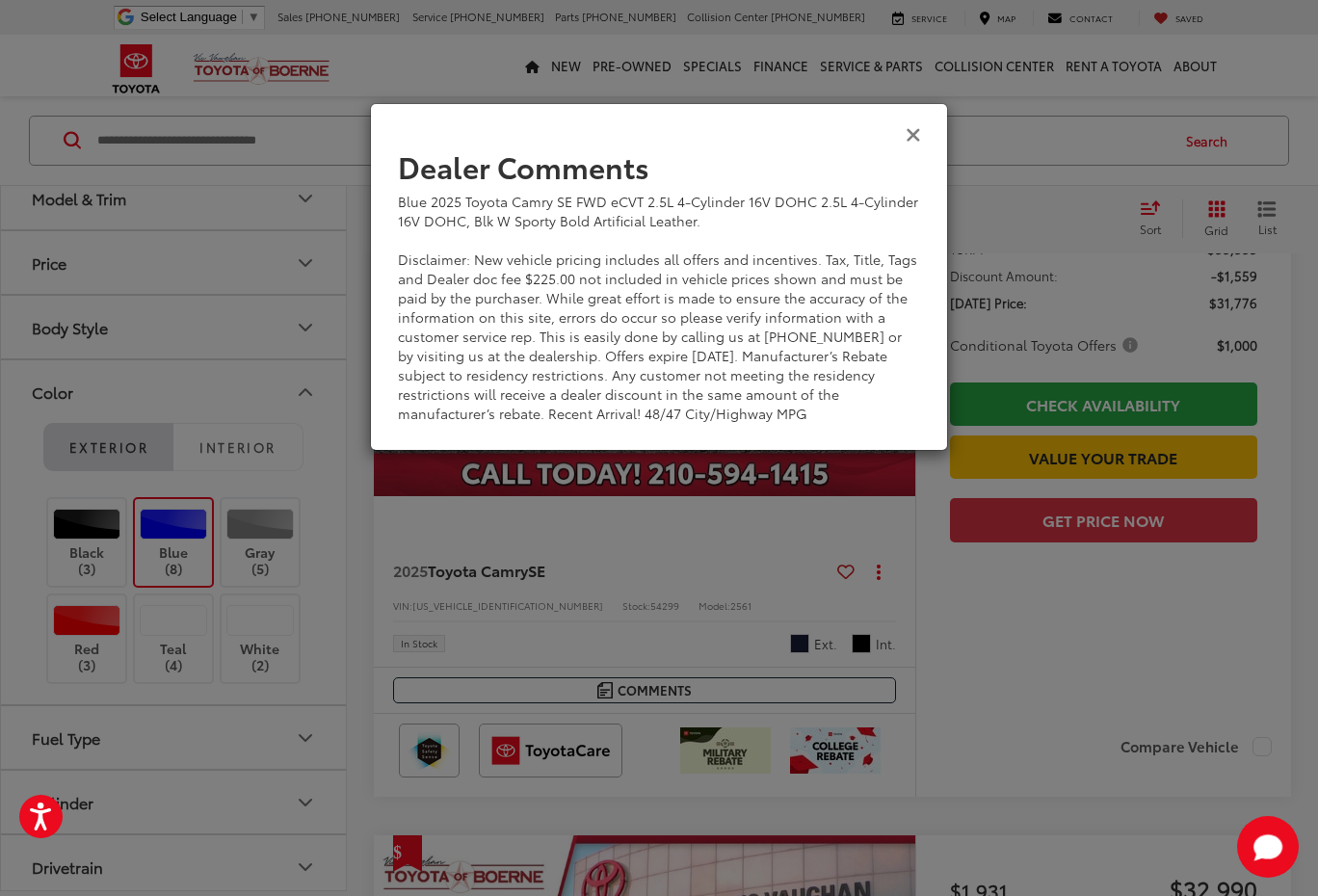
click at [915, 127] on icon "Close" at bounding box center [913, 133] width 15 height 20
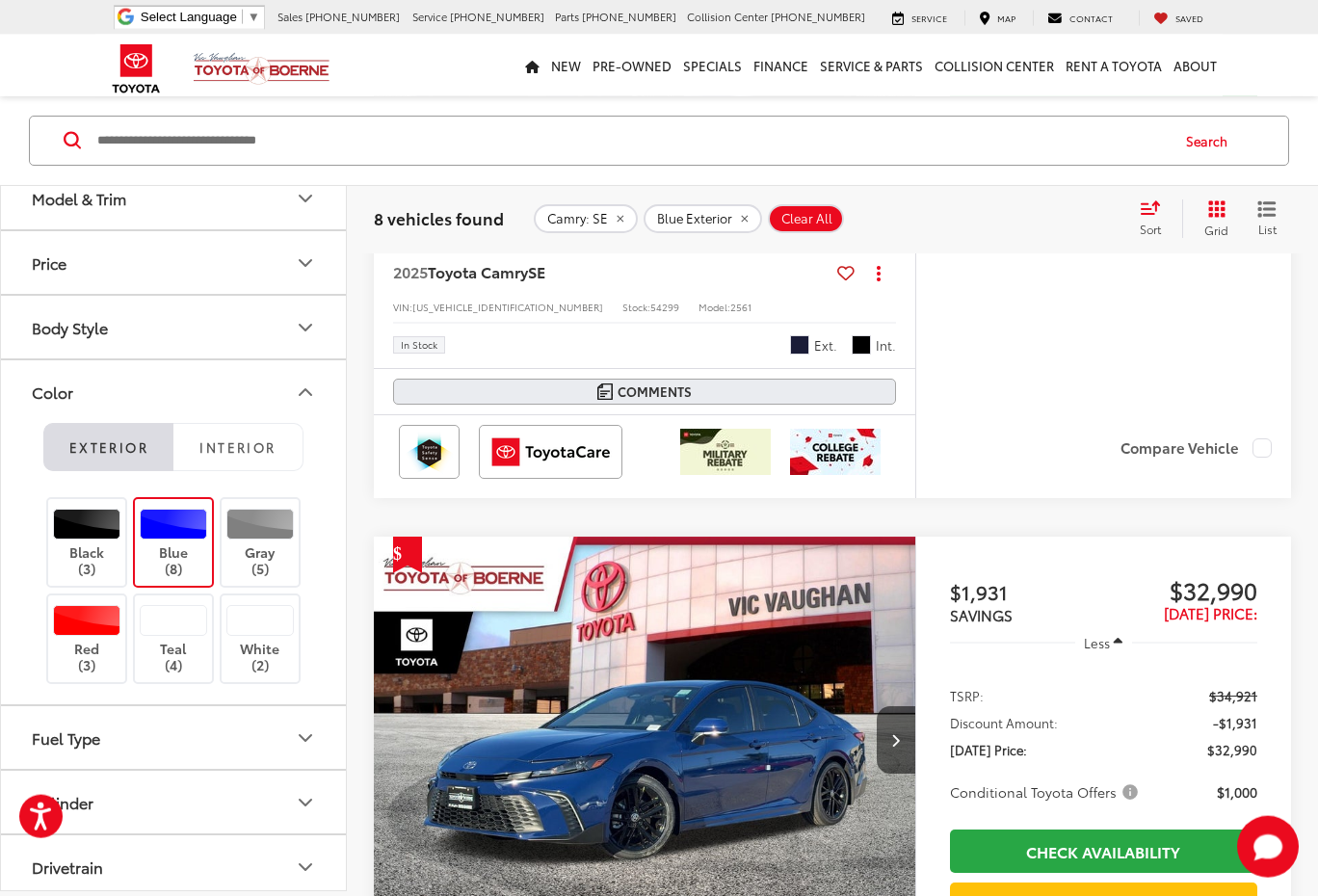
scroll to position [655, 0]
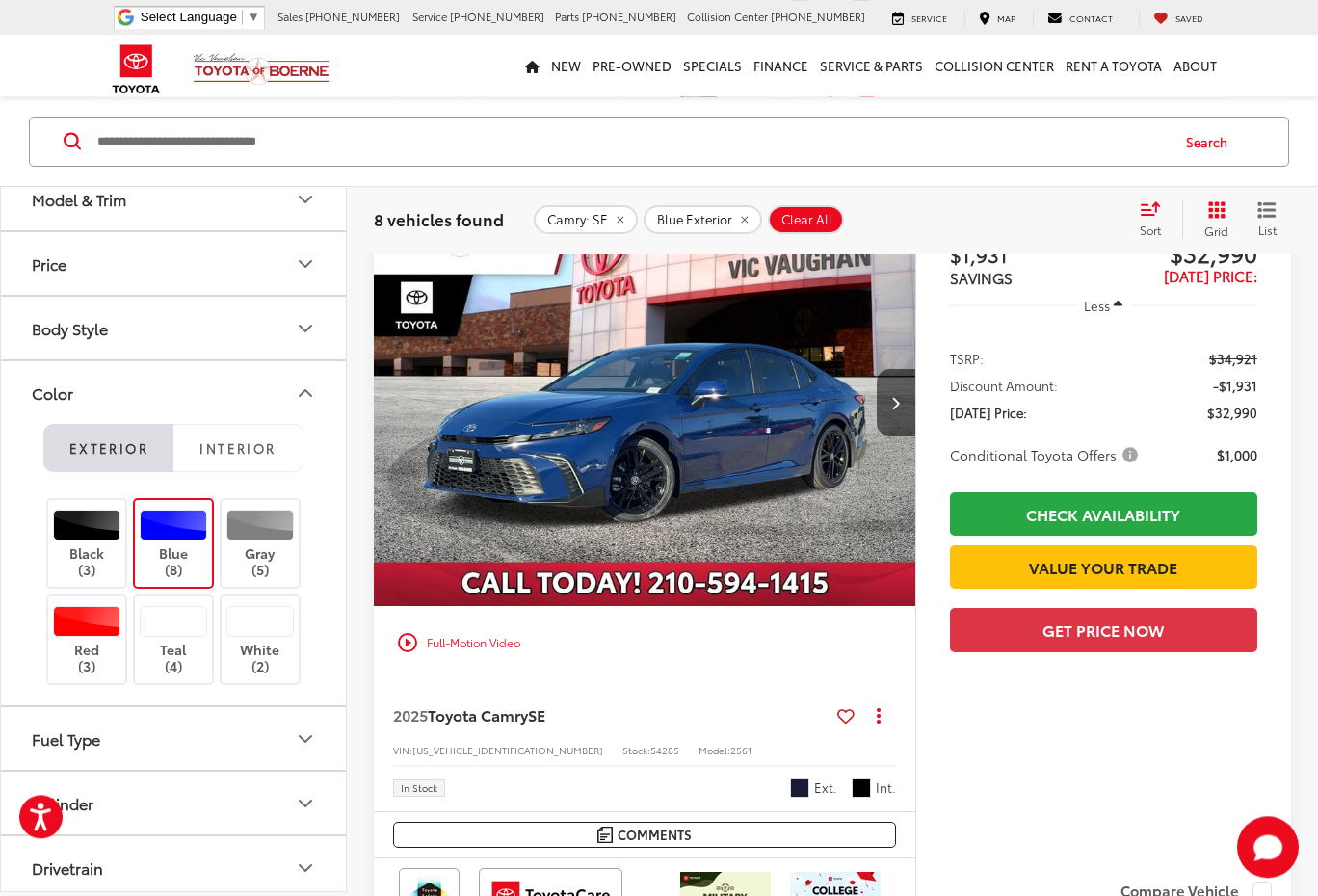
drag, startPoint x: 909, startPoint y: 397, endPoint x: 864, endPoint y: 394, distance: 45.4
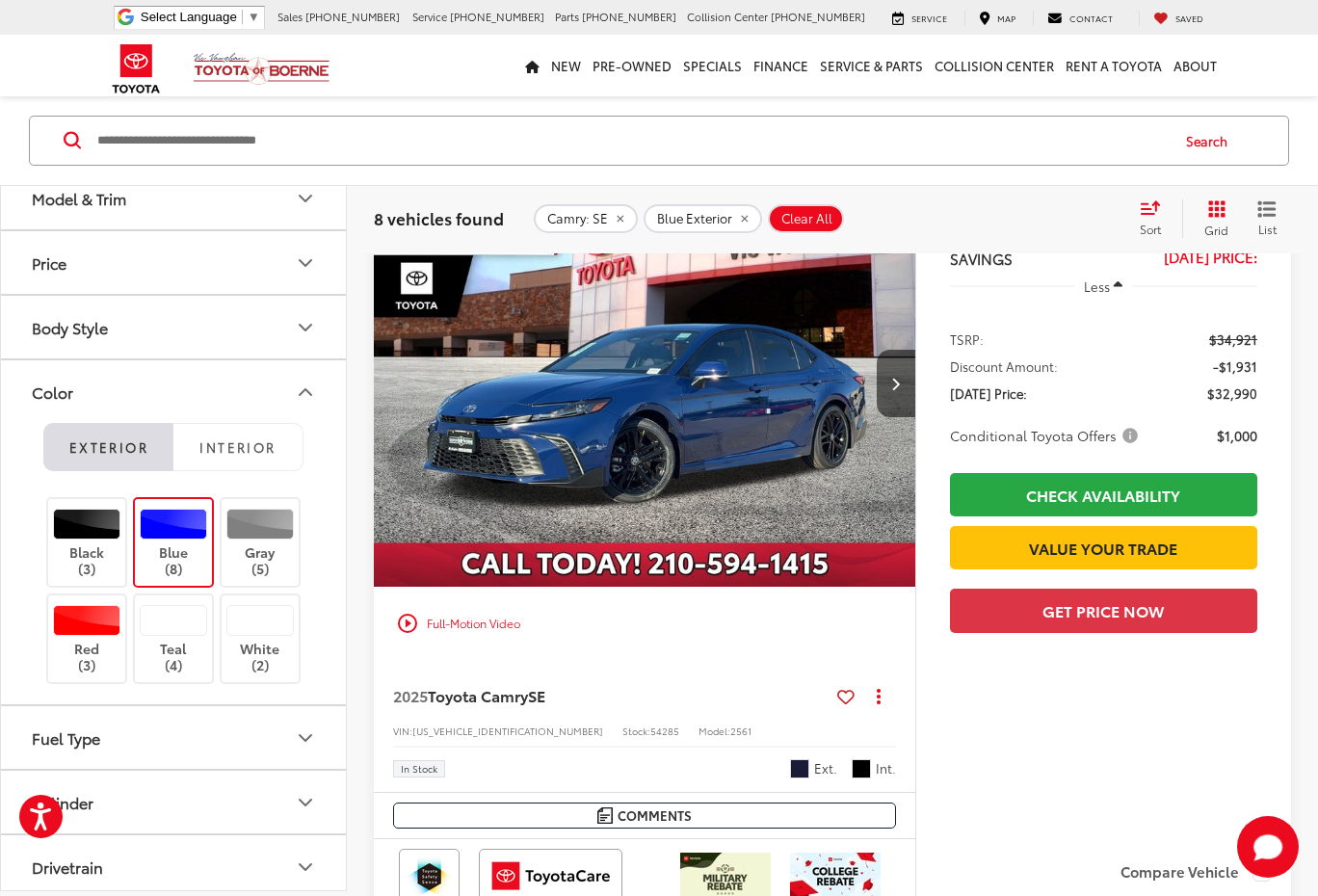
click at [1054, 817] on div "Track Price $1,931 SAVINGS $32,990 Today's Price: Less TSRP: $34,921 Discount A…" at bounding box center [1103, 514] width 376 height 669
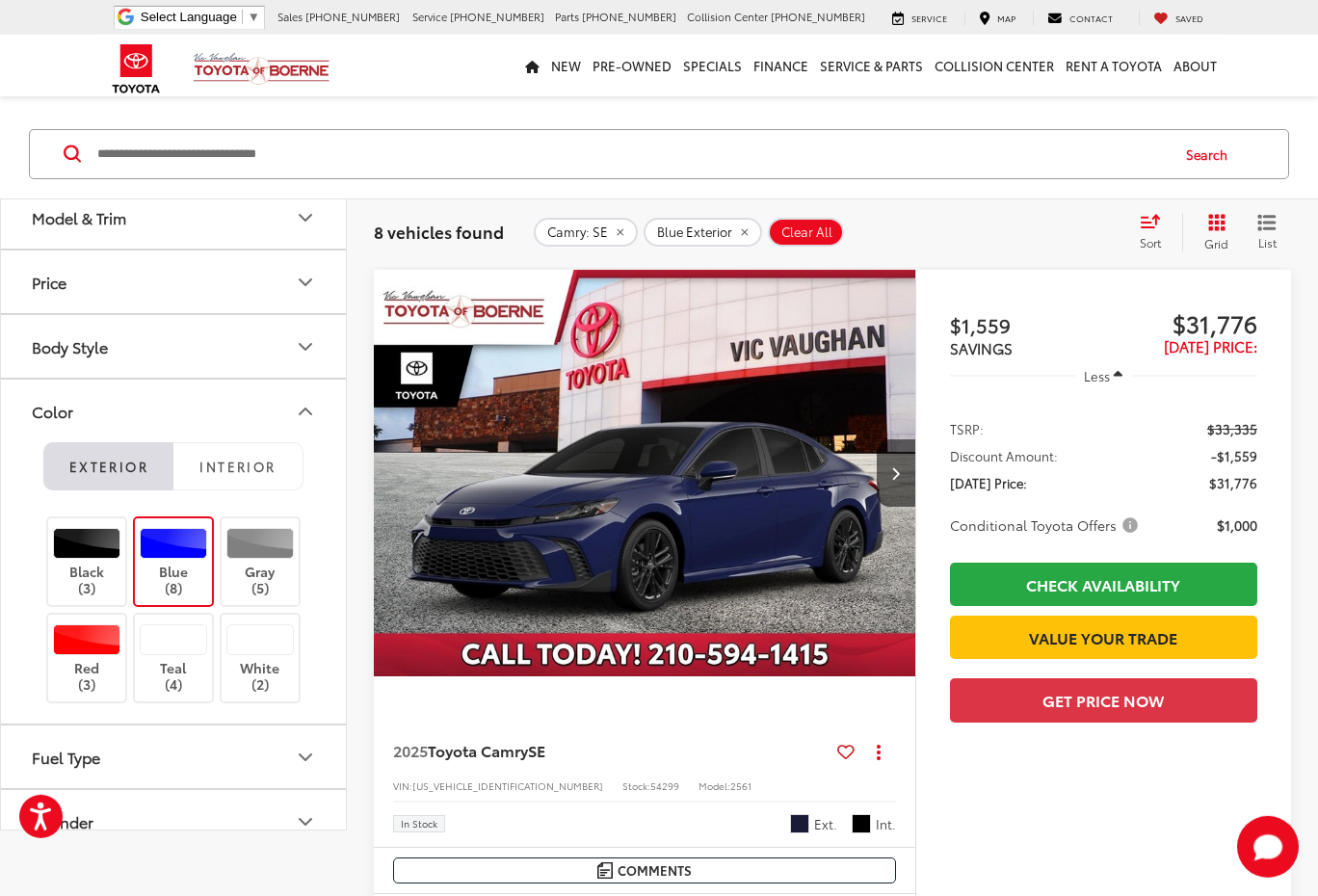
scroll to position [164, 0]
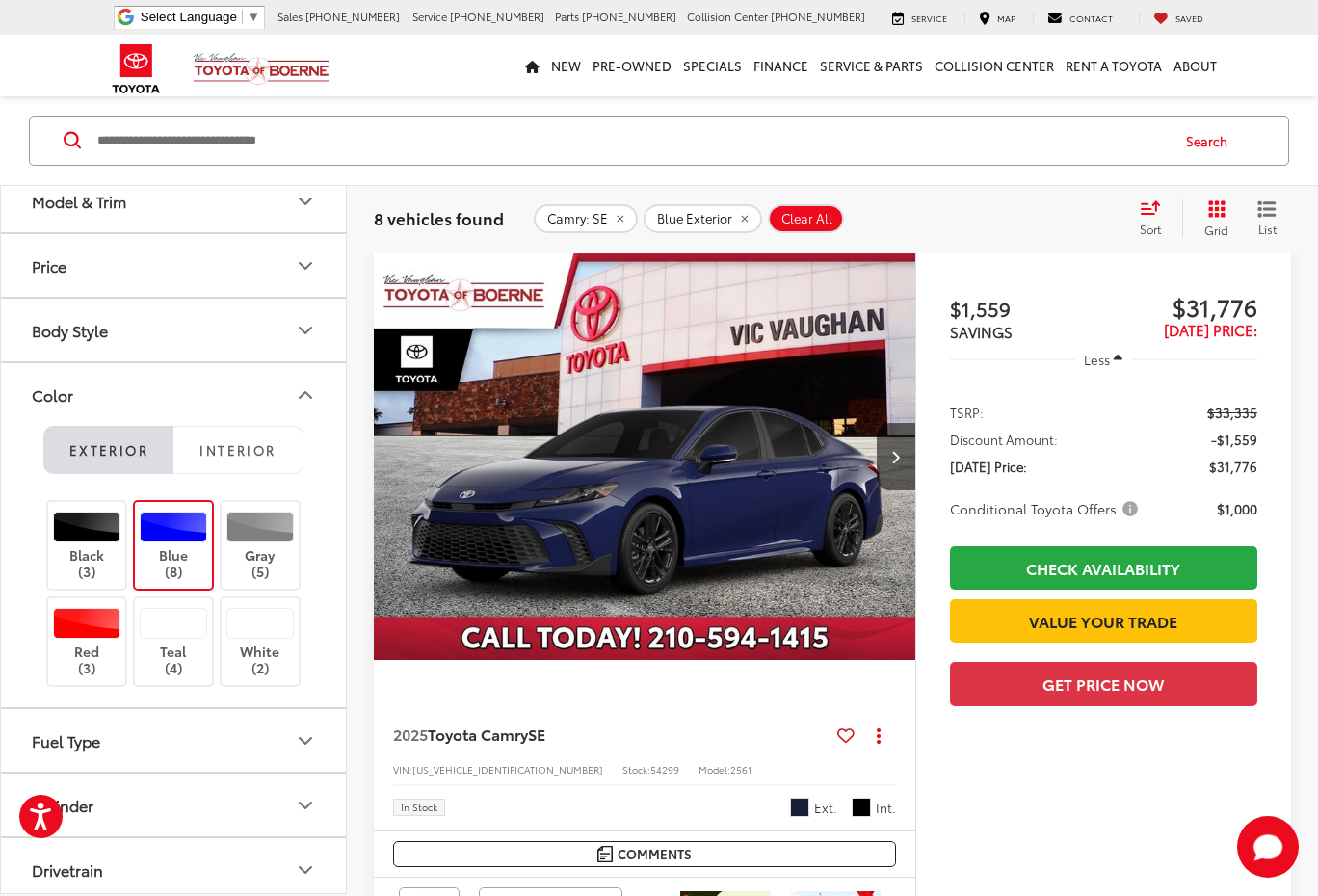
click at [551, 468] on img "2025 Toyota Camry SE 0" at bounding box center [645, 457] width 544 height 408
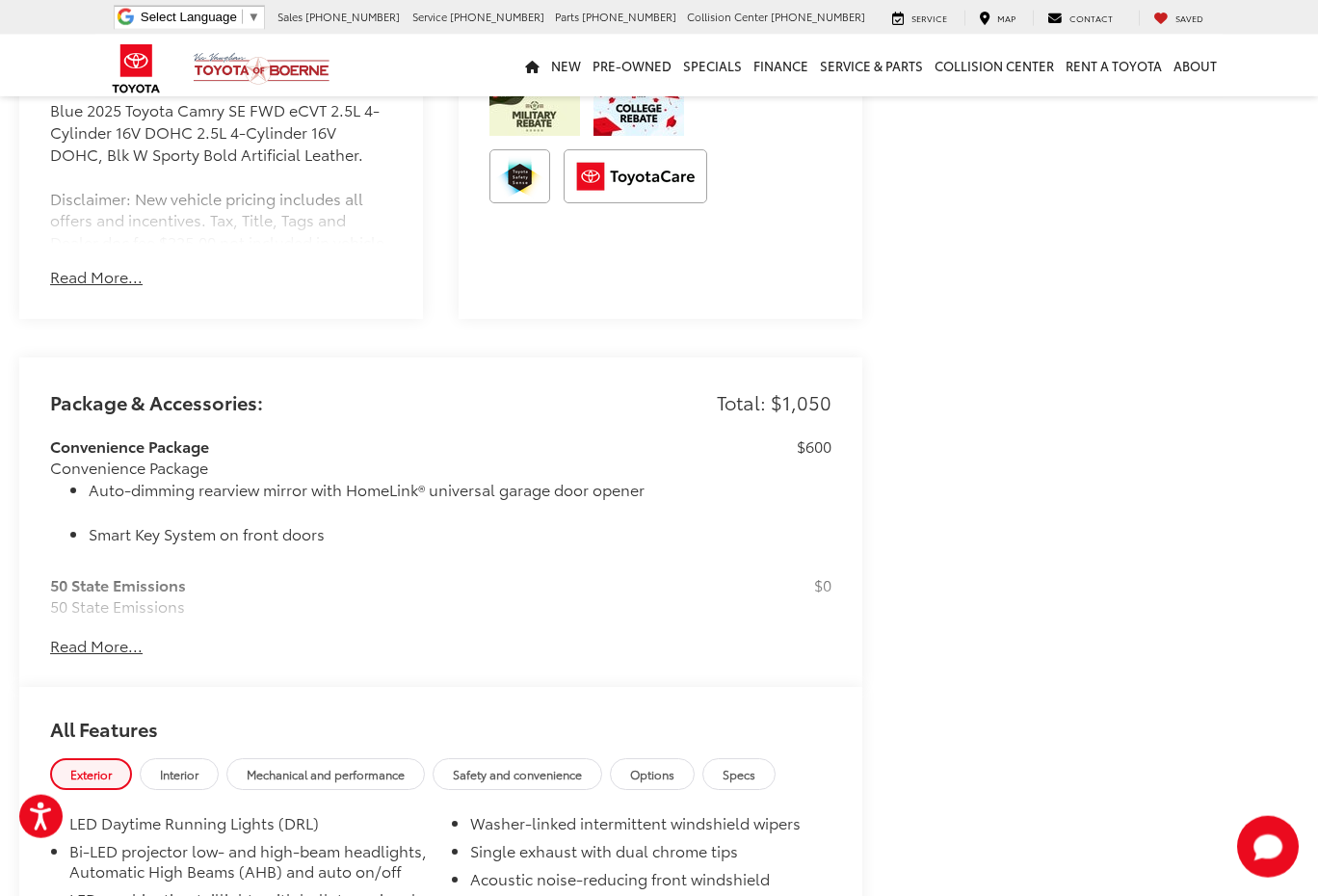
scroll to position [1310, 0]
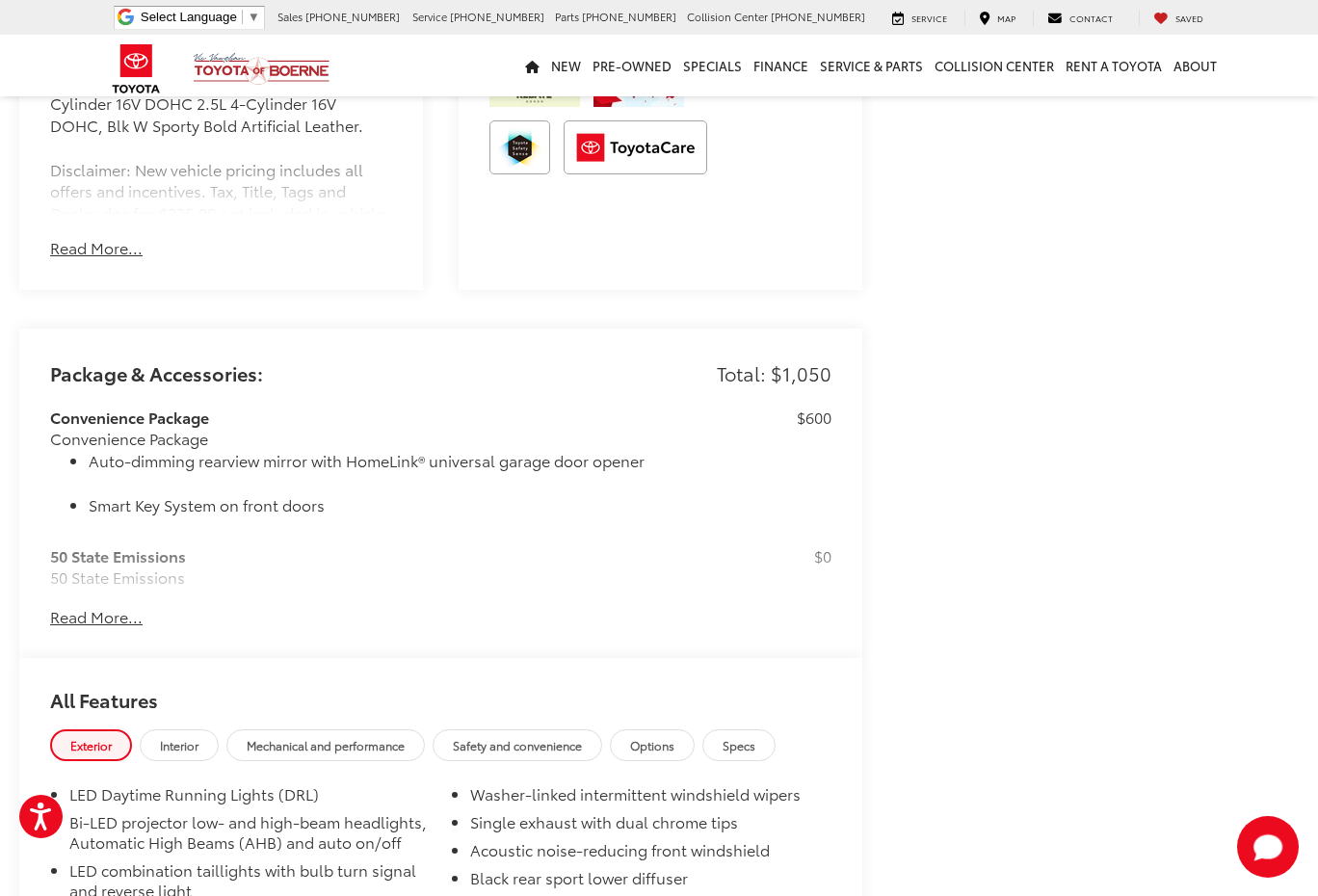
click at [85, 606] on button "Read More..." at bounding box center [96, 617] width 92 height 22
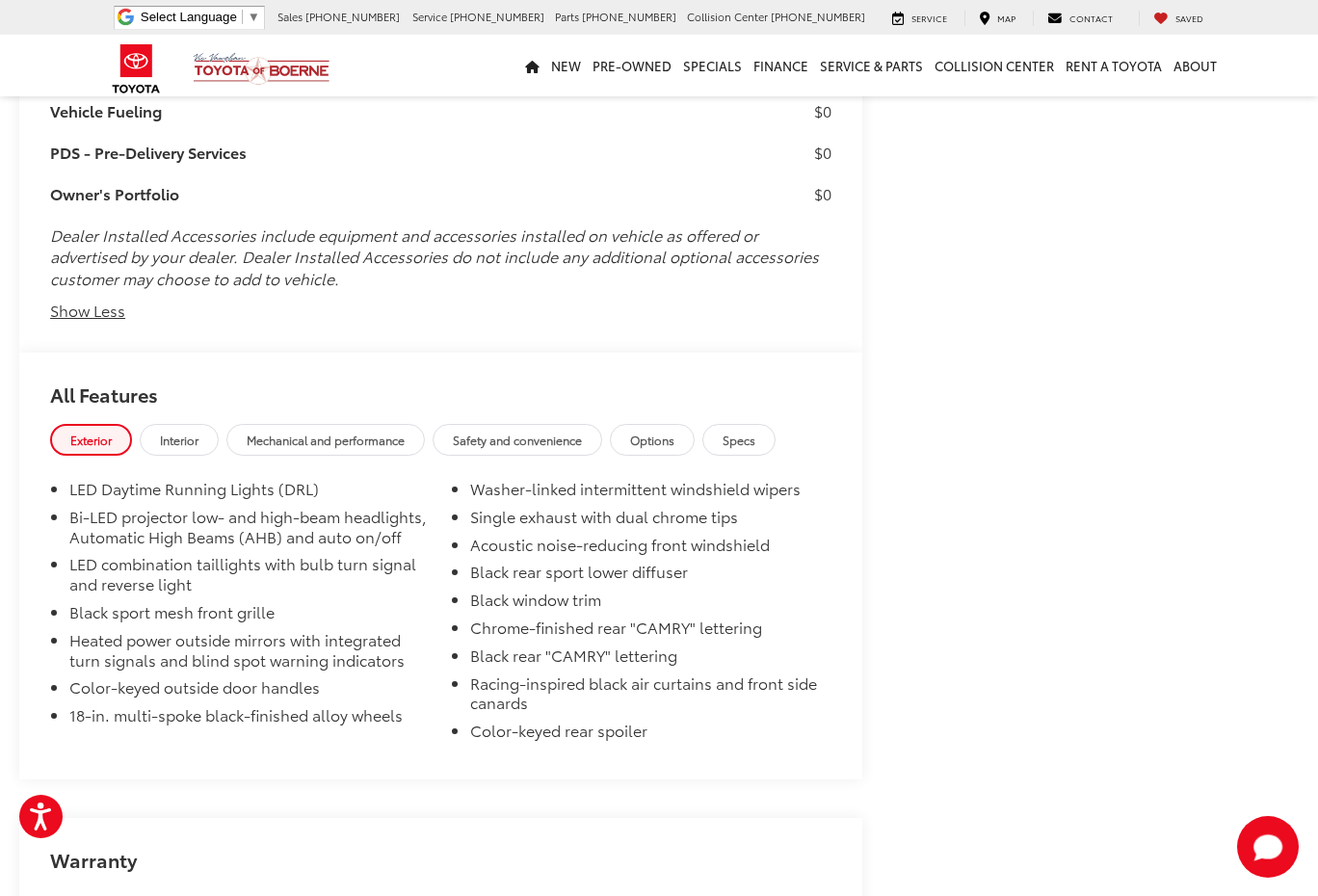
scroll to position [1868, 0]
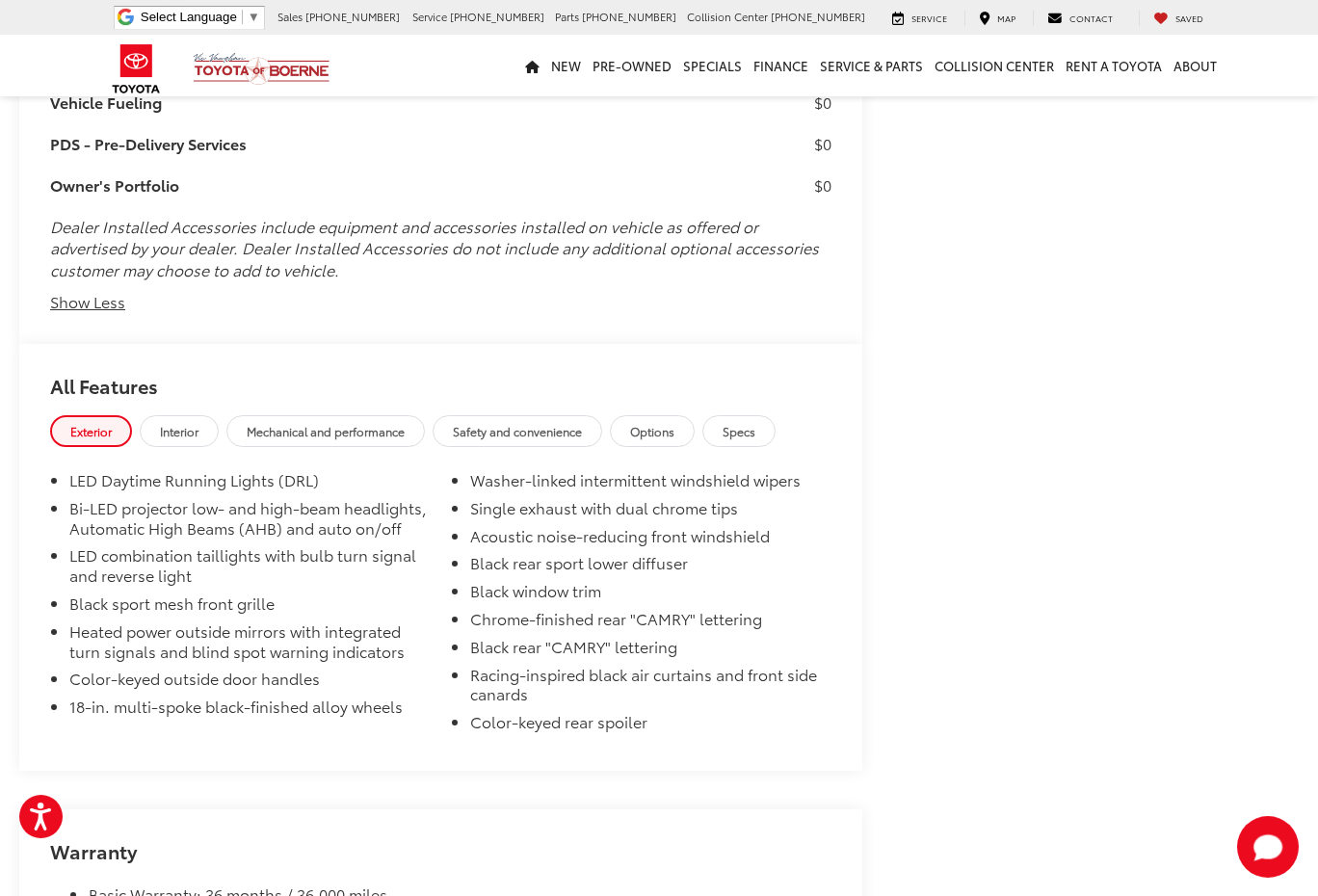
click at [674, 423] on span "Options" at bounding box center [652, 431] width 44 height 16
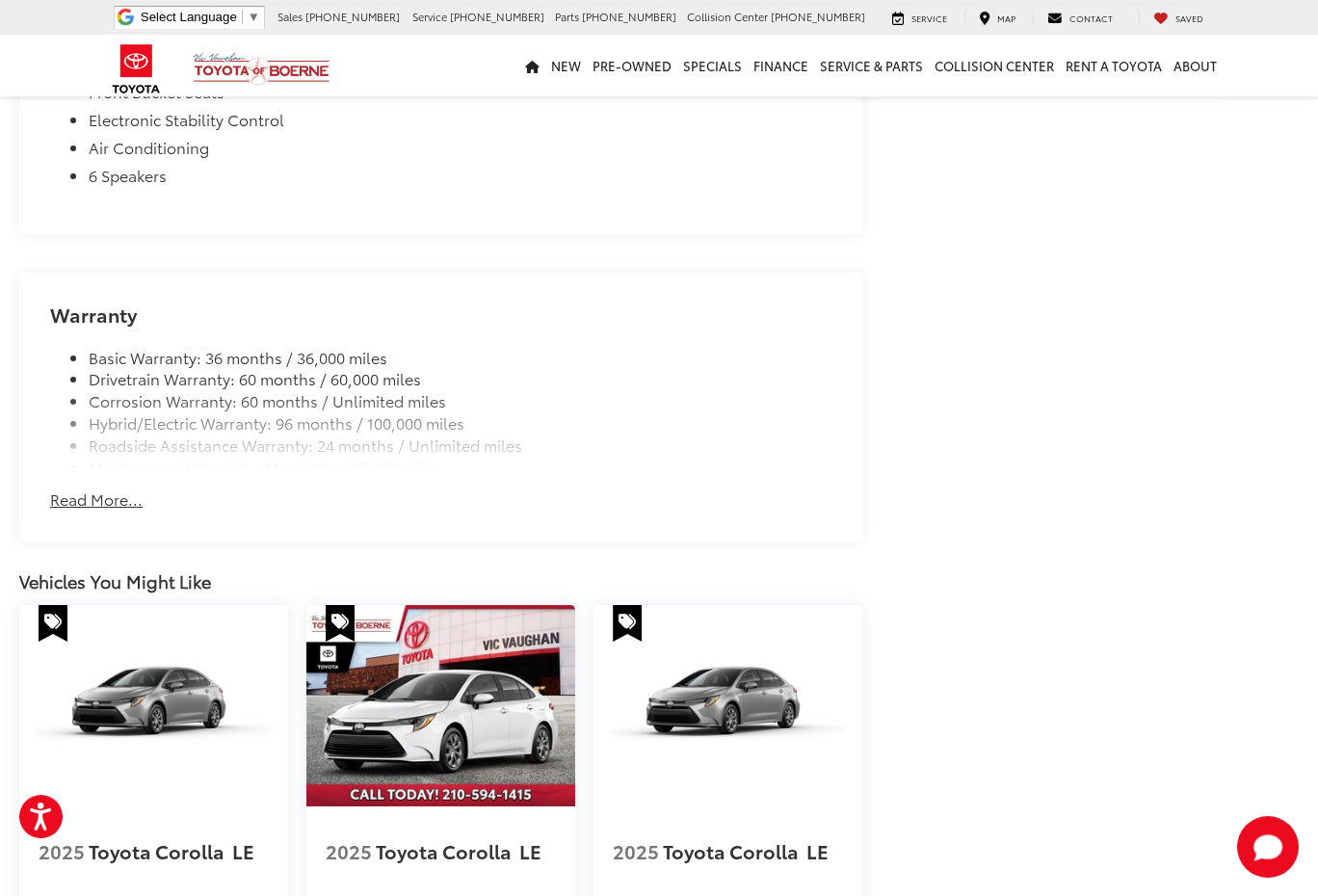
scroll to position [4488, 0]
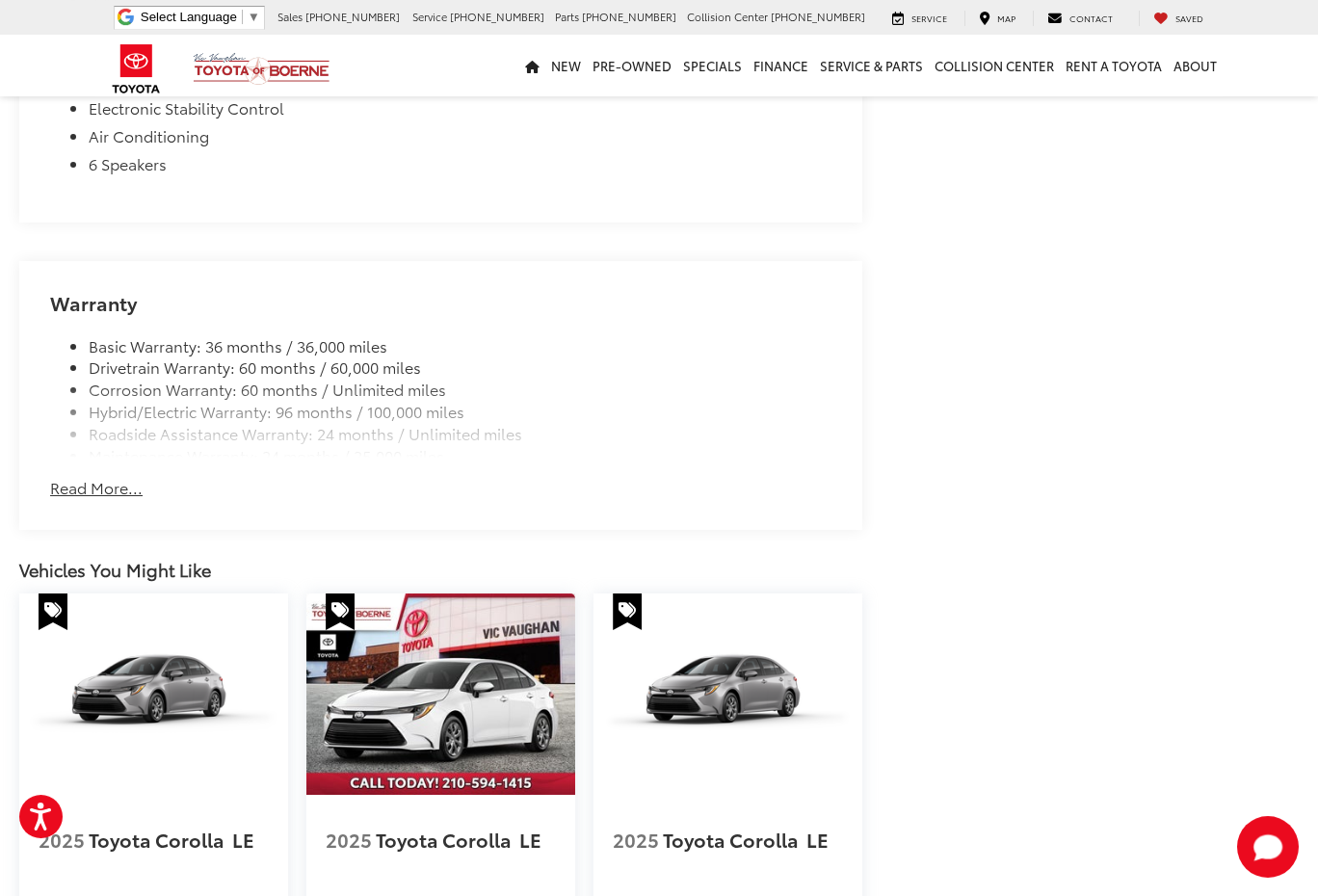
click at [90, 499] on button "Read More..." at bounding box center [96, 488] width 92 height 22
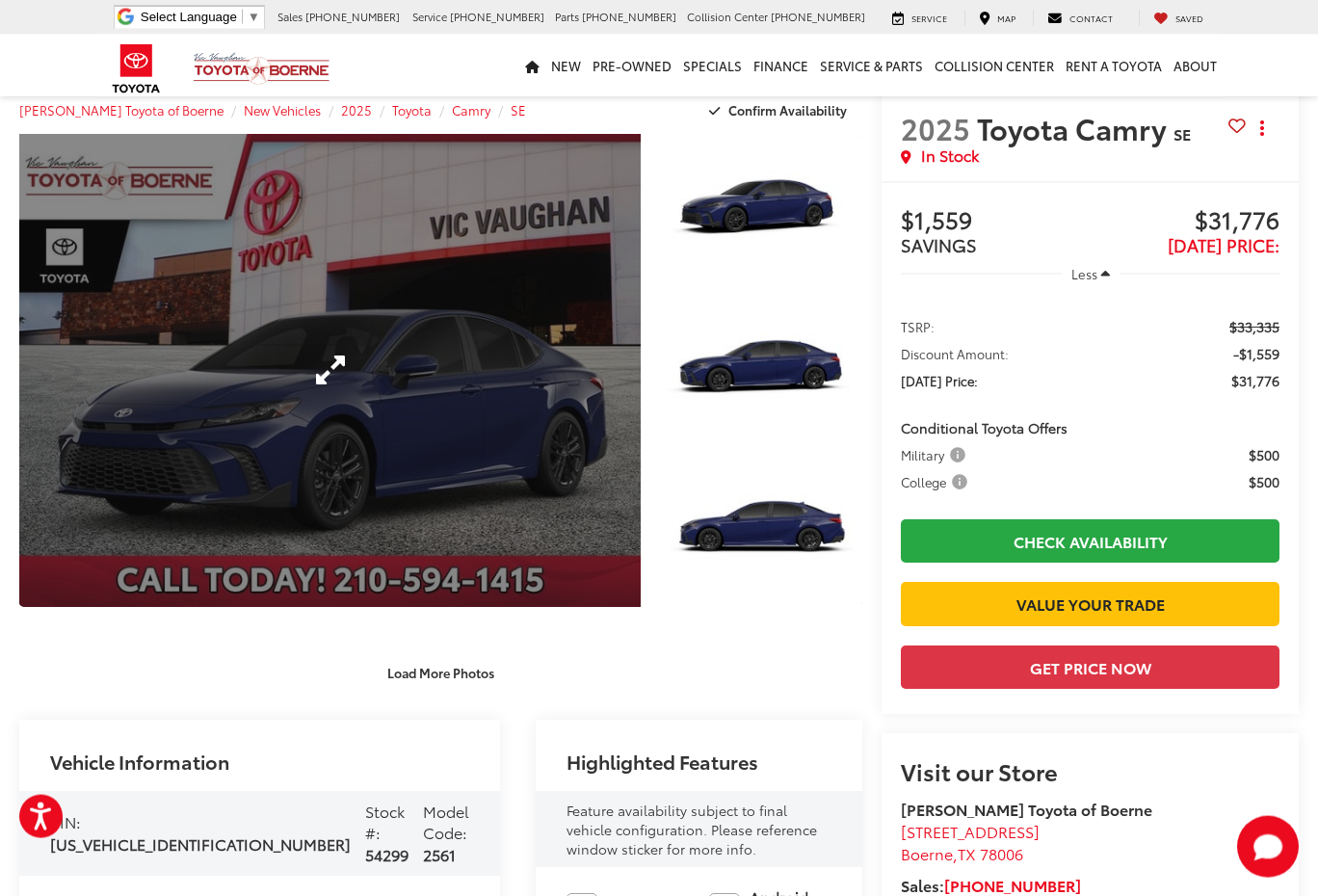
scroll to position [0, 0]
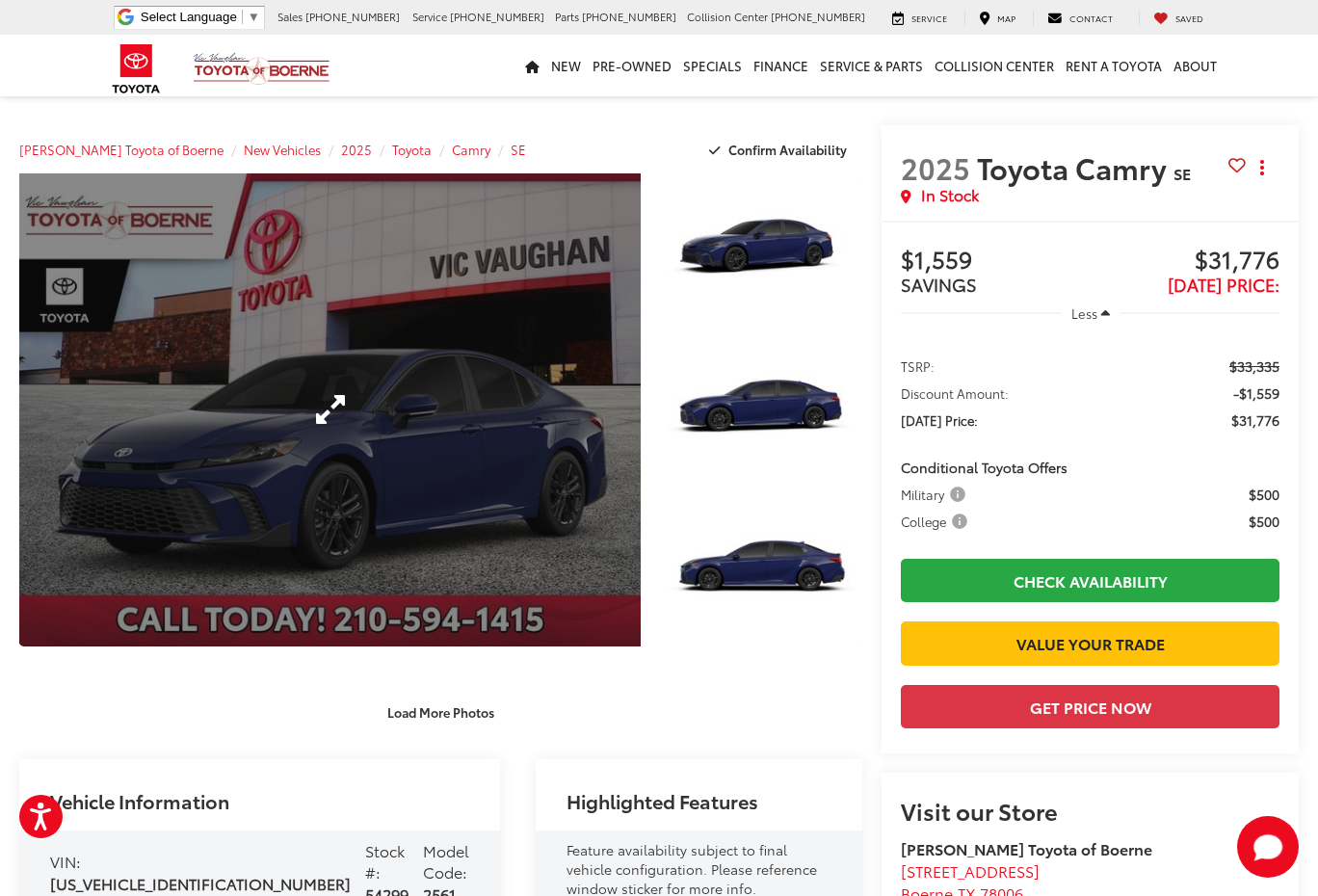
click at [332, 407] on link "Expand Photo 0" at bounding box center [329, 409] width 621 height 473
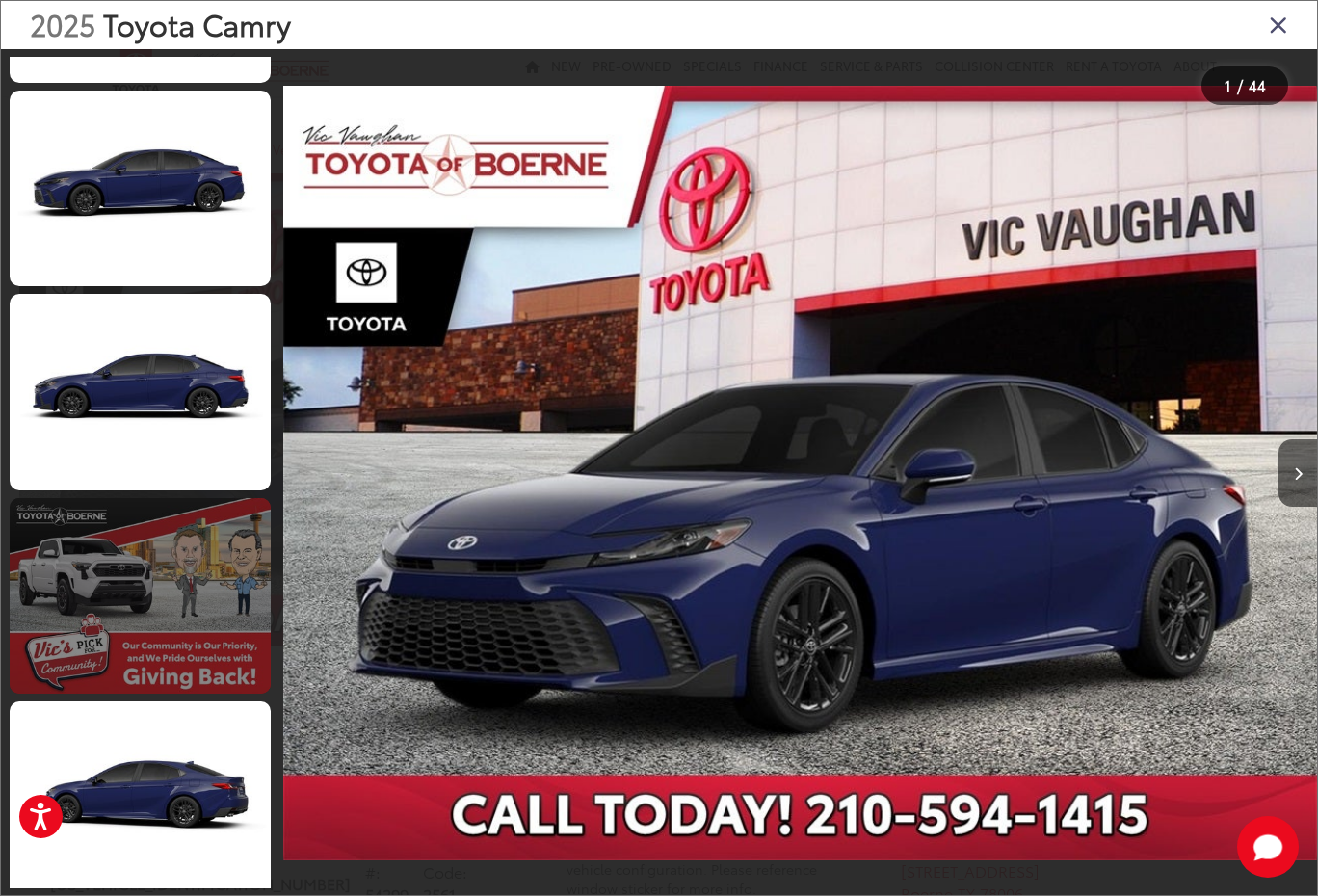
scroll to position [385, 0]
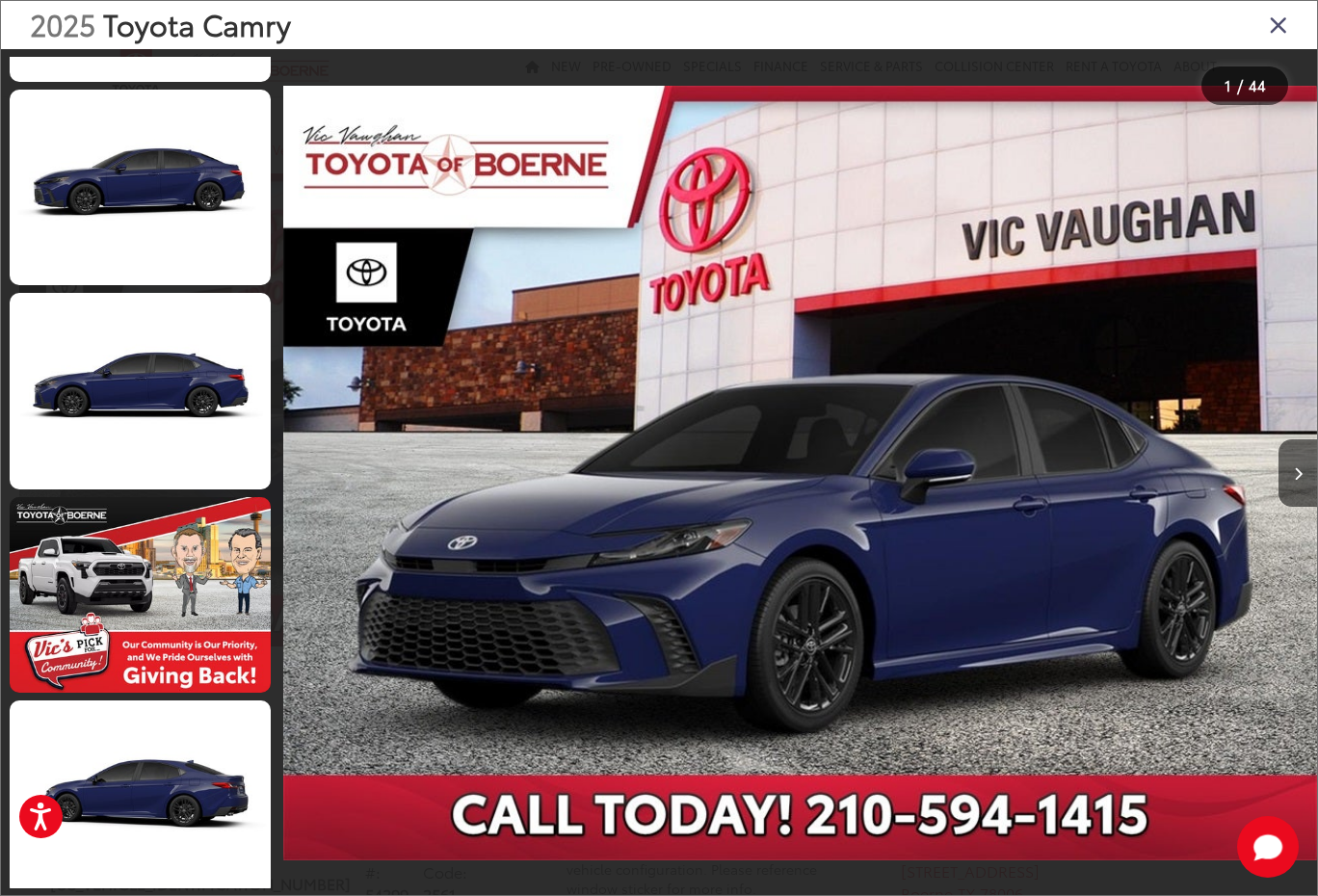
drag, startPoint x: 1278, startPoint y: 25, endPoint x: 1171, endPoint y: 213, distance: 216.2
click at [1177, 200] on div "2025 Toyota Camry 1 / 44" at bounding box center [659, 448] width 1318 height 896
click at [1304, 477] on button "Next image" at bounding box center [1297, 472] width 39 height 67
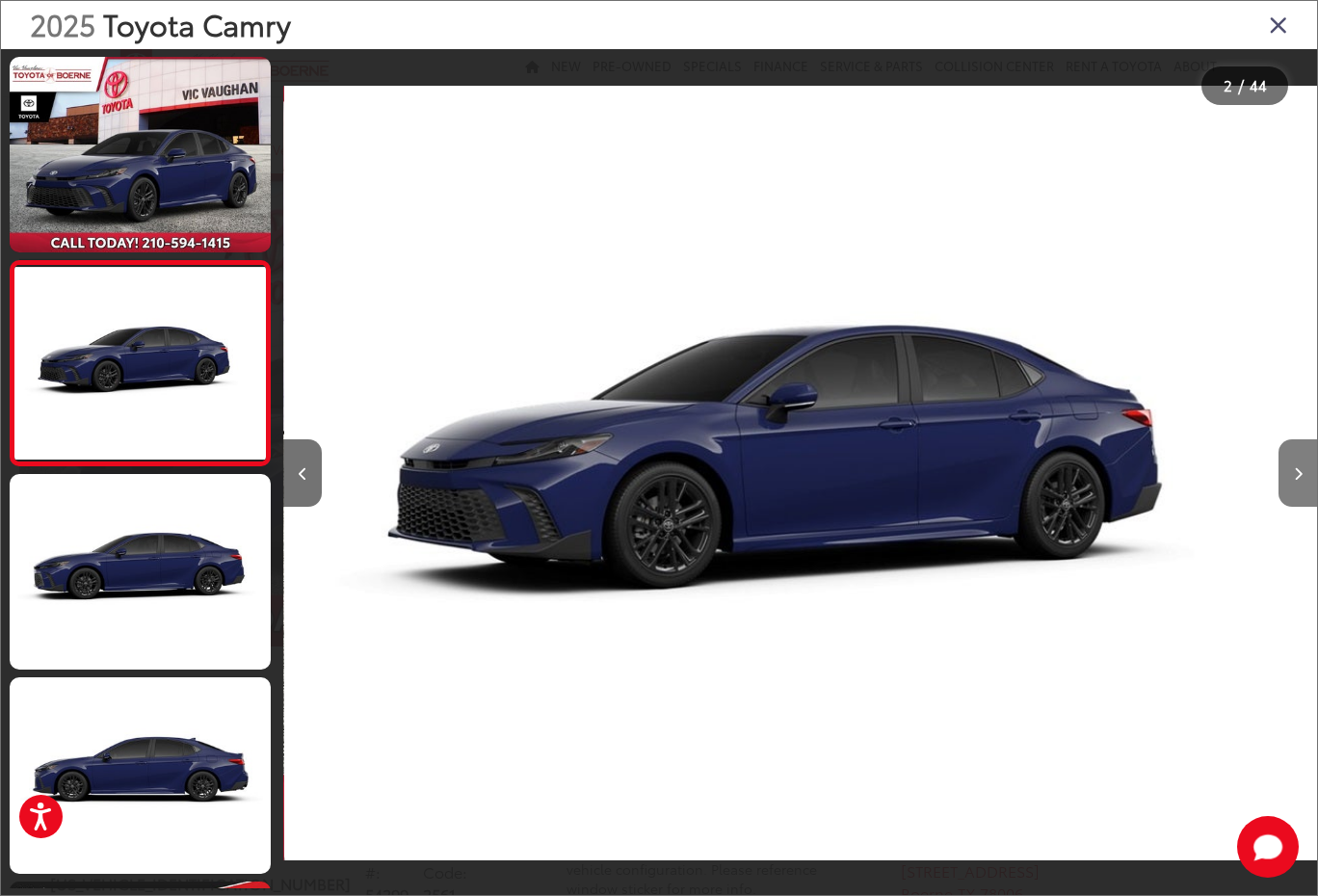
scroll to position [0, 0]
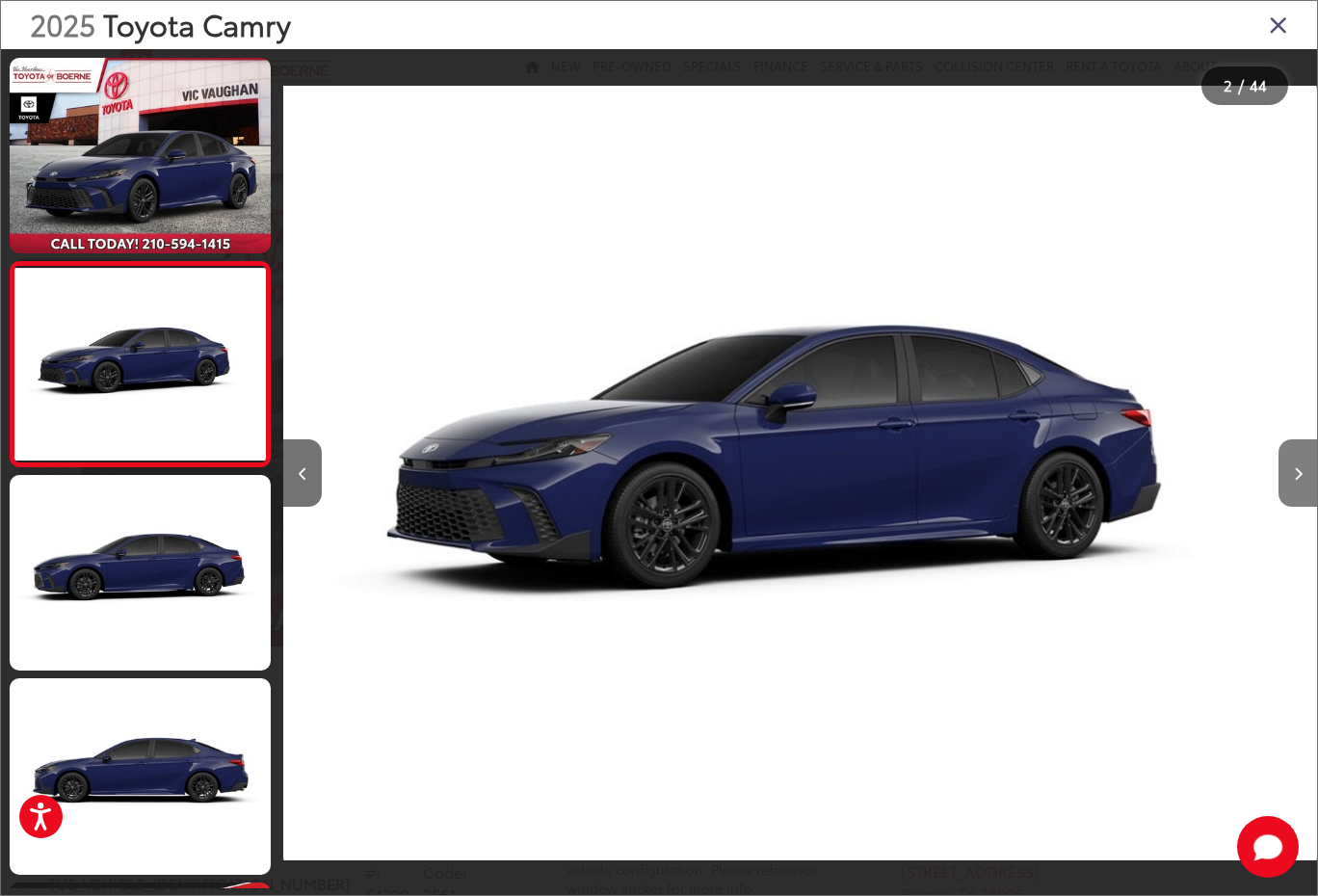
click at [1293, 464] on button "Next image" at bounding box center [1297, 472] width 39 height 67
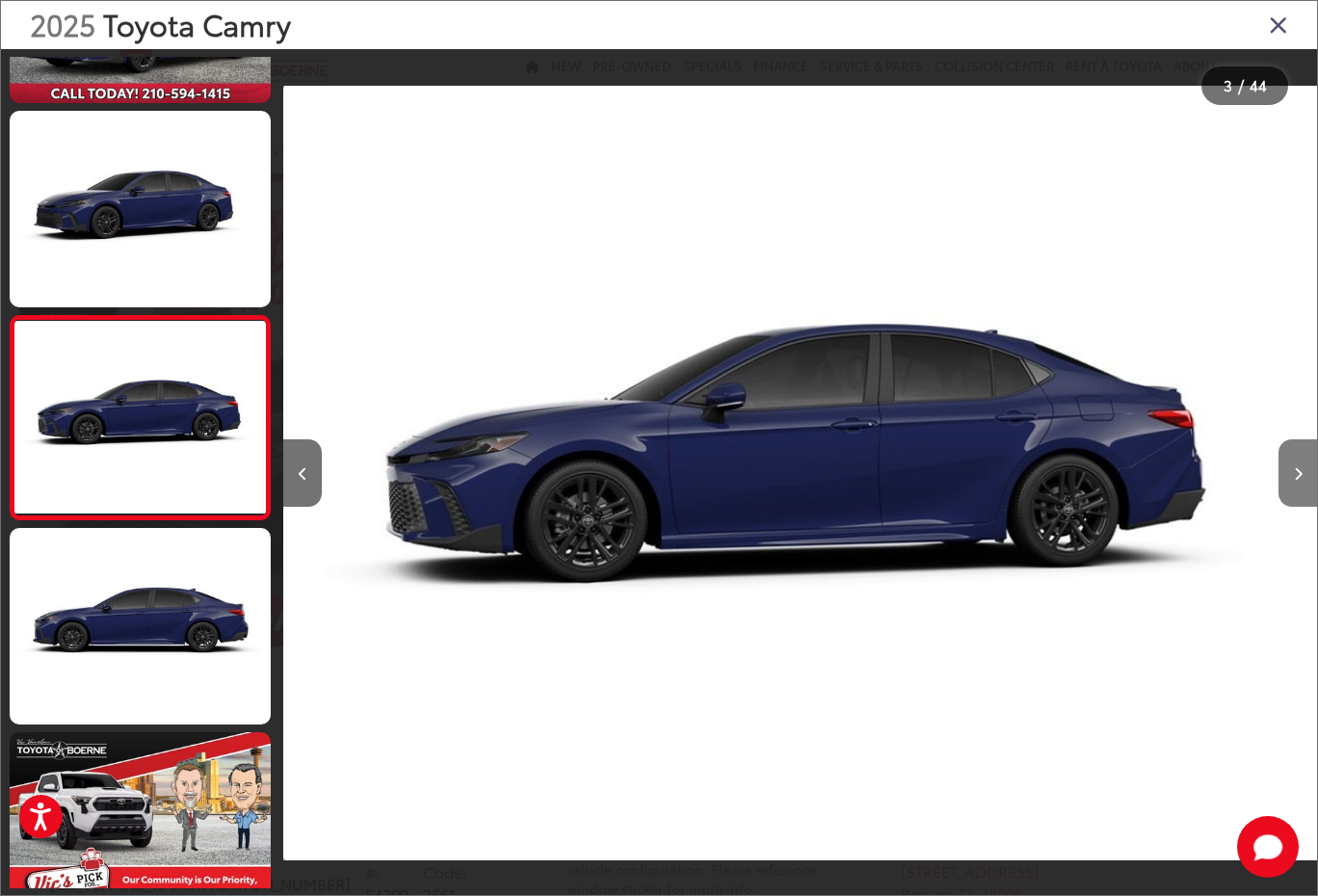
scroll to position [151, 0]
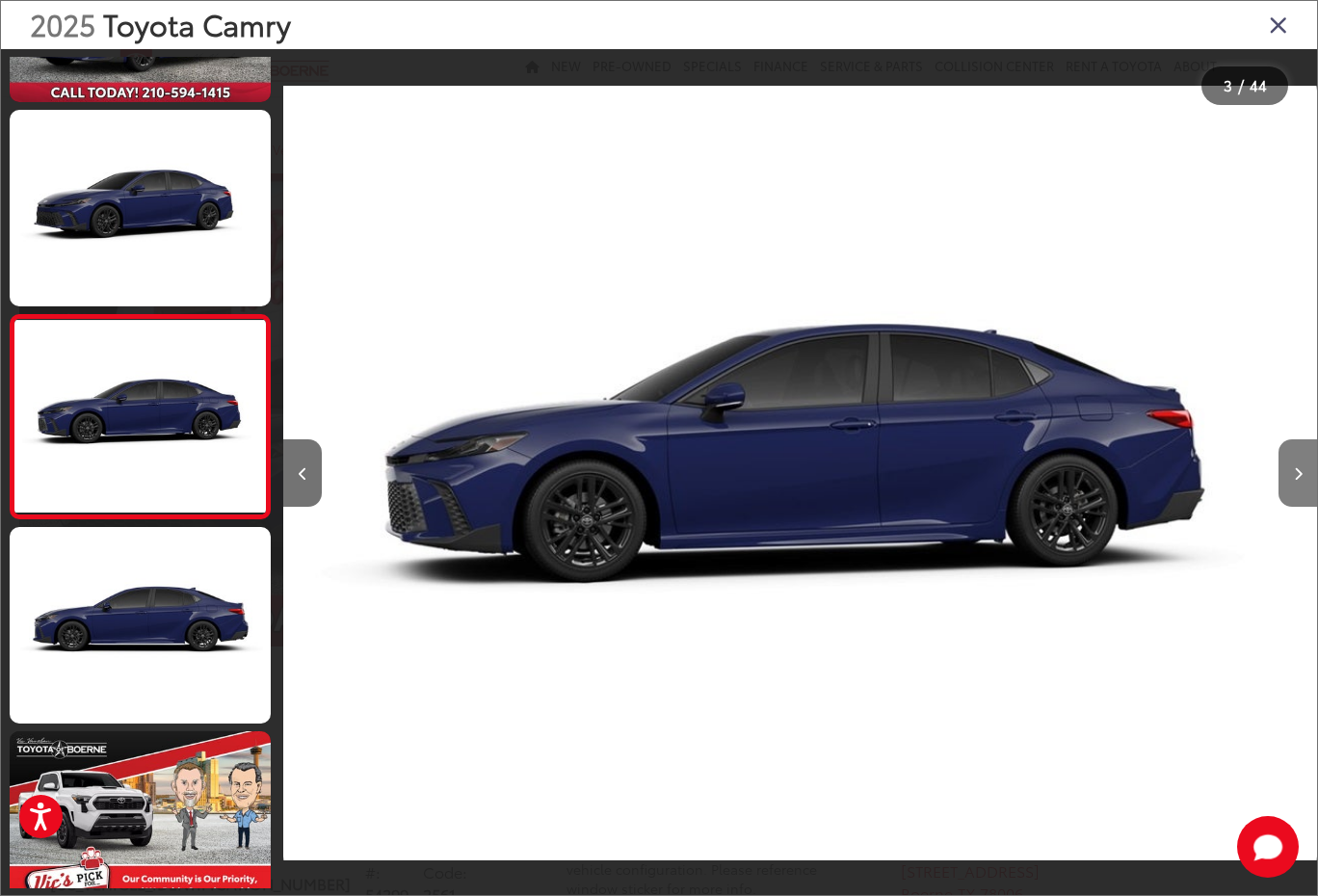
click at [1292, 464] on button "Next image" at bounding box center [1297, 472] width 39 height 67
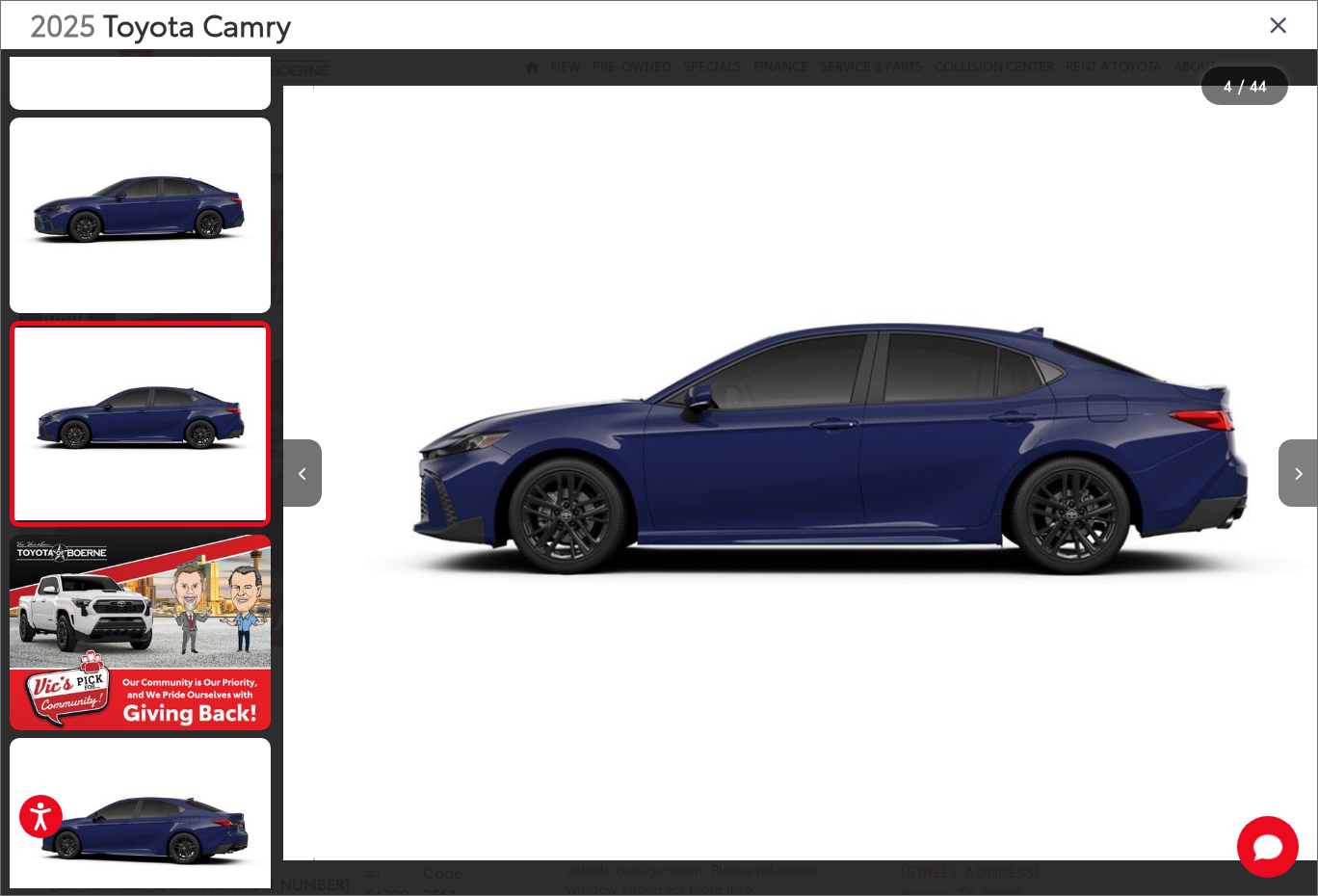
scroll to position [0, 0]
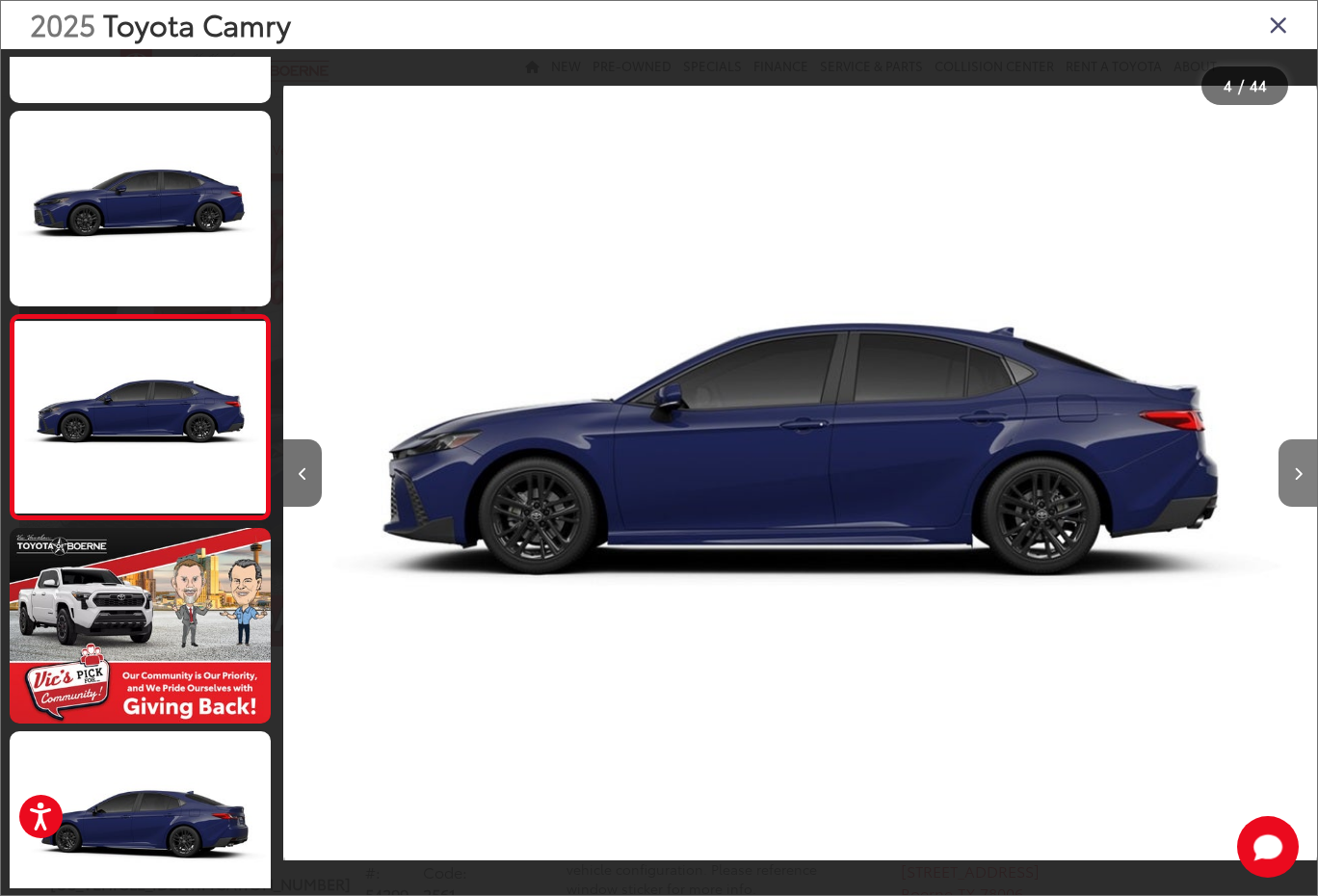
click at [1287, 459] on button "Next image" at bounding box center [1297, 472] width 39 height 67
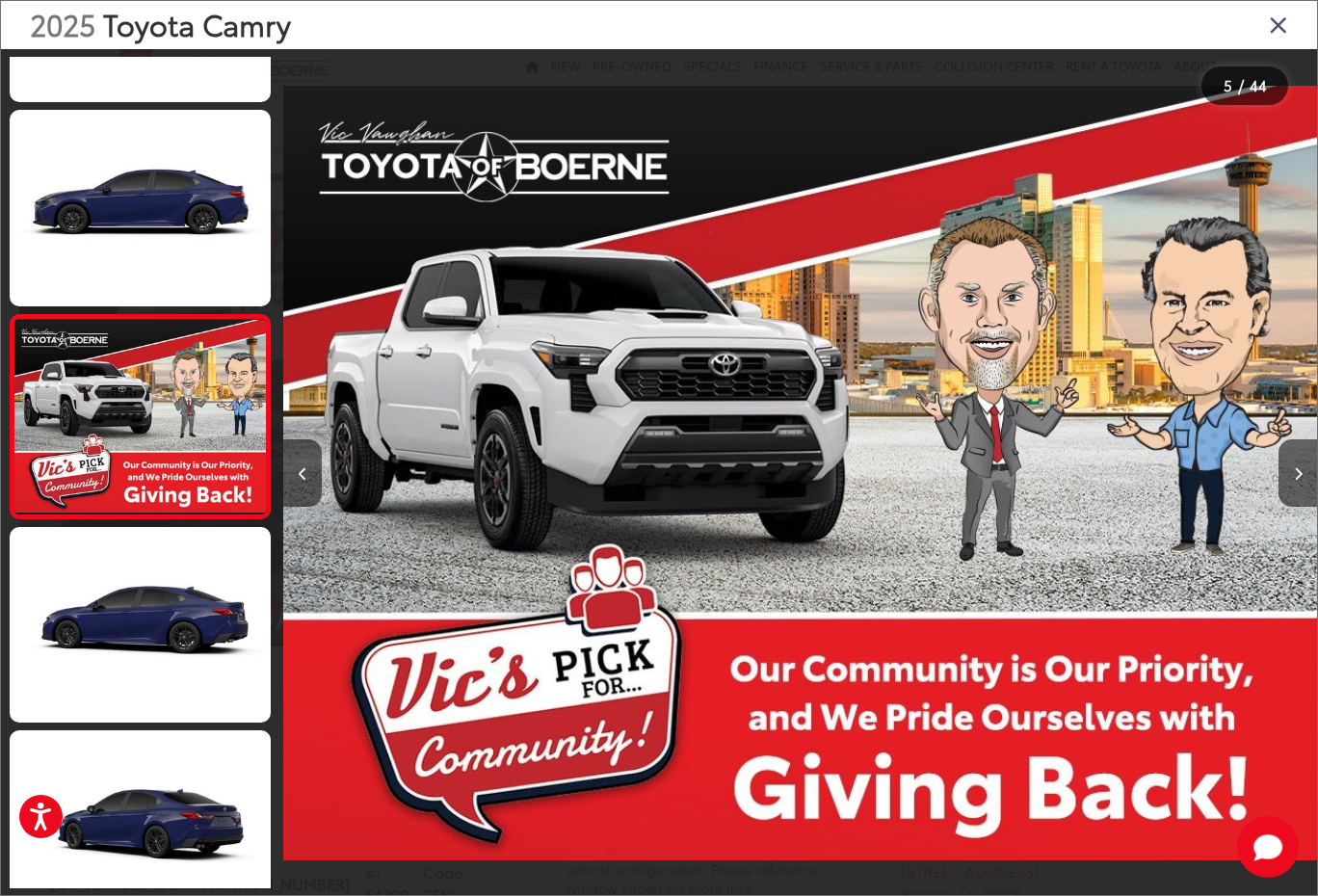
click at [1269, 26] on icon "Close gallery" at bounding box center [1278, 24] width 19 height 25
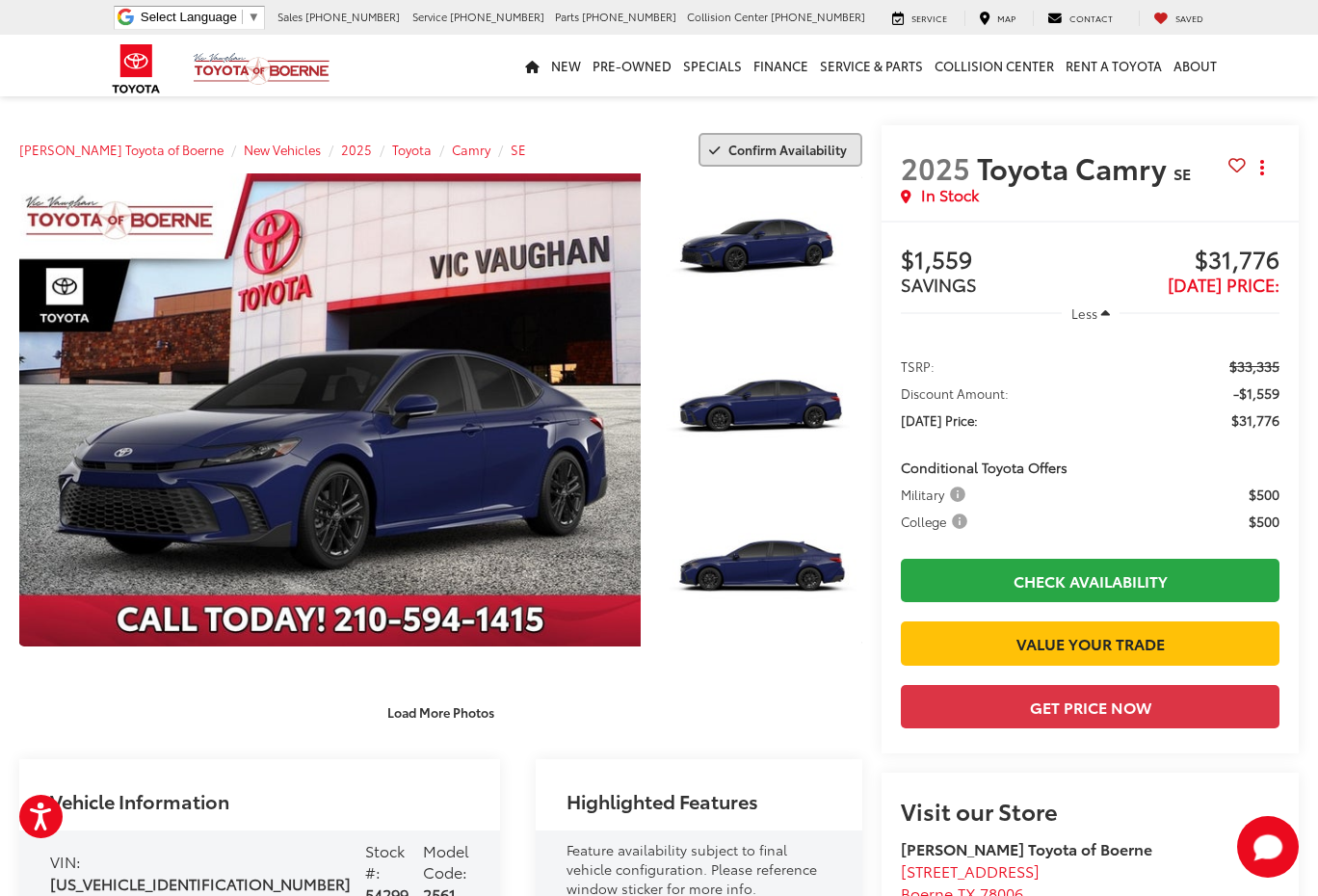
click at [749, 145] on span "Confirm Availability" at bounding box center [787, 149] width 118 height 17
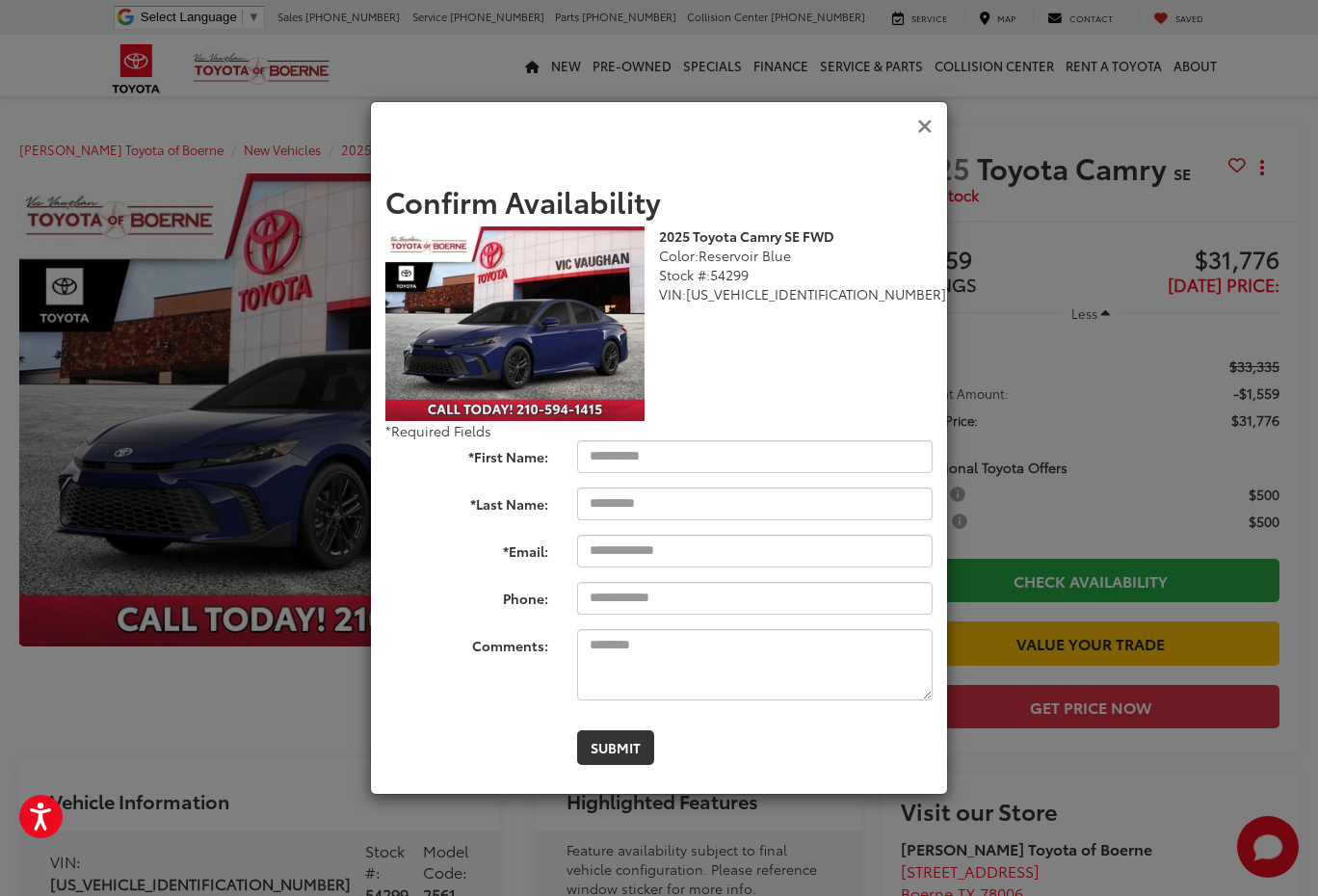
click at [923, 119] on icon "Close" at bounding box center [924, 127] width 15 height 20
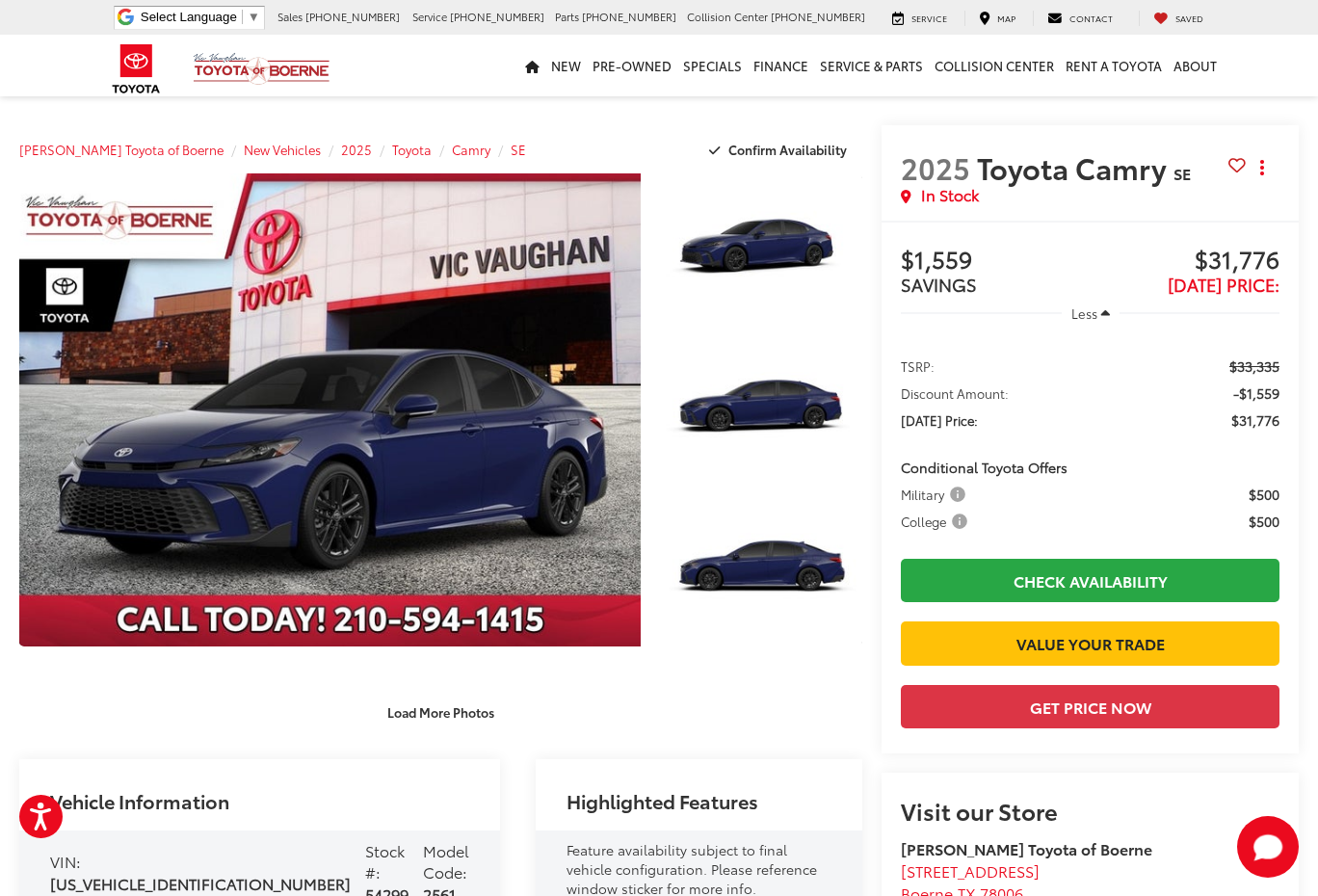
drag, startPoint x: 850, startPoint y: 758, endPoint x: 851, endPoint y: 748, distance: 10.6
